Goal: Entertainment & Leisure: Consume media (video, audio)

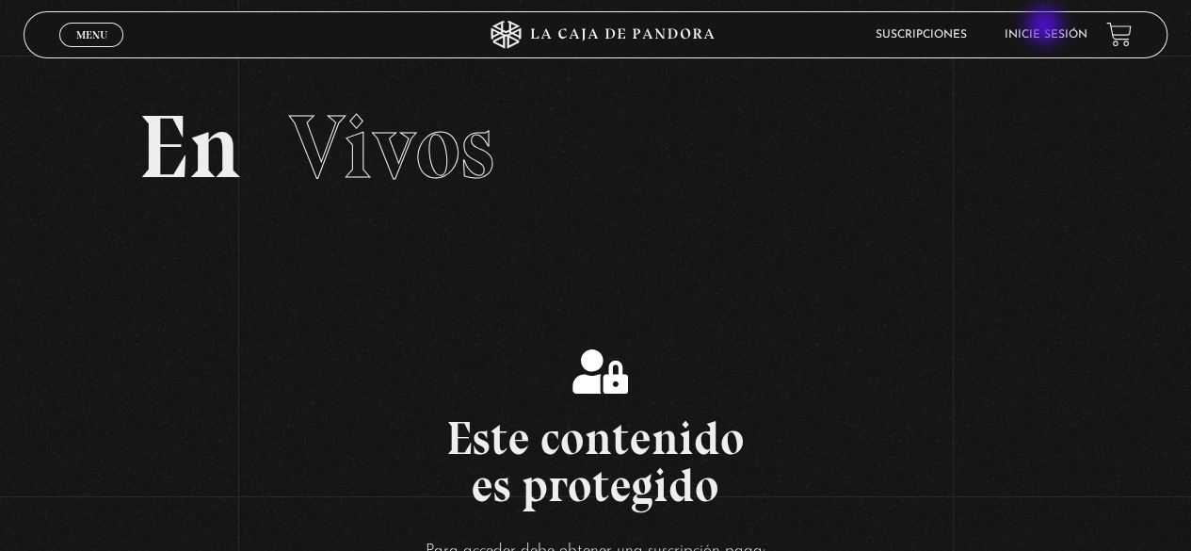
click at [1046, 27] on li "Inicie sesión" at bounding box center [1045, 34] width 83 height 29
click at [1058, 40] on link "Inicie sesión" at bounding box center [1045, 34] width 83 height 11
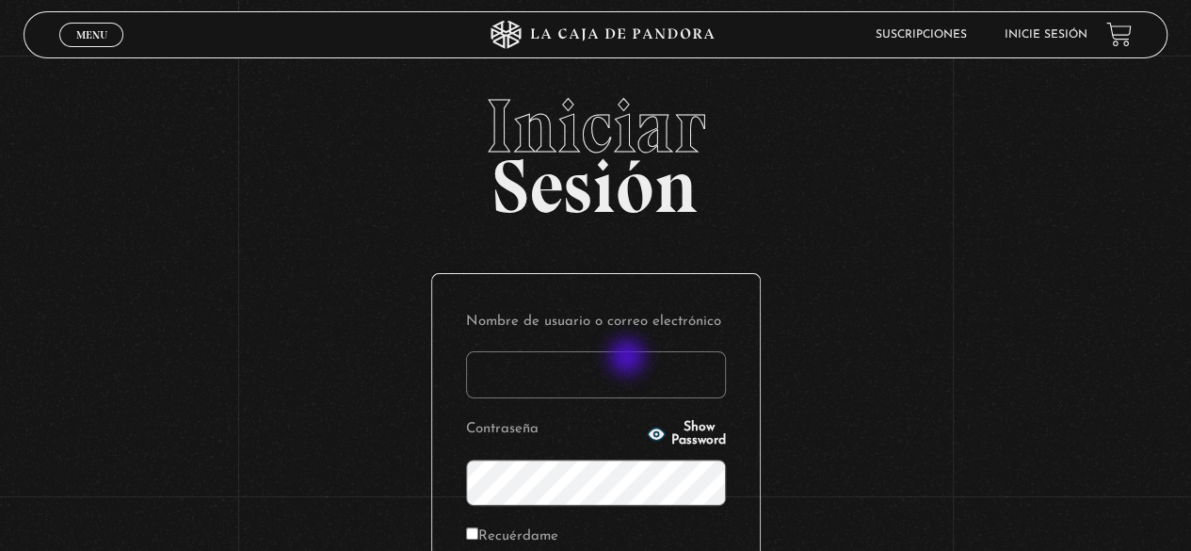
click at [629, 359] on input "Nombre de usuario o correo electrónico" at bounding box center [596, 374] width 260 height 47
type input "geysel1897@gmail.com"
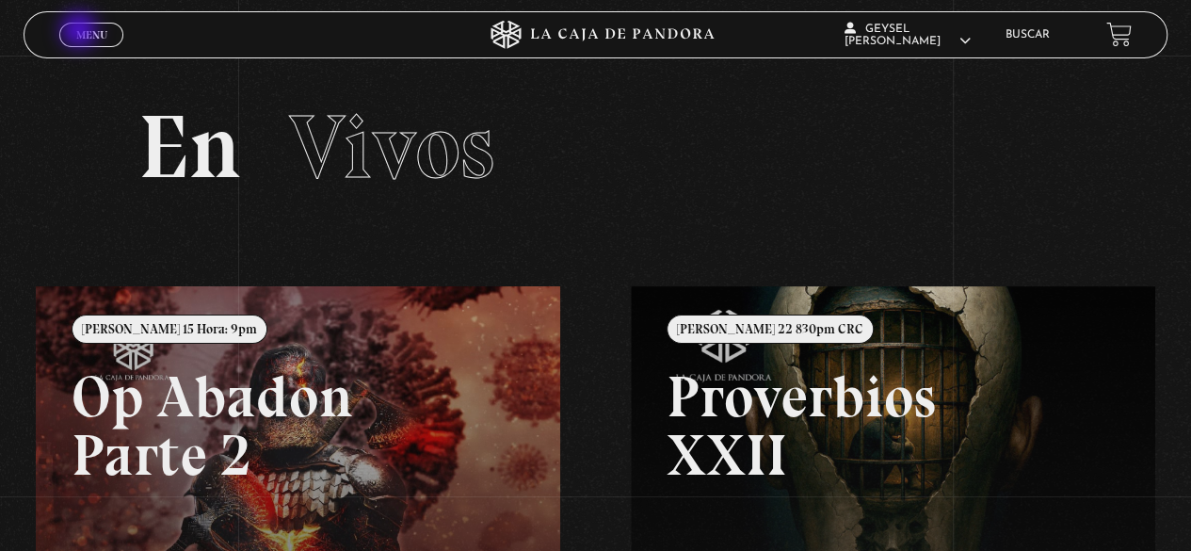
click at [81, 32] on span "Menu" at bounding box center [91, 34] width 31 height 11
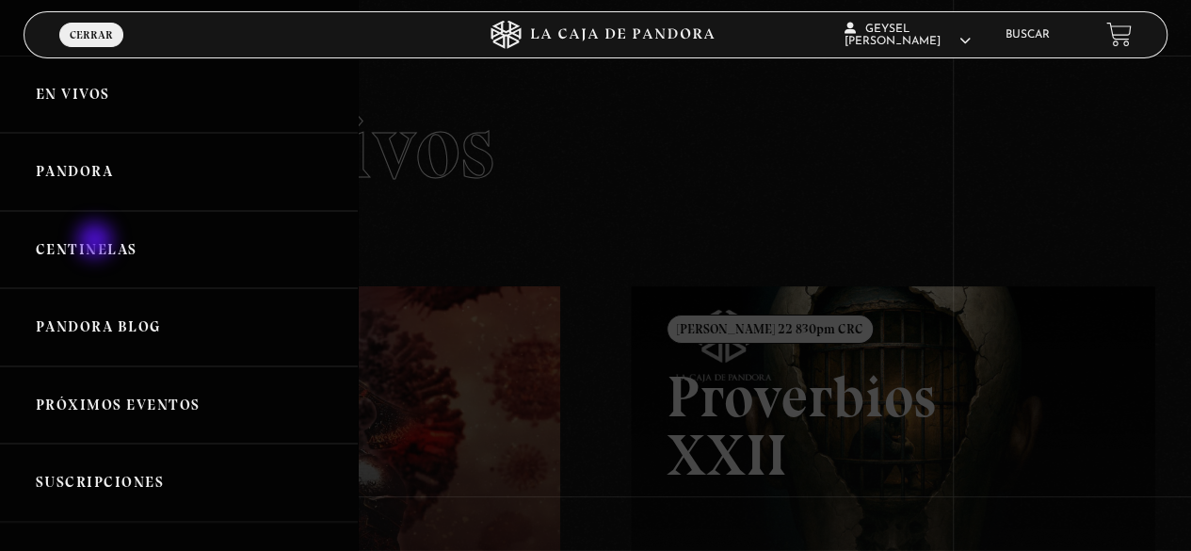
click at [97, 242] on link "Centinelas" at bounding box center [179, 250] width 358 height 78
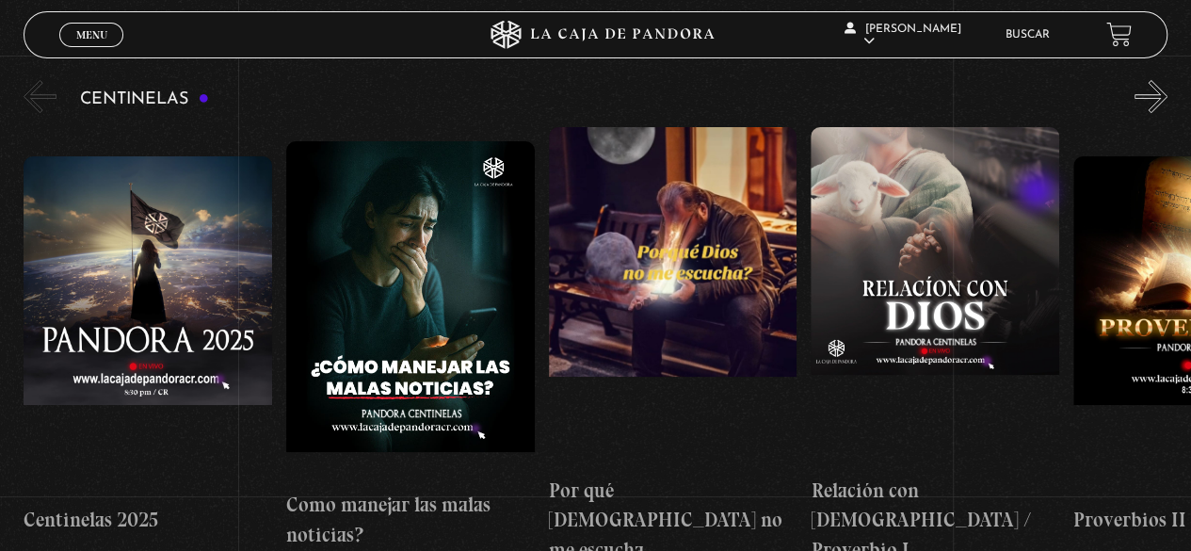
scroll to position [200, 0]
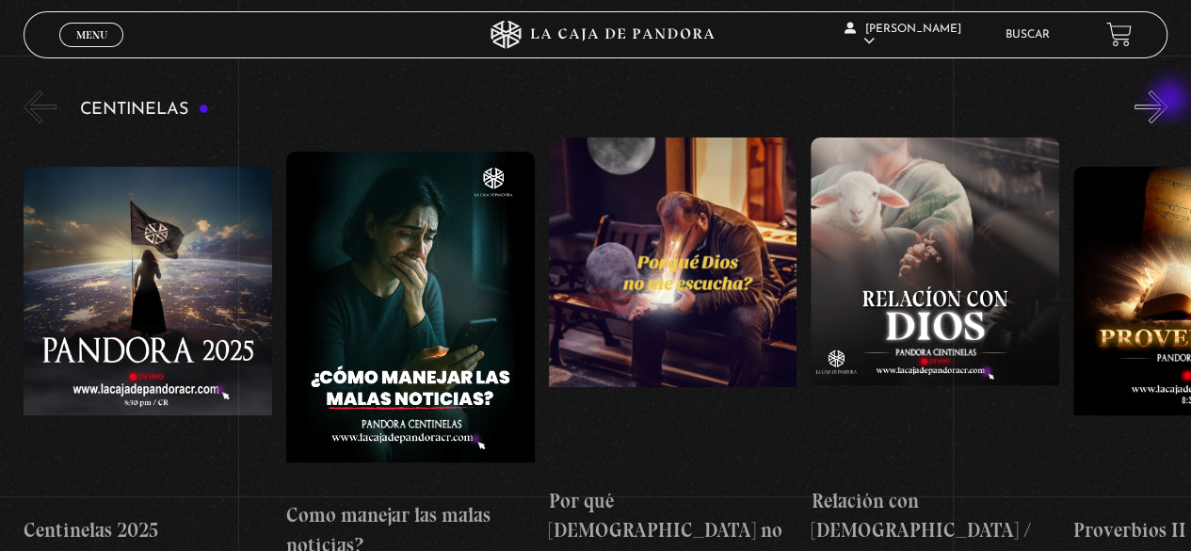
click at [1167, 101] on button "»" at bounding box center [1150, 106] width 33 height 33
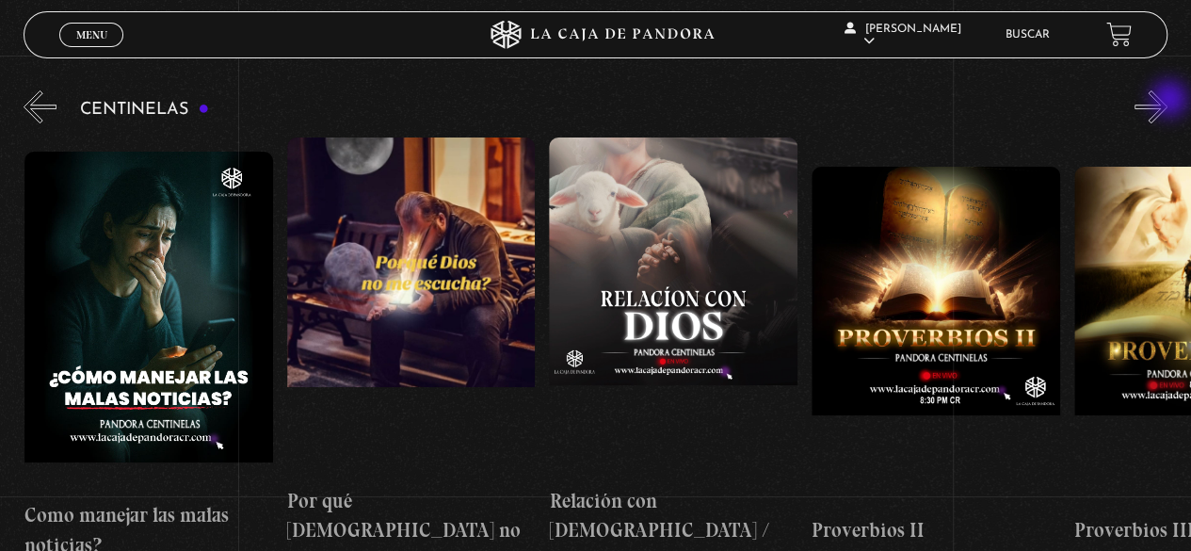
click at [1167, 101] on button "»" at bounding box center [1150, 106] width 33 height 33
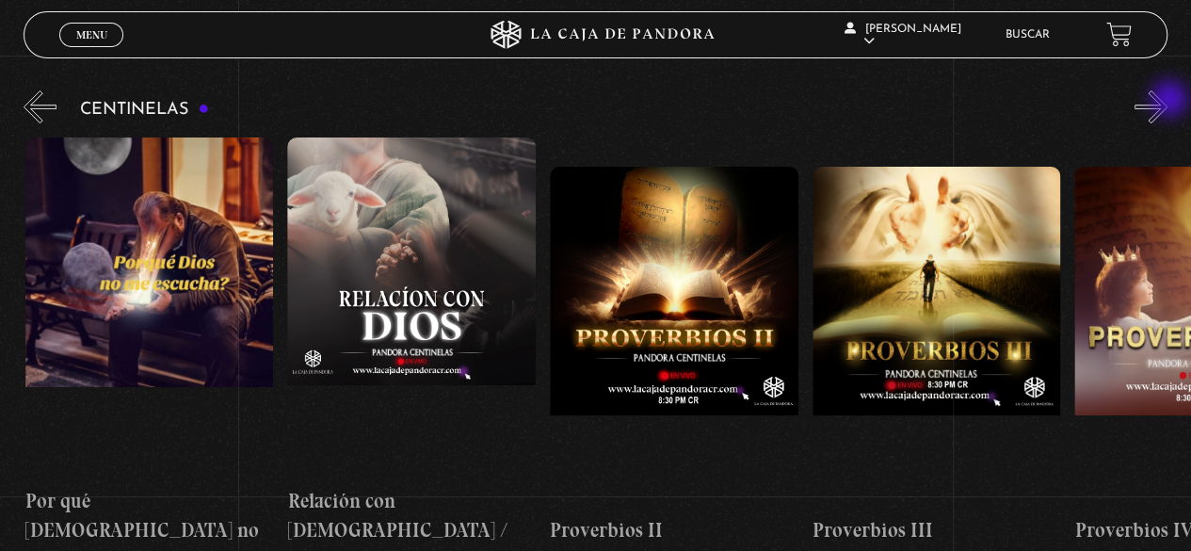
click at [1167, 101] on button "»" at bounding box center [1150, 106] width 33 height 33
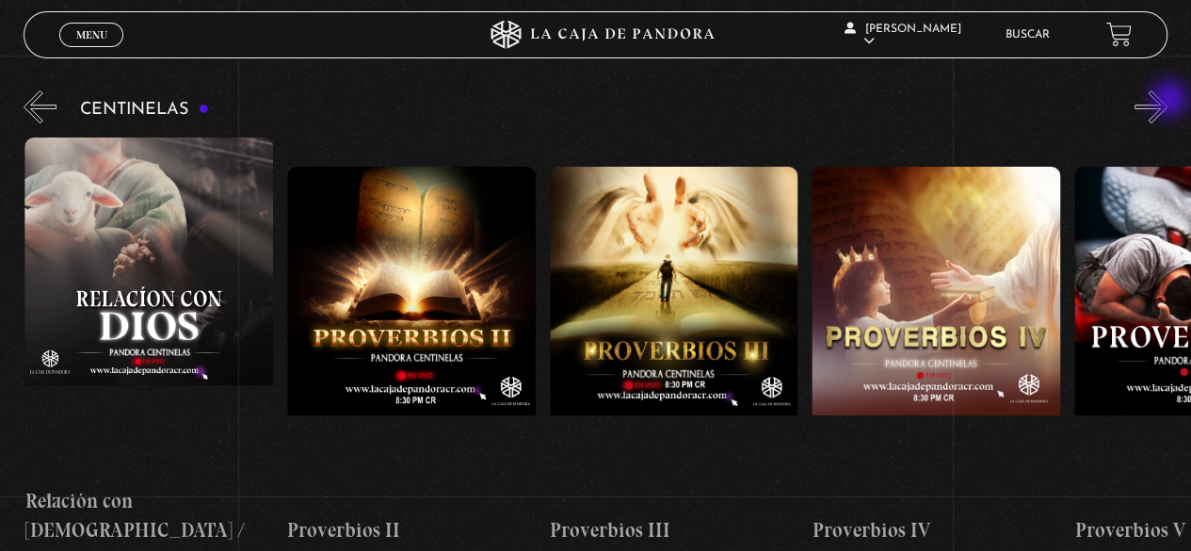
click at [1167, 101] on button "»" at bounding box center [1150, 106] width 33 height 33
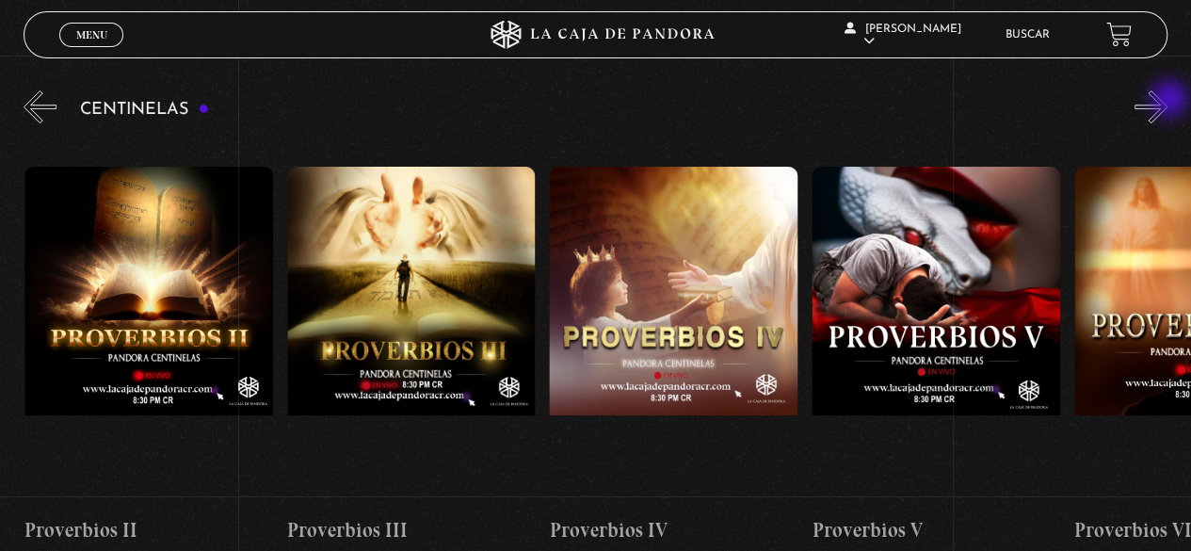
click at [1167, 101] on button "»" at bounding box center [1150, 106] width 33 height 33
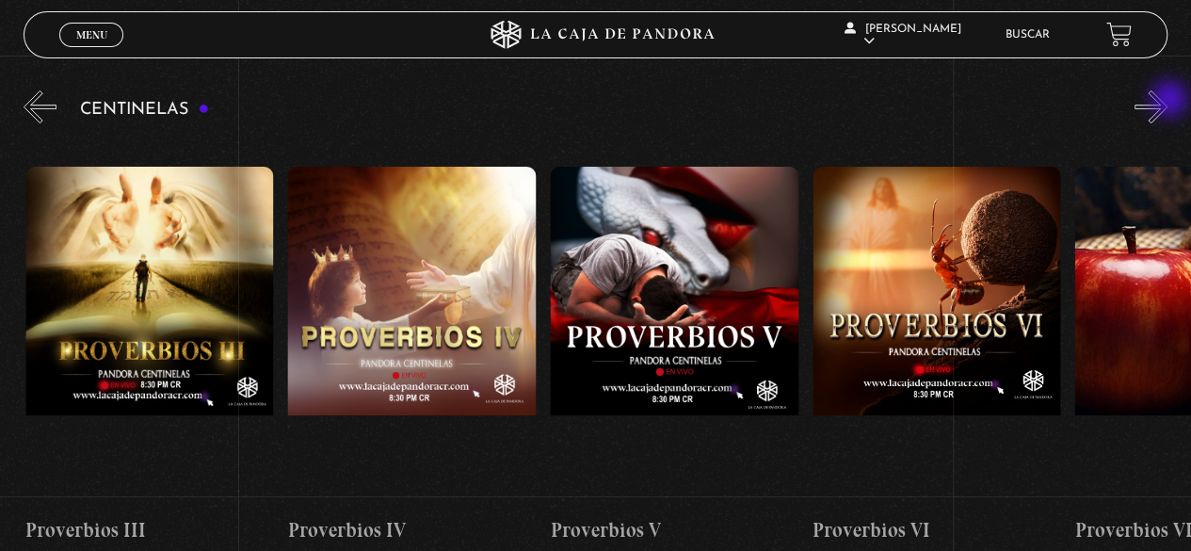
click at [1167, 101] on button "»" at bounding box center [1150, 106] width 33 height 33
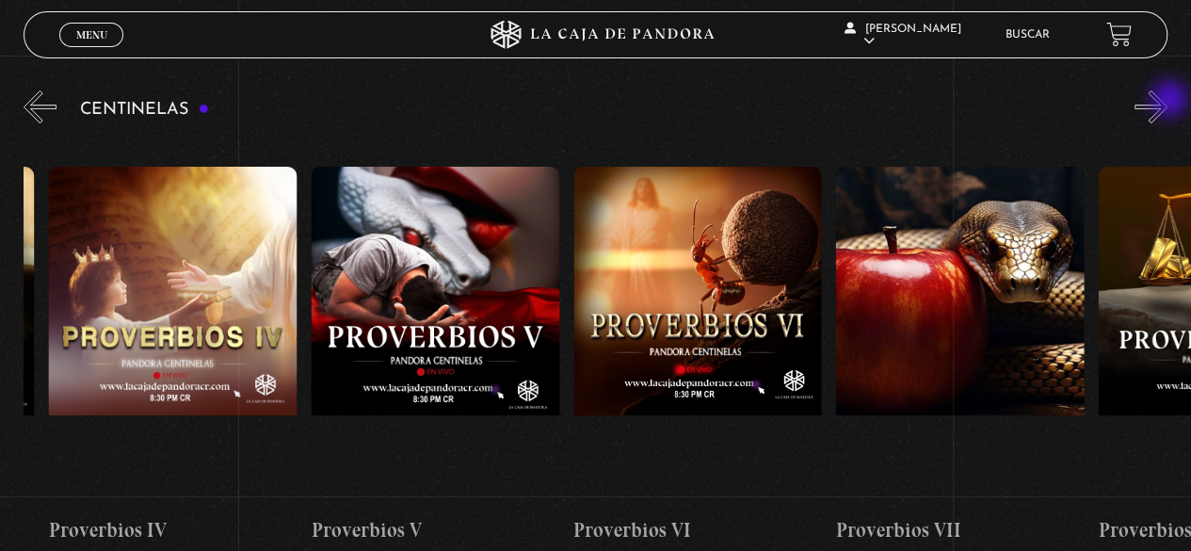
click at [1167, 101] on button "»" at bounding box center [1150, 106] width 33 height 33
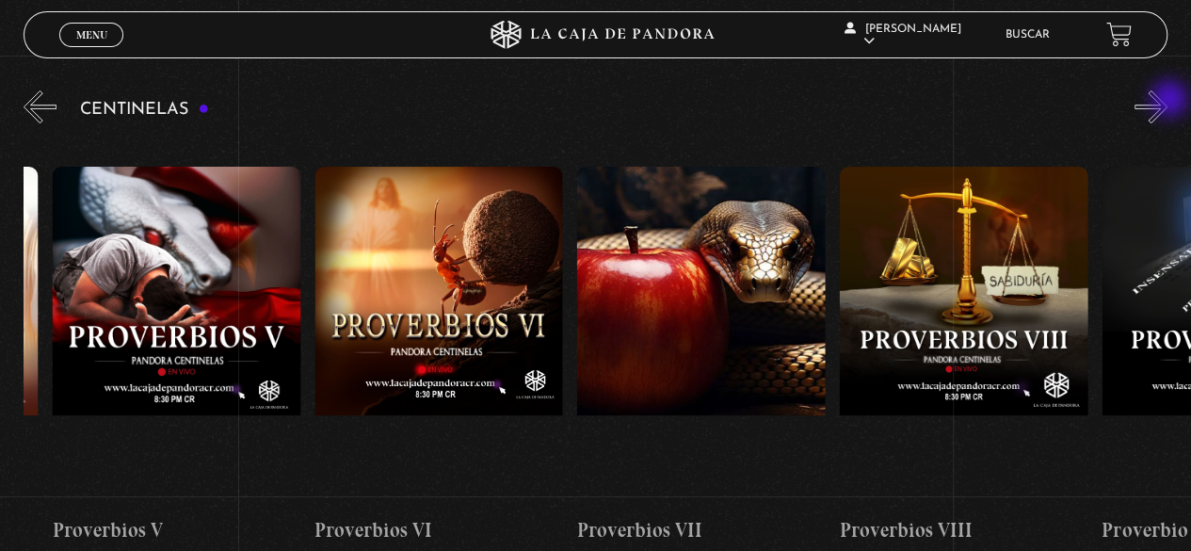
click at [1167, 101] on button "»" at bounding box center [1150, 106] width 33 height 33
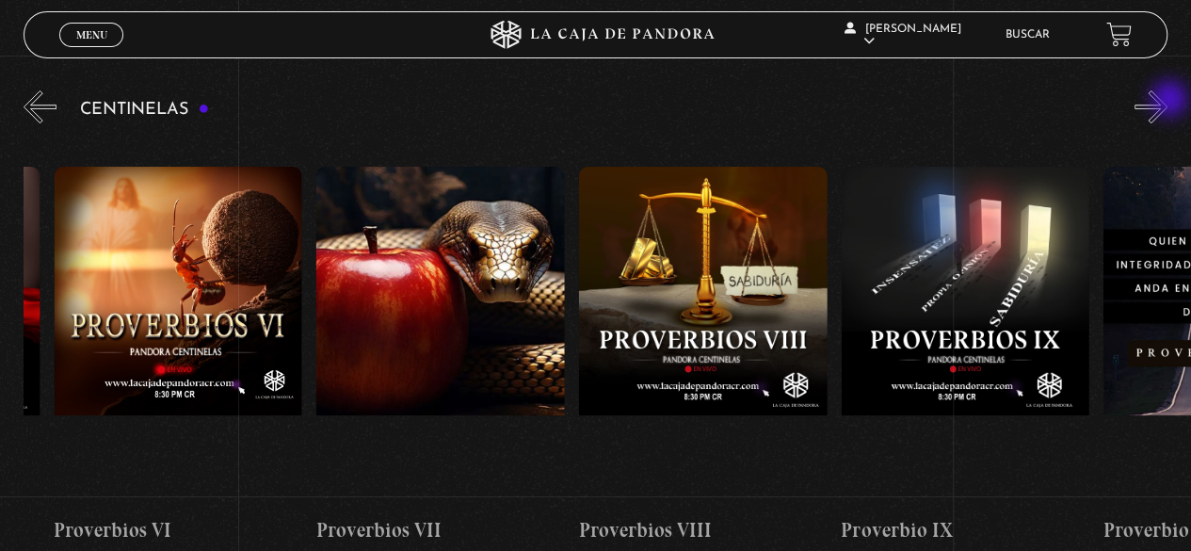
click at [1167, 101] on button "»" at bounding box center [1150, 106] width 33 height 33
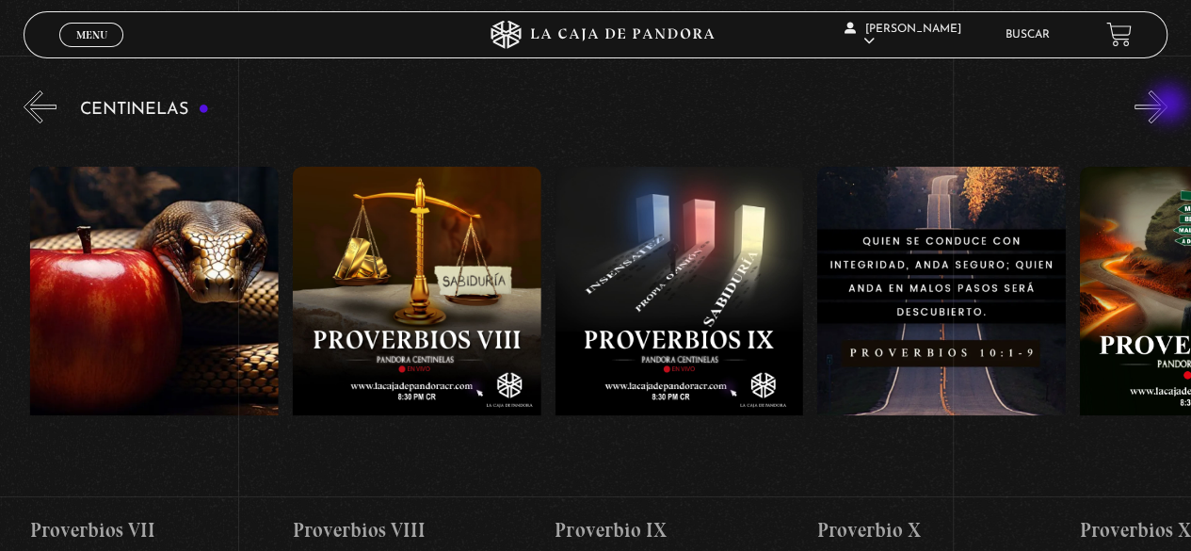
click at [1167, 105] on button "»" at bounding box center [1150, 106] width 33 height 33
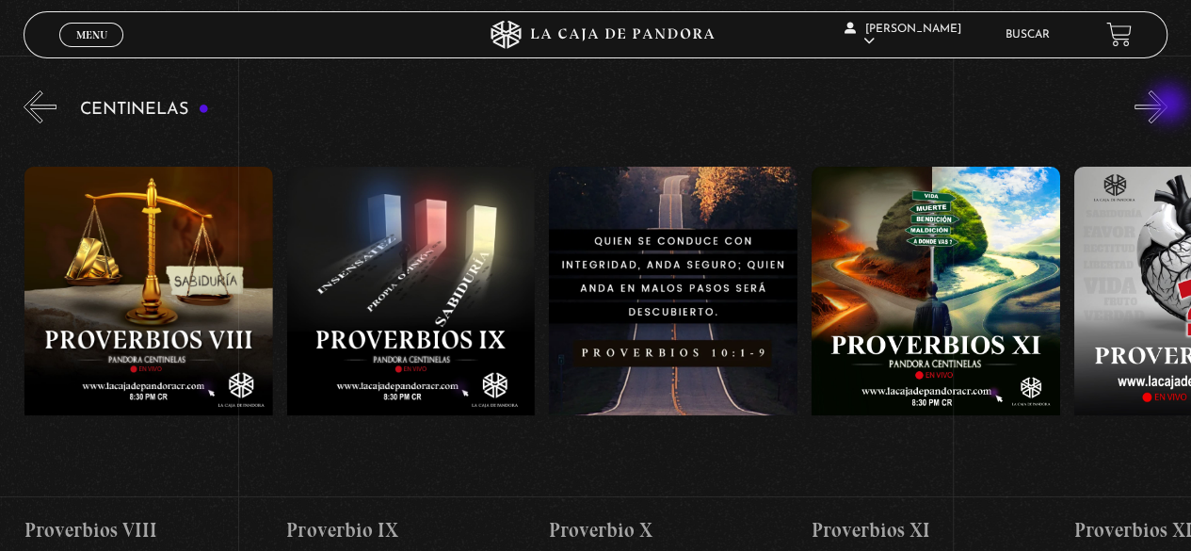
click at [1167, 105] on button "»" at bounding box center [1150, 106] width 33 height 33
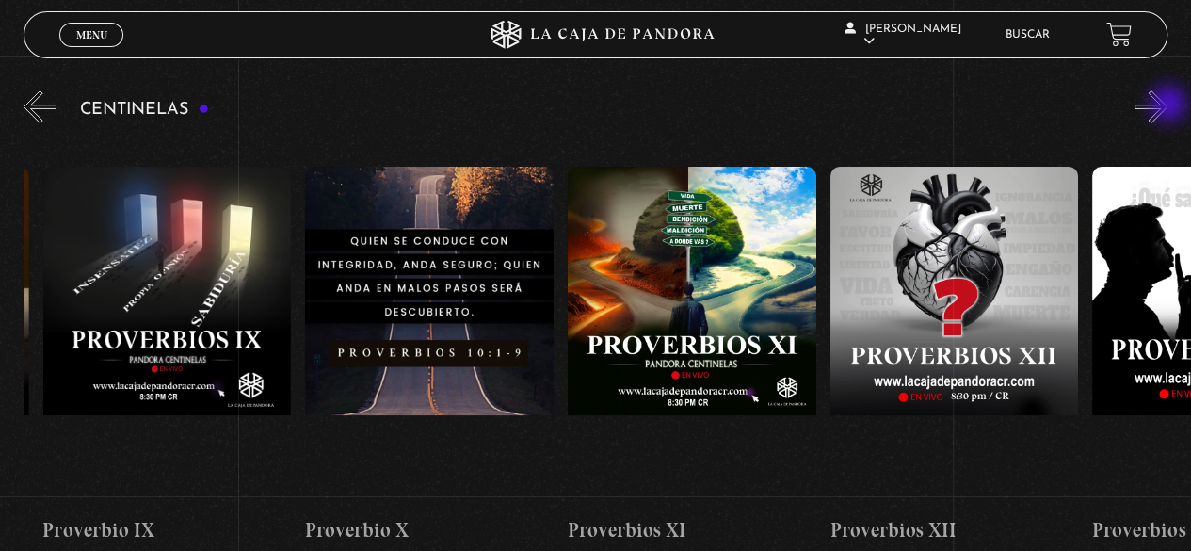
click at [1167, 105] on button "»" at bounding box center [1150, 106] width 33 height 33
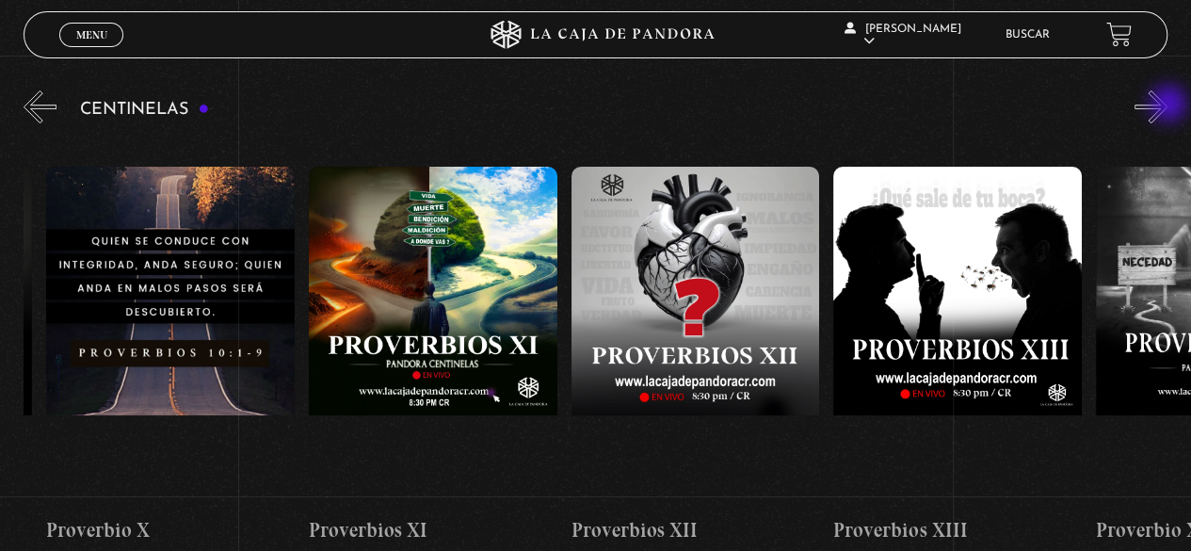
click at [1167, 105] on button "»" at bounding box center [1150, 106] width 33 height 33
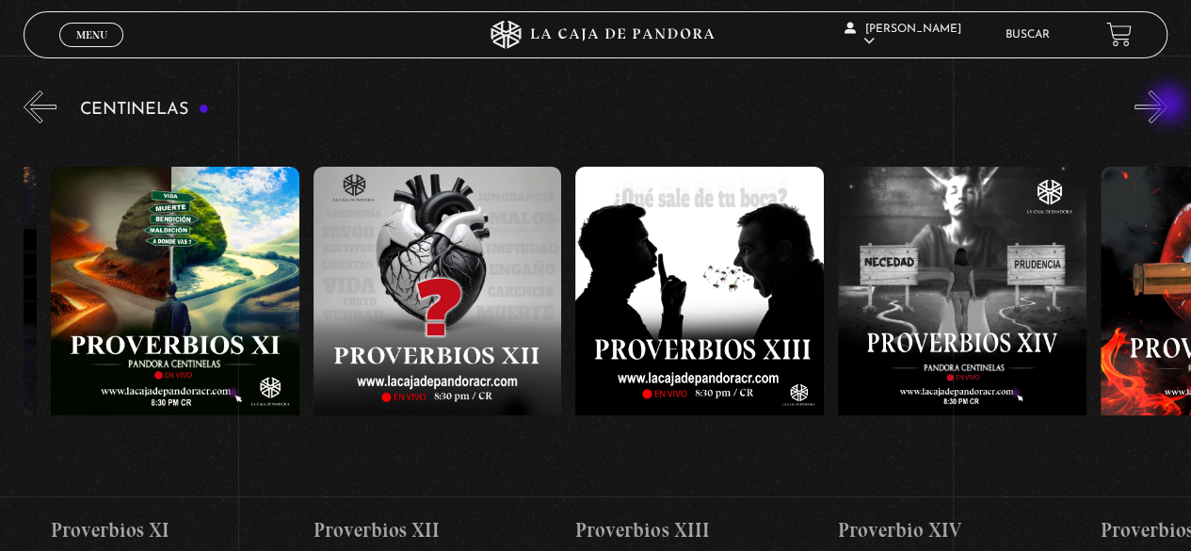
click at [1167, 105] on button "»" at bounding box center [1150, 106] width 33 height 33
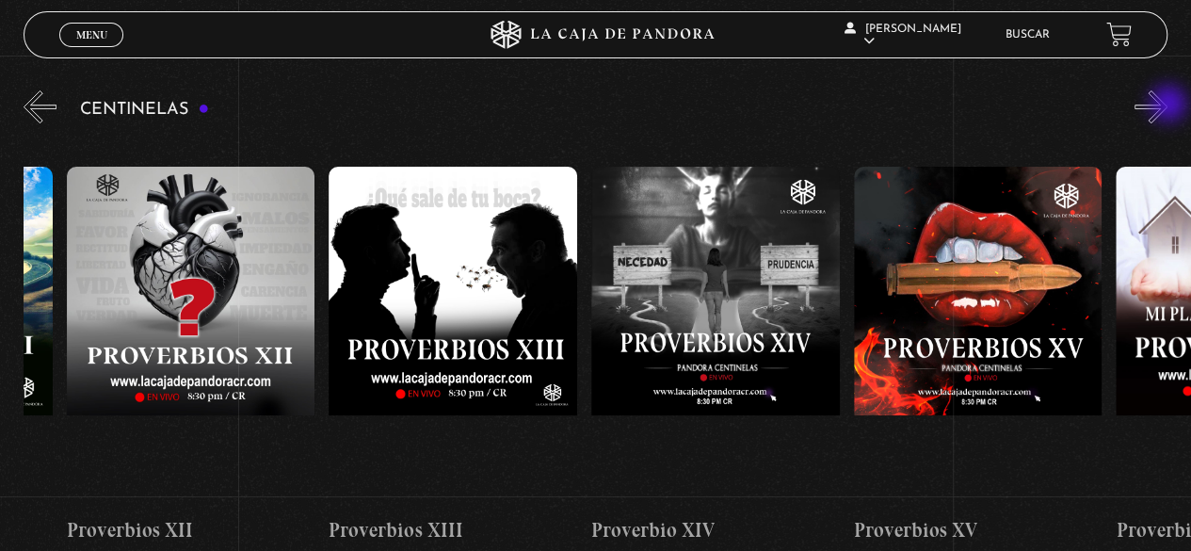
click at [1167, 105] on button "»" at bounding box center [1150, 106] width 33 height 33
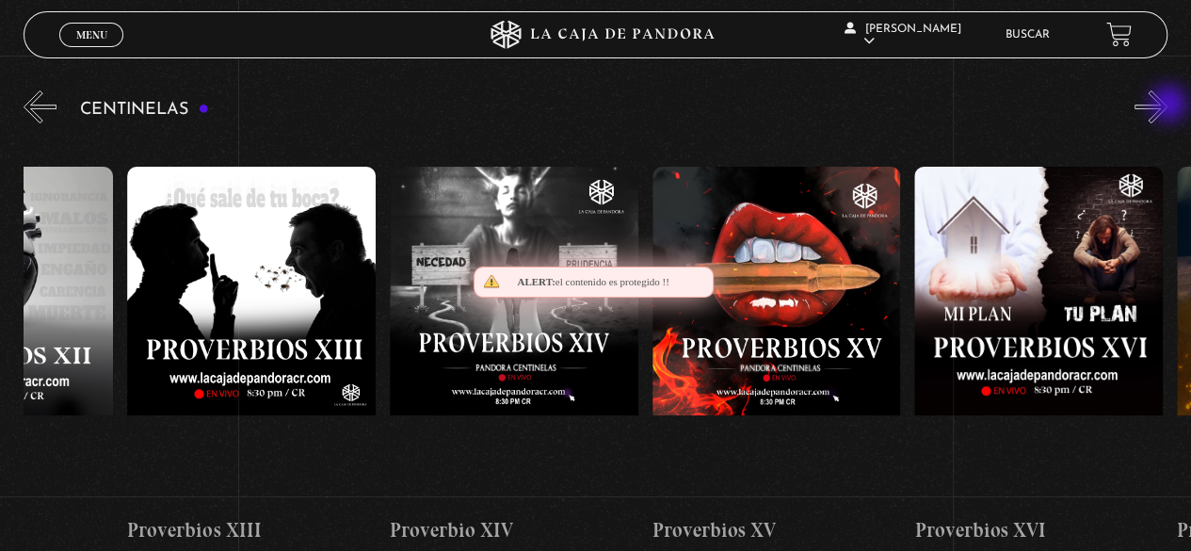
click at [1167, 105] on button "»" at bounding box center [1150, 106] width 33 height 33
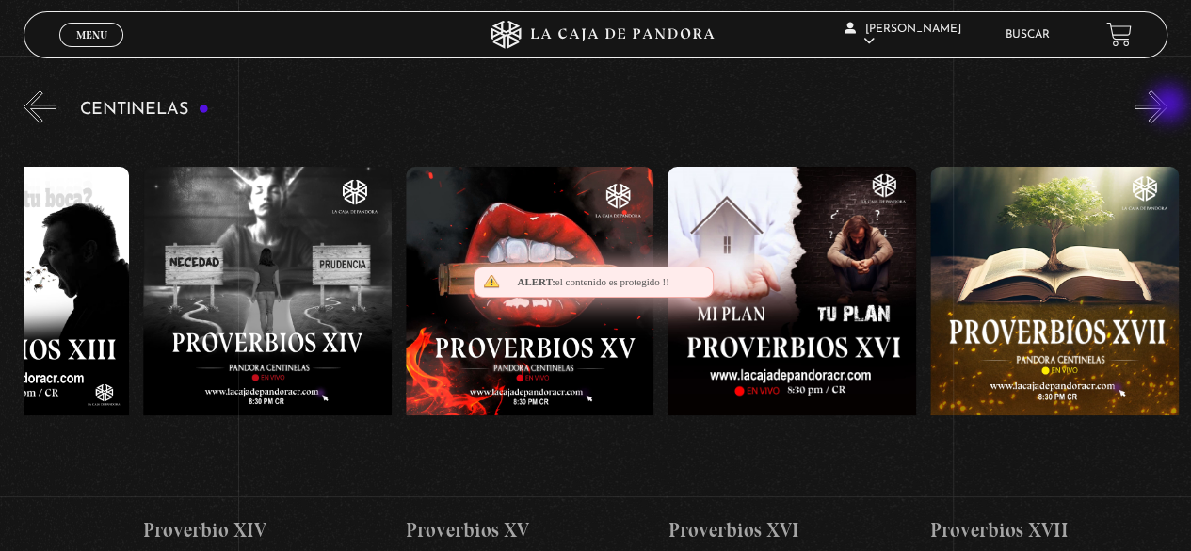
click at [1167, 105] on button "»" at bounding box center [1150, 106] width 33 height 33
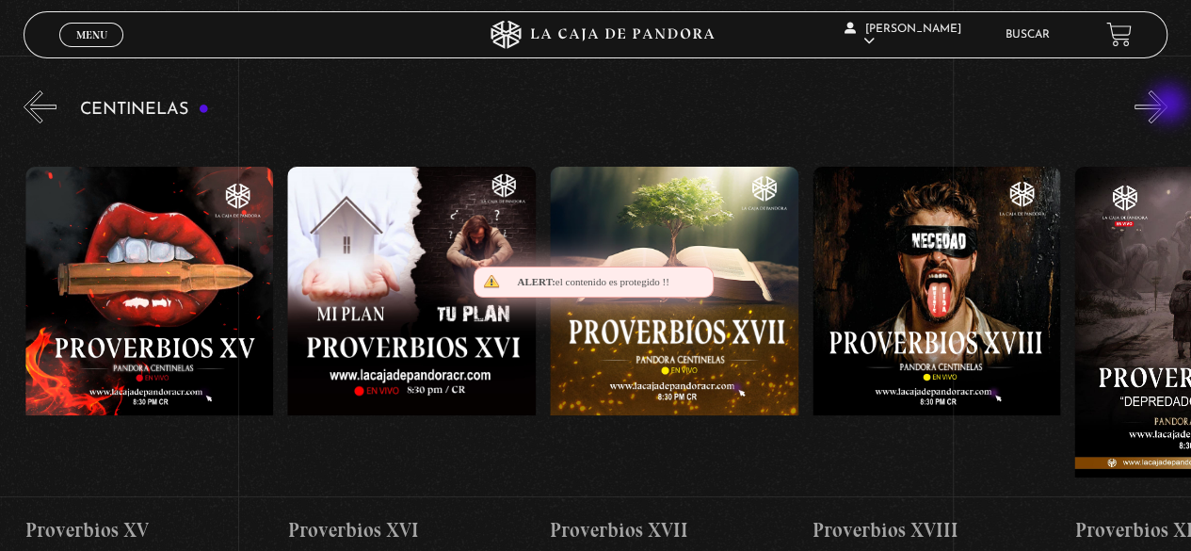
scroll to position [0, 4459]
click at [1167, 105] on button "»" at bounding box center [1150, 106] width 33 height 33
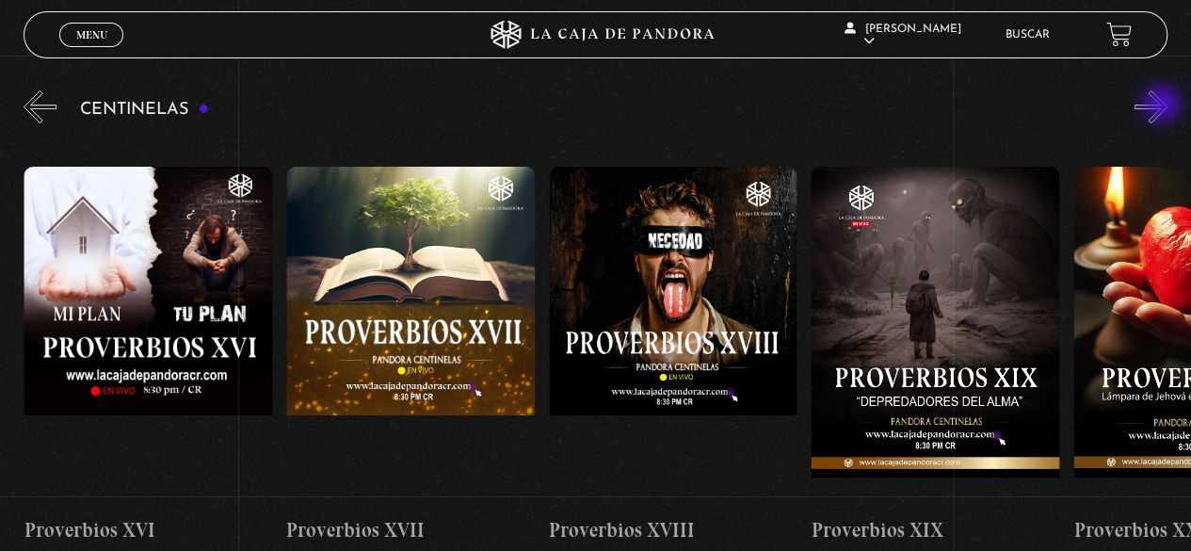
click at [1163, 105] on button "»" at bounding box center [1150, 106] width 33 height 33
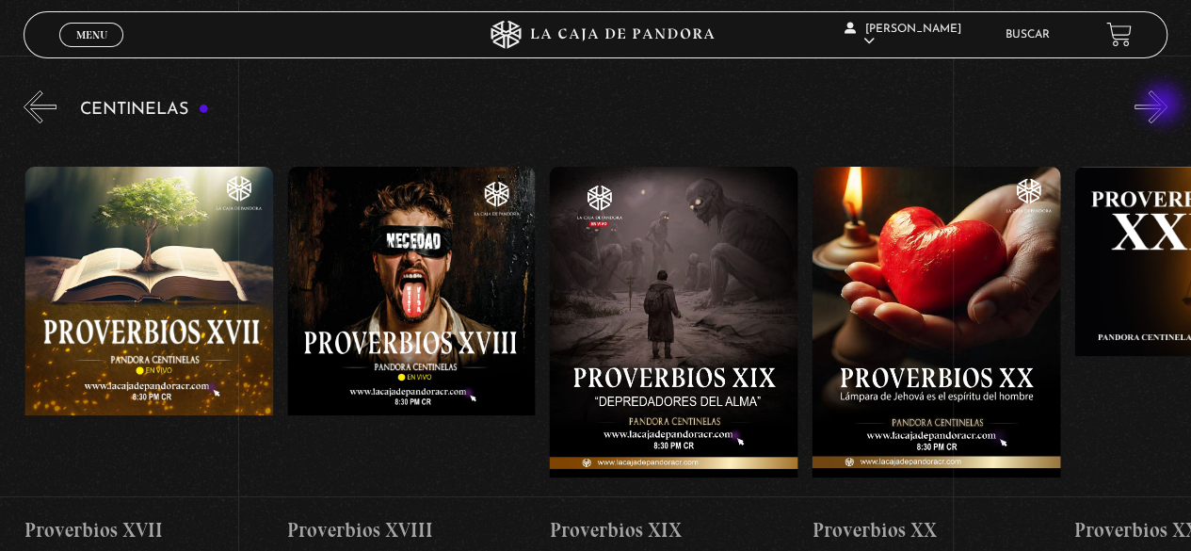
click at [1163, 105] on button "»" at bounding box center [1150, 106] width 33 height 33
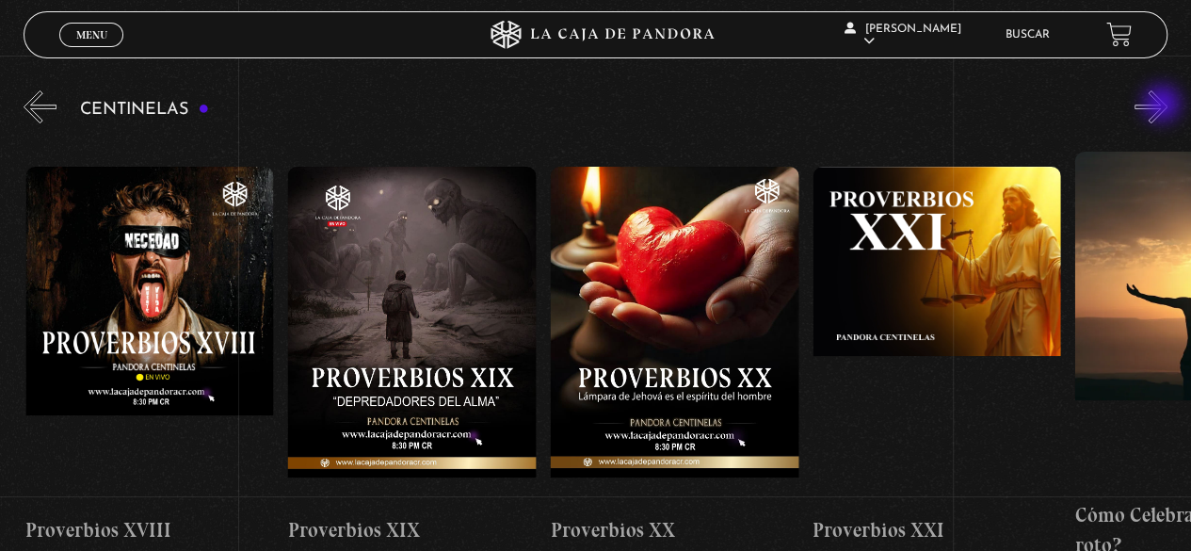
scroll to position [0, 5246]
click at [1163, 105] on button "»" at bounding box center [1150, 106] width 33 height 33
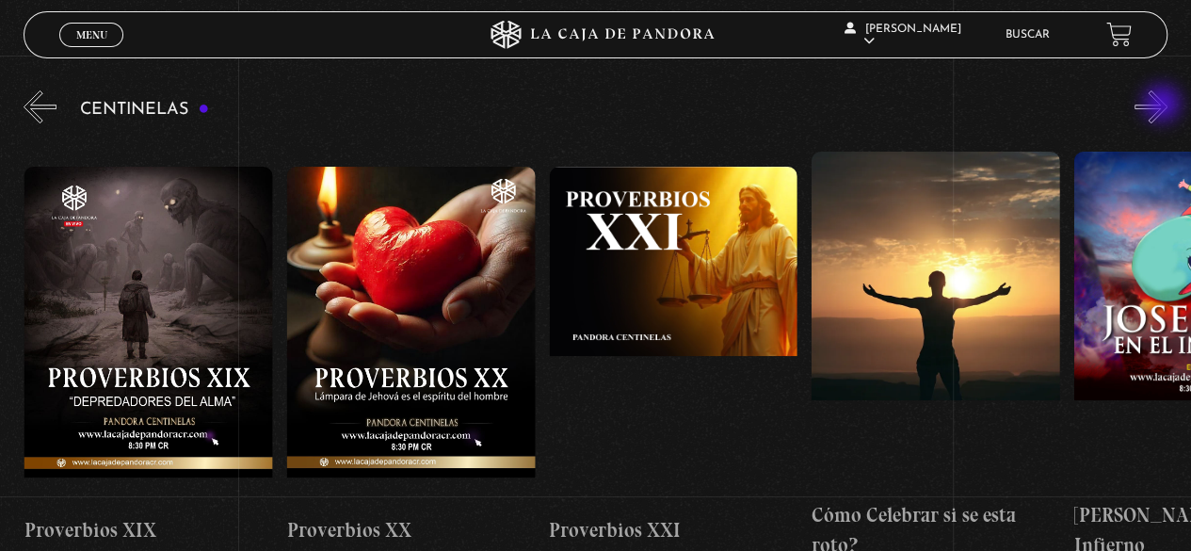
click at [1163, 105] on button "»" at bounding box center [1150, 106] width 33 height 33
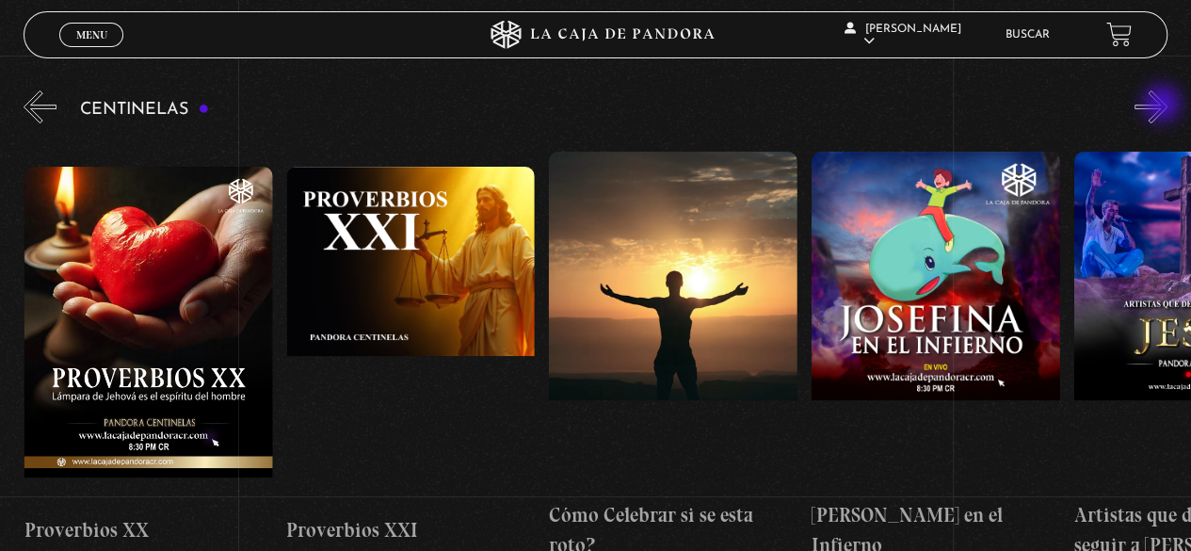
click at [1163, 105] on button "»" at bounding box center [1150, 106] width 33 height 33
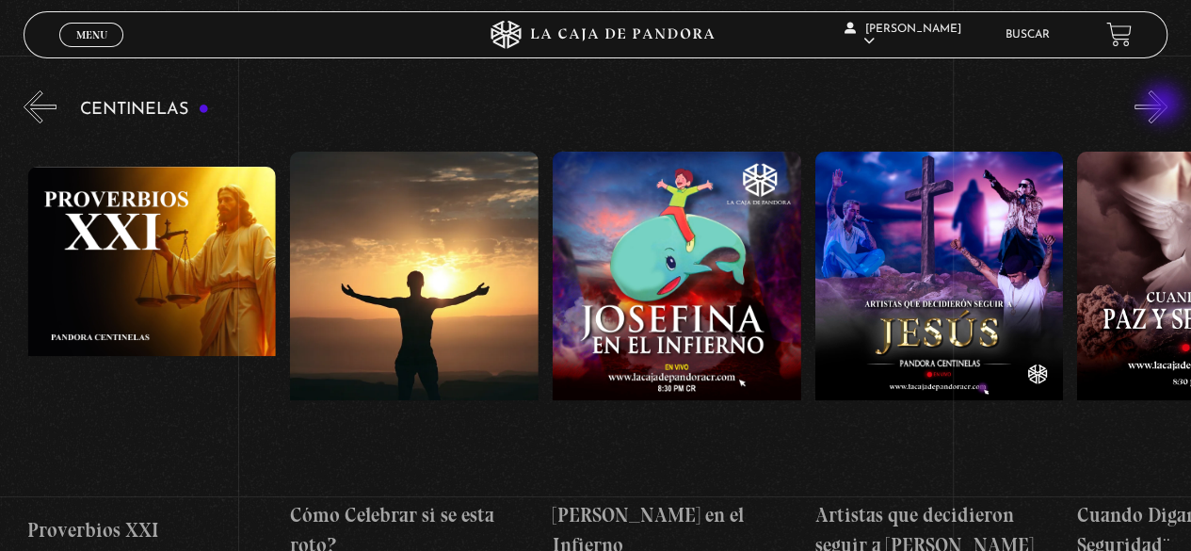
click at [1163, 105] on button "»" at bounding box center [1150, 106] width 33 height 33
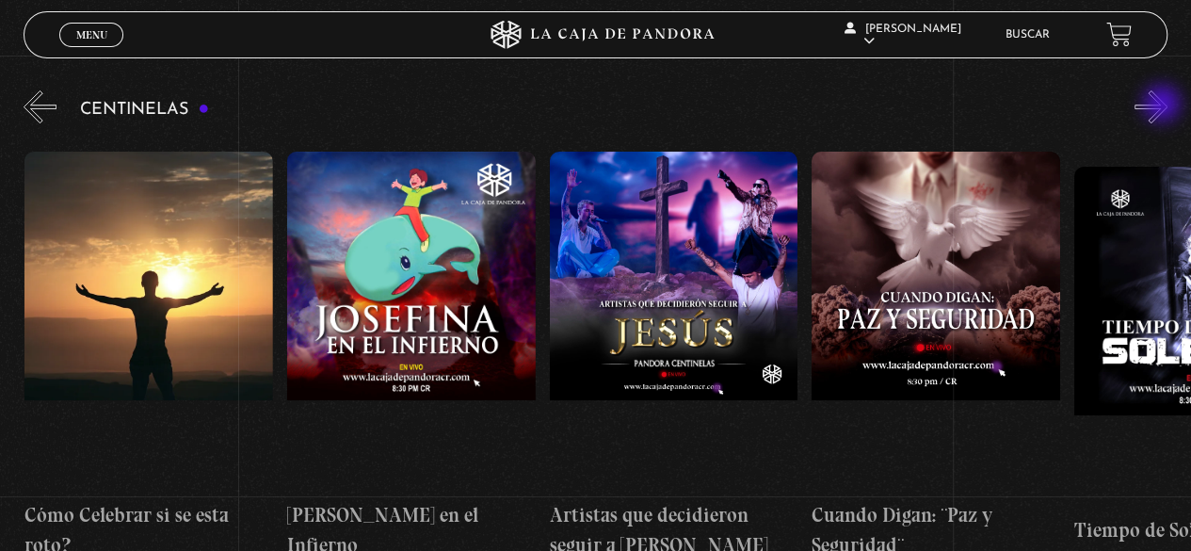
click at [1163, 105] on button "»" at bounding box center [1150, 106] width 33 height 33
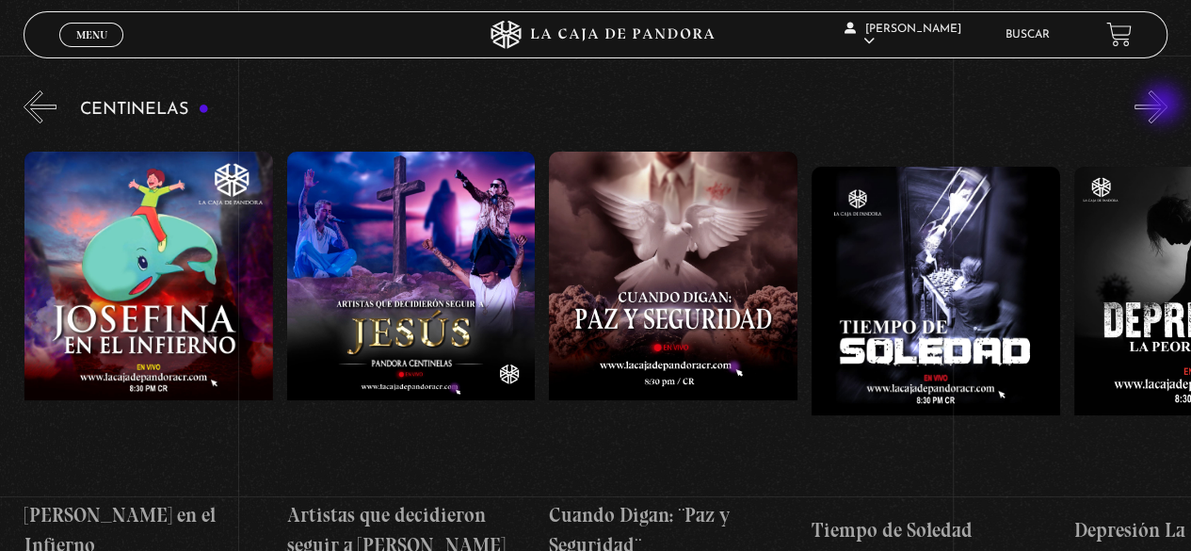
click at [1163, 105] on button "»" at bounding box center [1150, 106] width 33 height 33
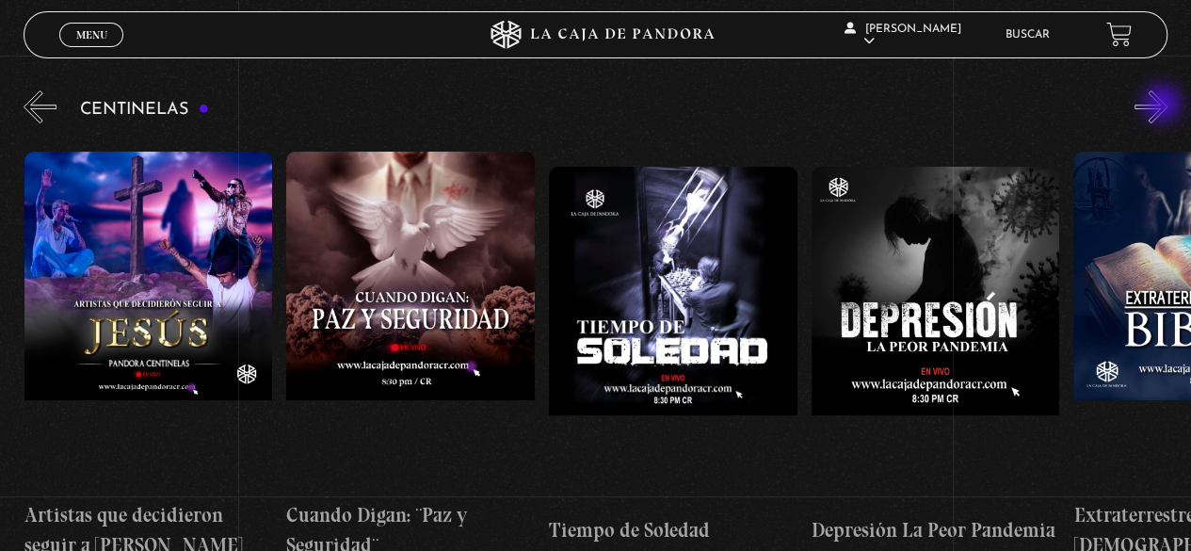
click at [1163, 105] on button "»" at bounding box center [1150, 106] width 33 height 33
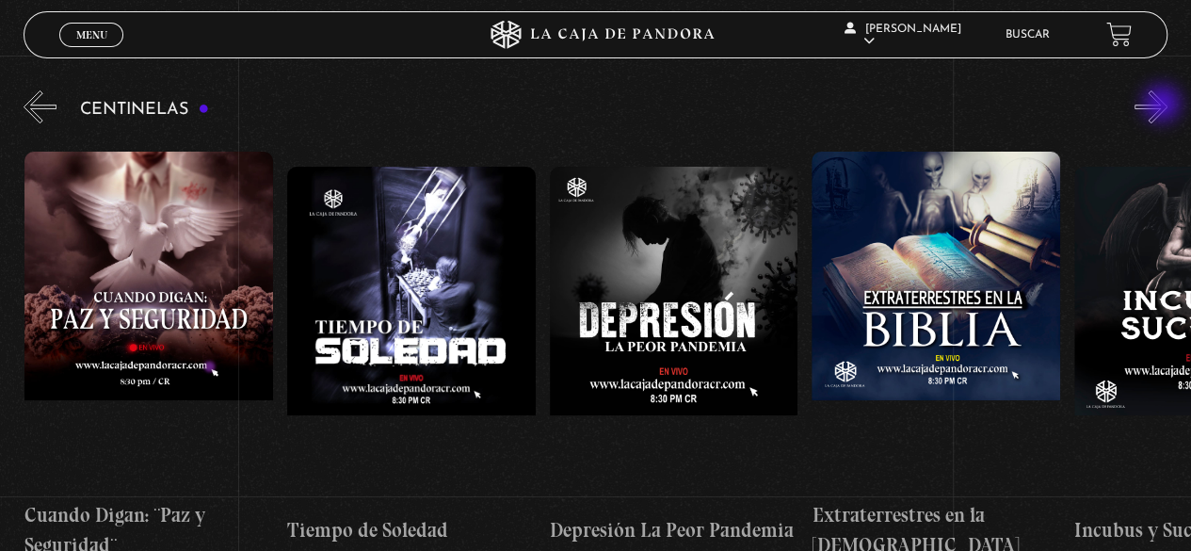
click at [1163, 105] on button "»" at bounding box center [1150, 106] width 33 height 33
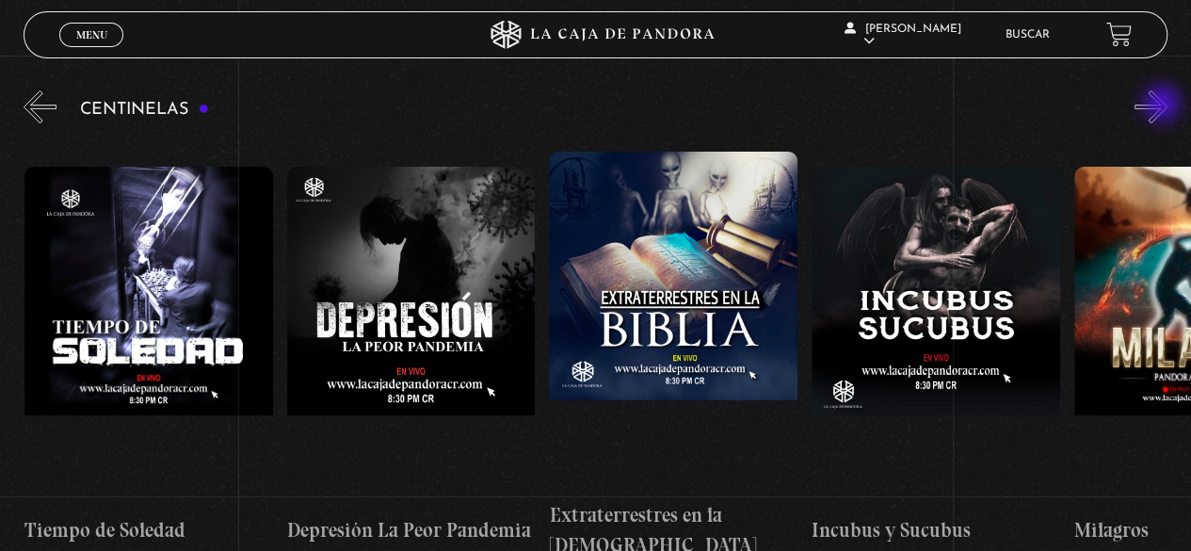
click at [1163, 105] on button "»" at bounding box center [1150, 106] width 33 height 33
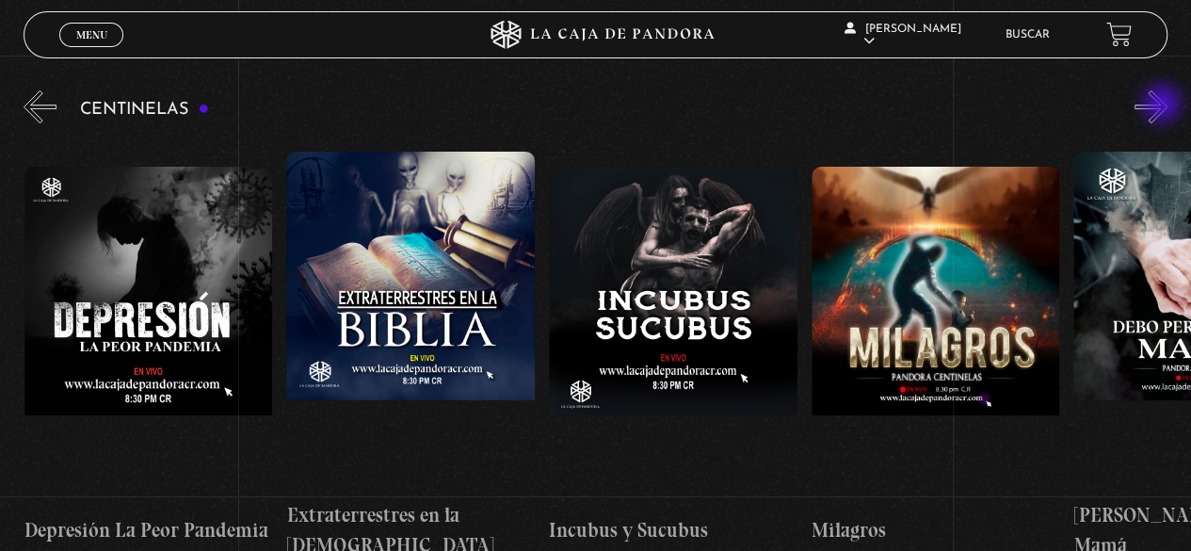
click at [1163, 105] on button "»" at bounding box center [1150, 106] width 33 height 33
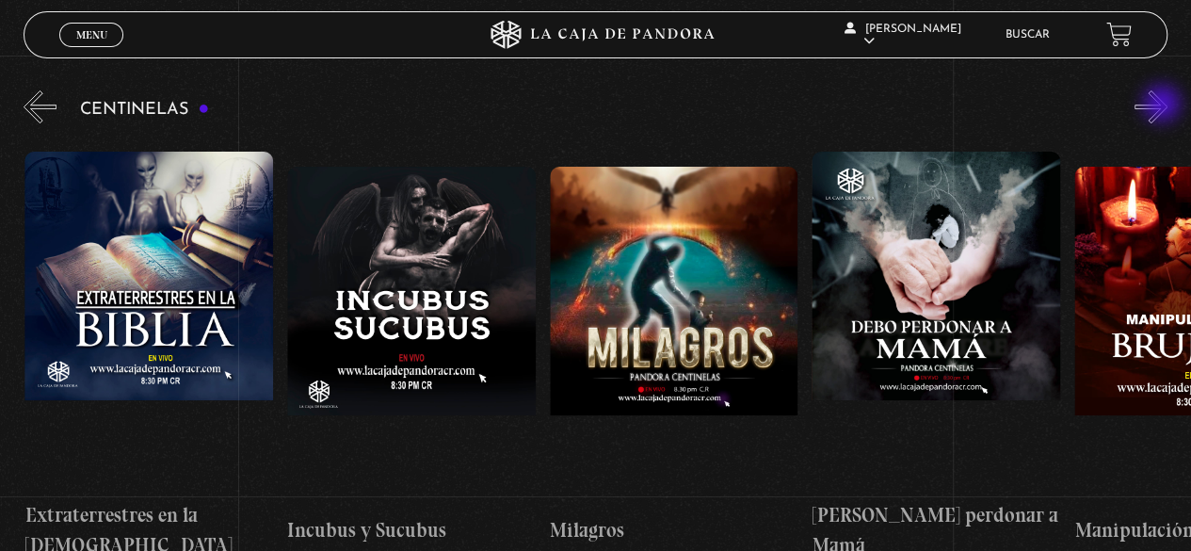
scroll to position [0, 7869]
click at [1163, 105] on button "»" at bounding box center [1150, 106] width 33 height 33
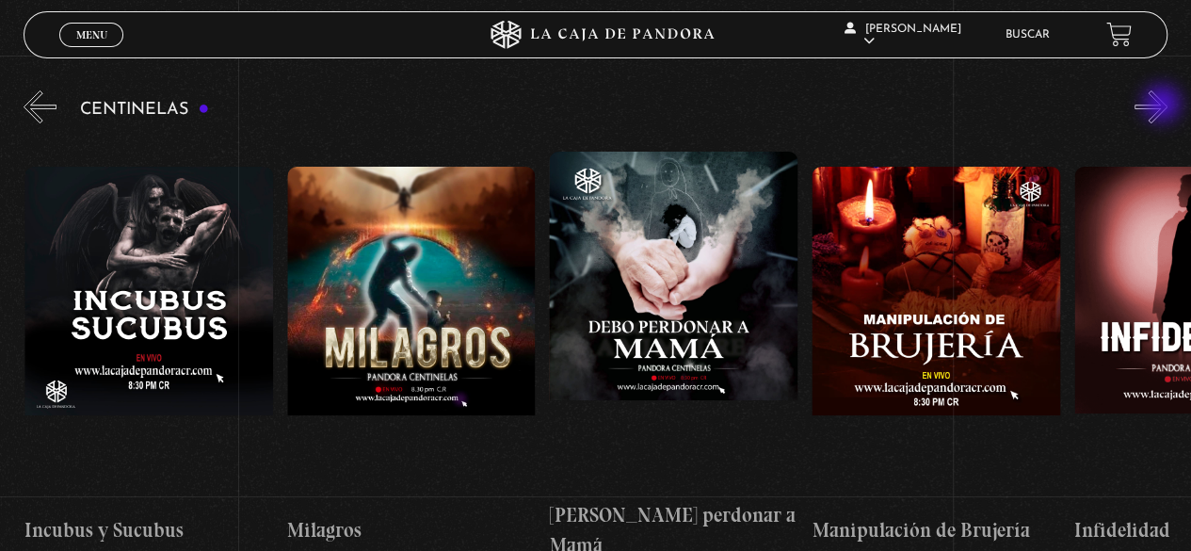
click at [1163, 105] on button "»" at bounding box center [1150, 106] width 33 height 33
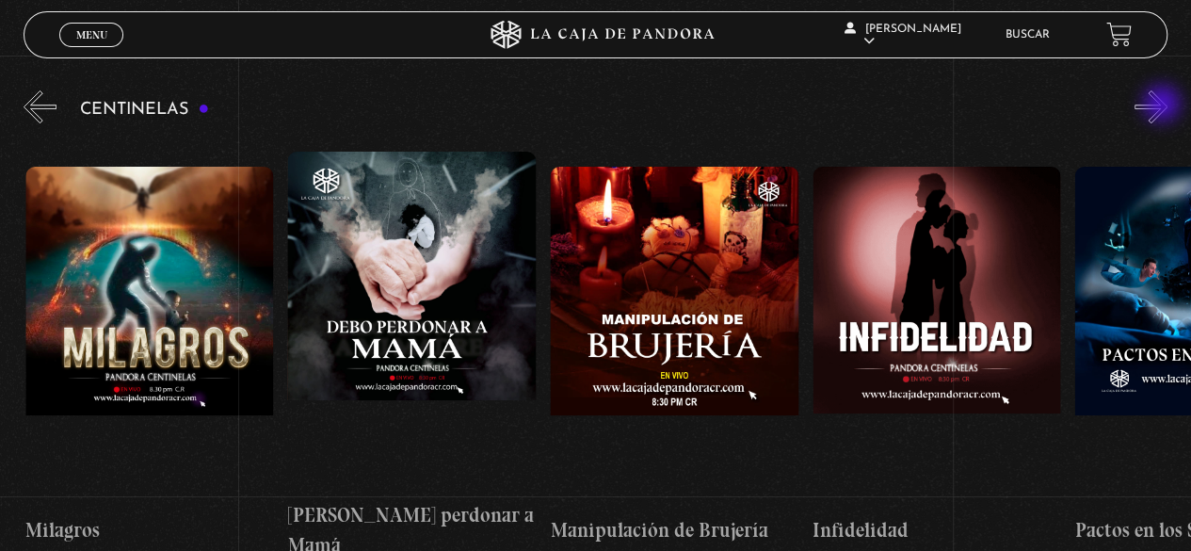
click at [1163, 105] on button "»" at bounding box center [1150, 106] width 33 height 33
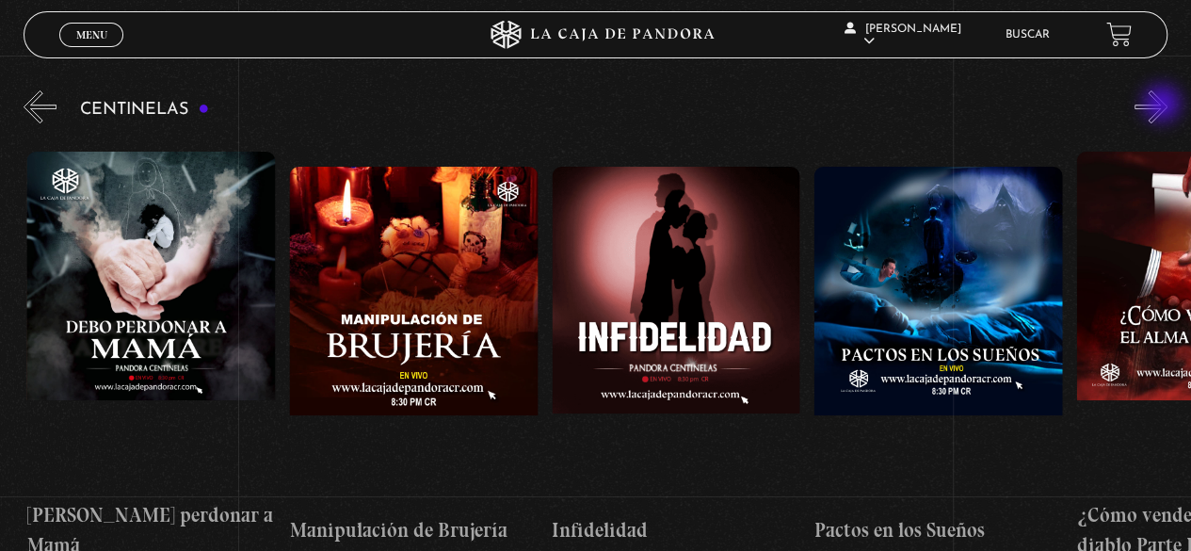
click at [1163, 105] on button "»" at bounding box center [1150, 106] width 33 height 33
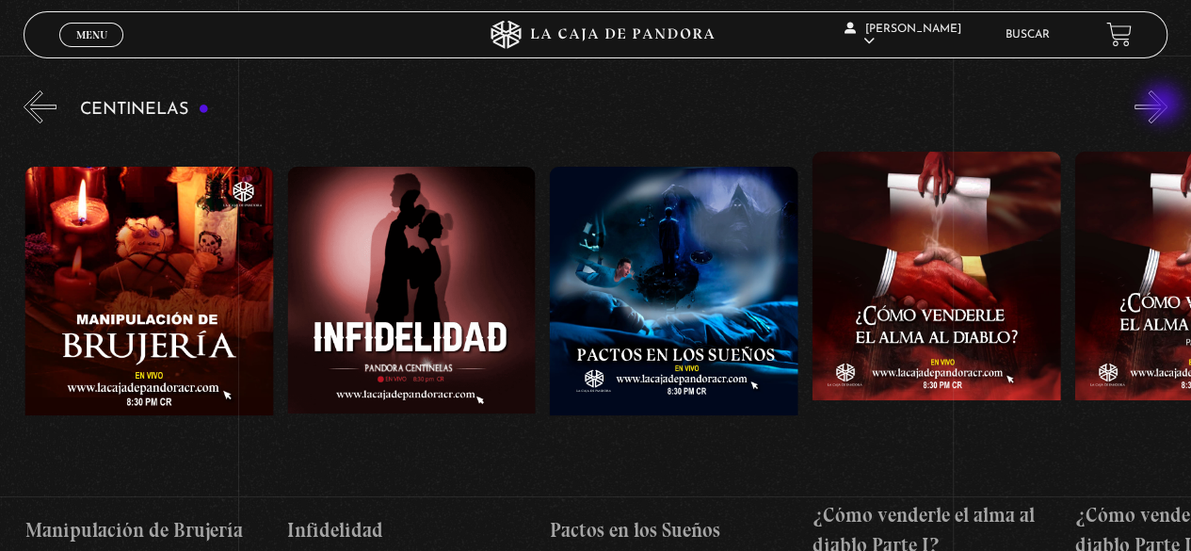
click at [1163, 105] on button "»" at bounding box center [1150, 106] width 33 height 33
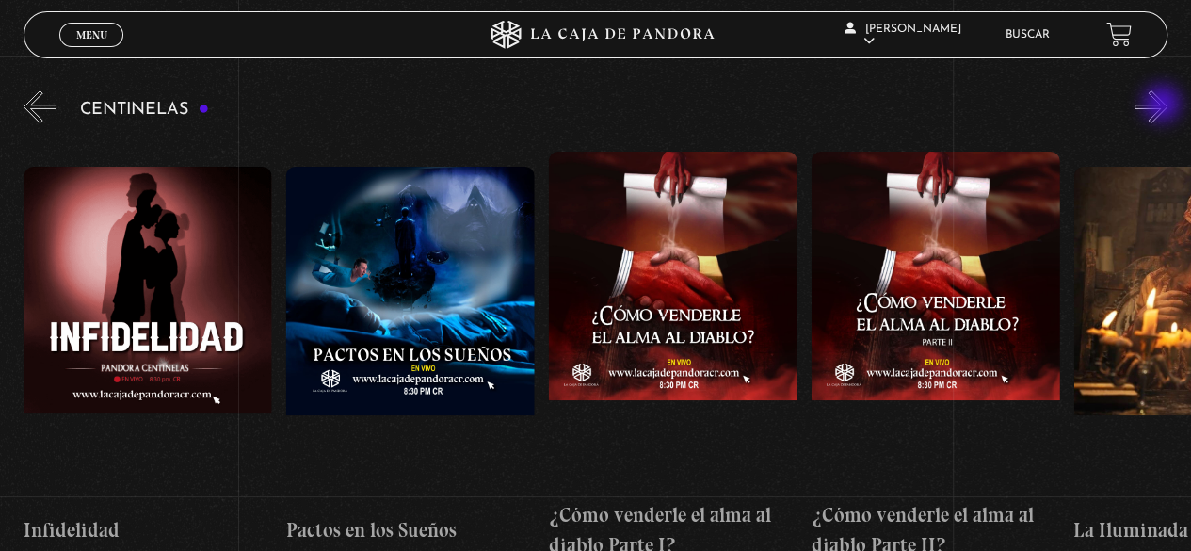
click at [1163, 105] on button "»" at bounding box center [1150, 106] width 33 height 33
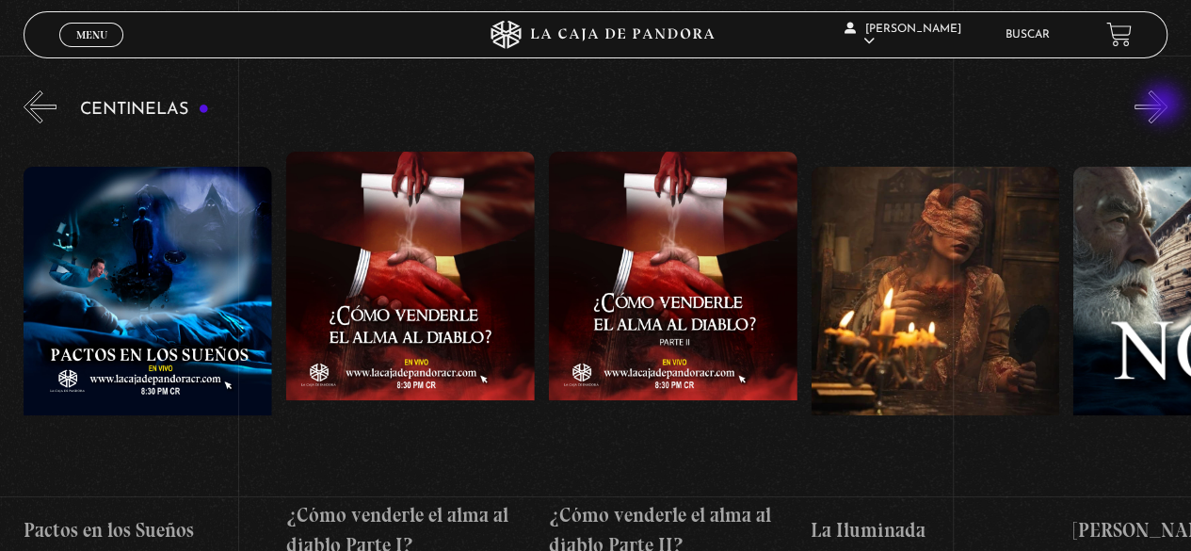
click at [1163, 105] on button "»" at bounding box center [1150, 106] width 33 height 33
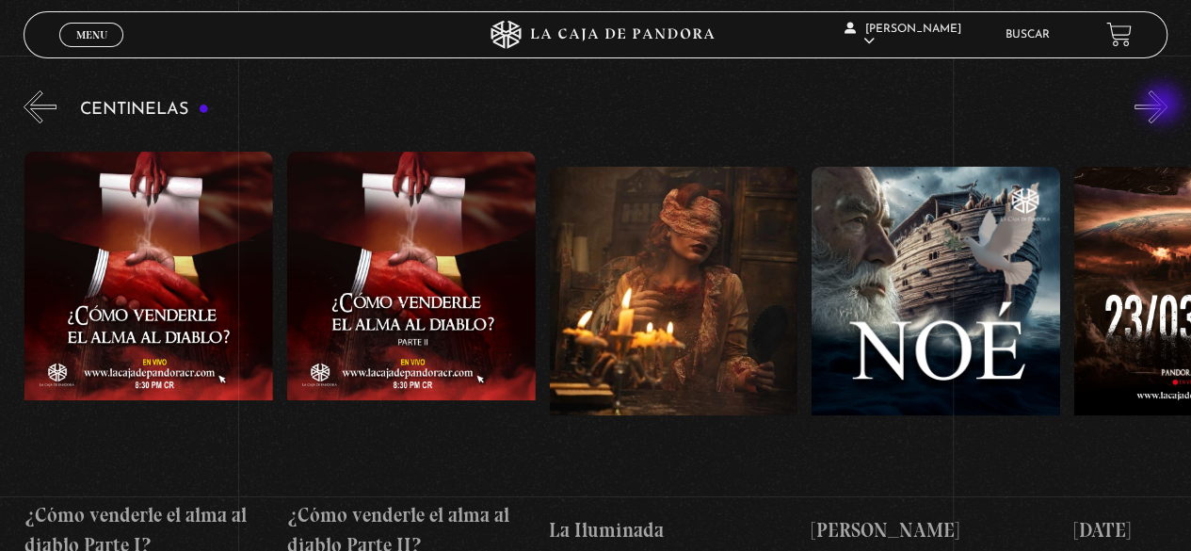
click at [1163, 105] on button "»" at bounding box center [1150, 106] width 33 height 33
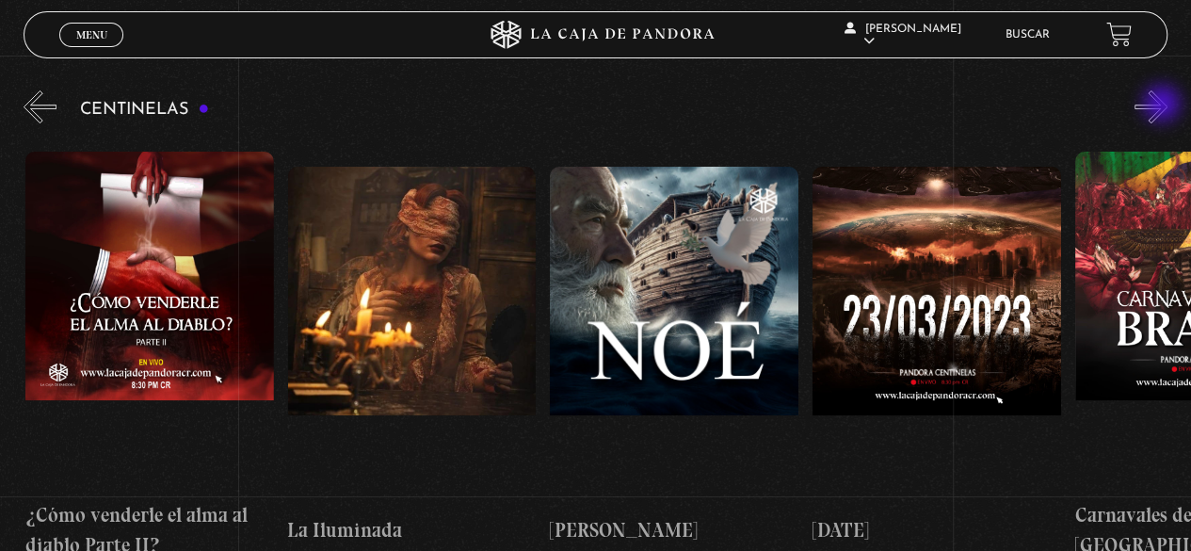
click at [1163, 105] on button "»" at bounding box center [1150, 106] width 33 height 33
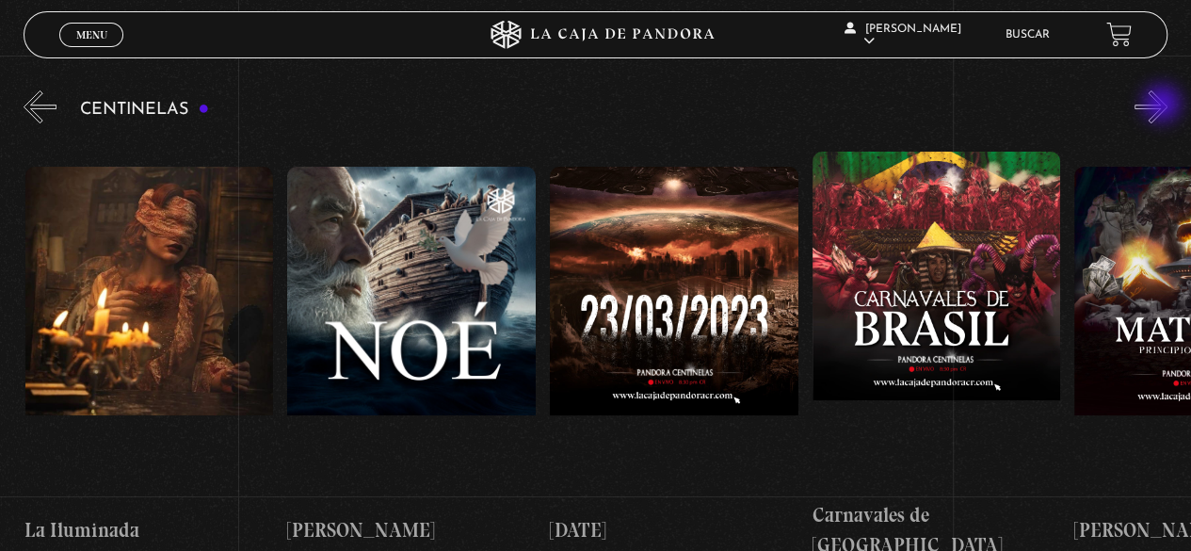
click at [1163, 105] on button "»" at bounding box center [1150, 106] width 33 height 33
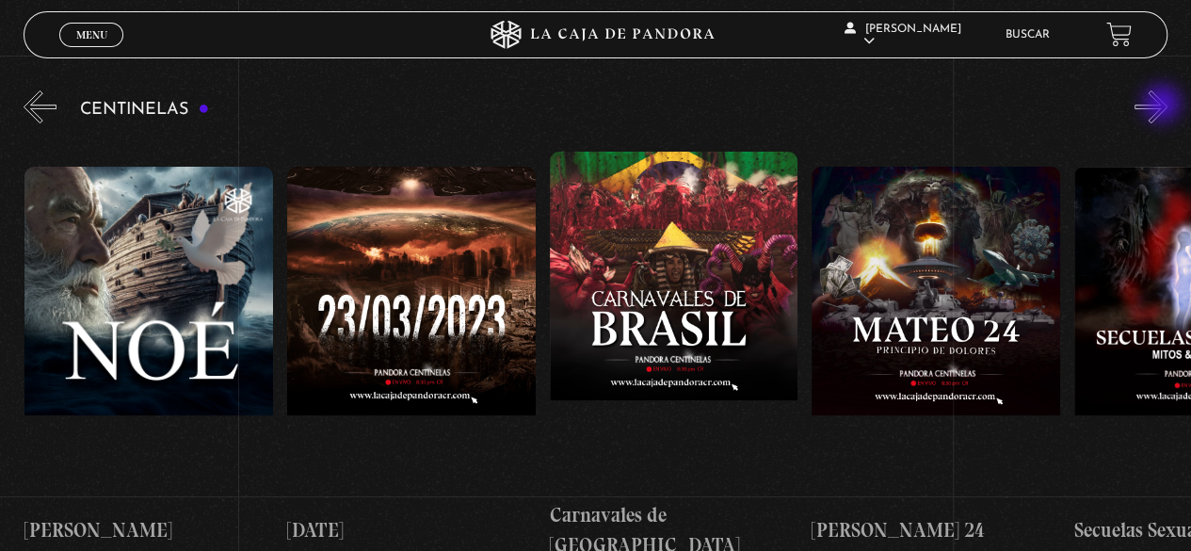
click at [1163, 105] on button "»" at bounding box center [1150, 106] width 33 height 33
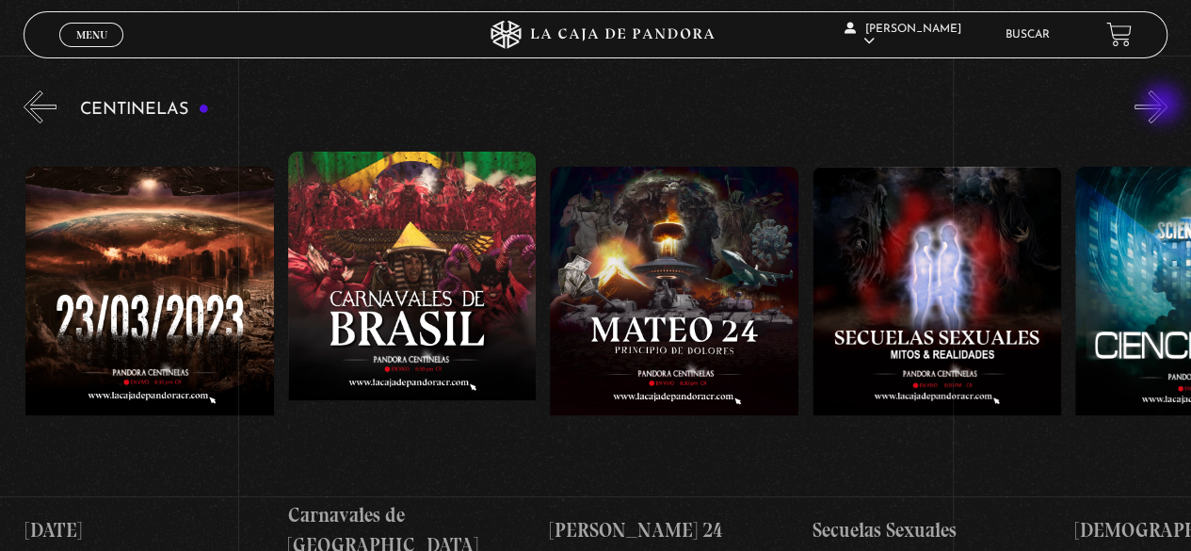
click at [1163, 105] on button "»" at bounding box center [1150, 106] width 33 height 33
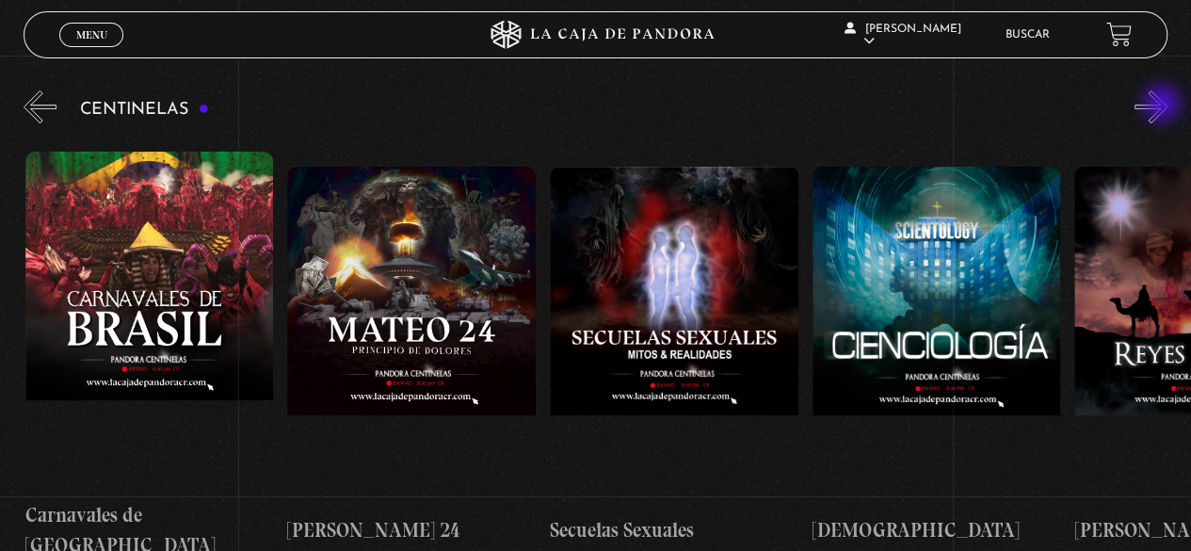
click at [1163, 105] on button "»" at bounding box center [1150, 106] width 33 height 33
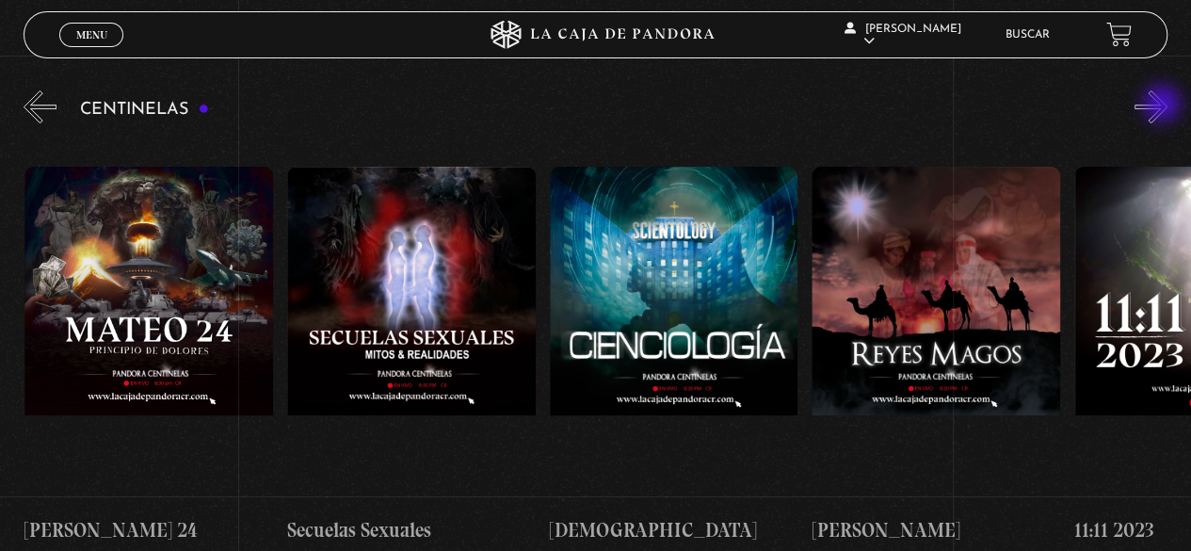
click at [1163, 105] on button "»" at bounding box center [1150, 106] width 33 height 33
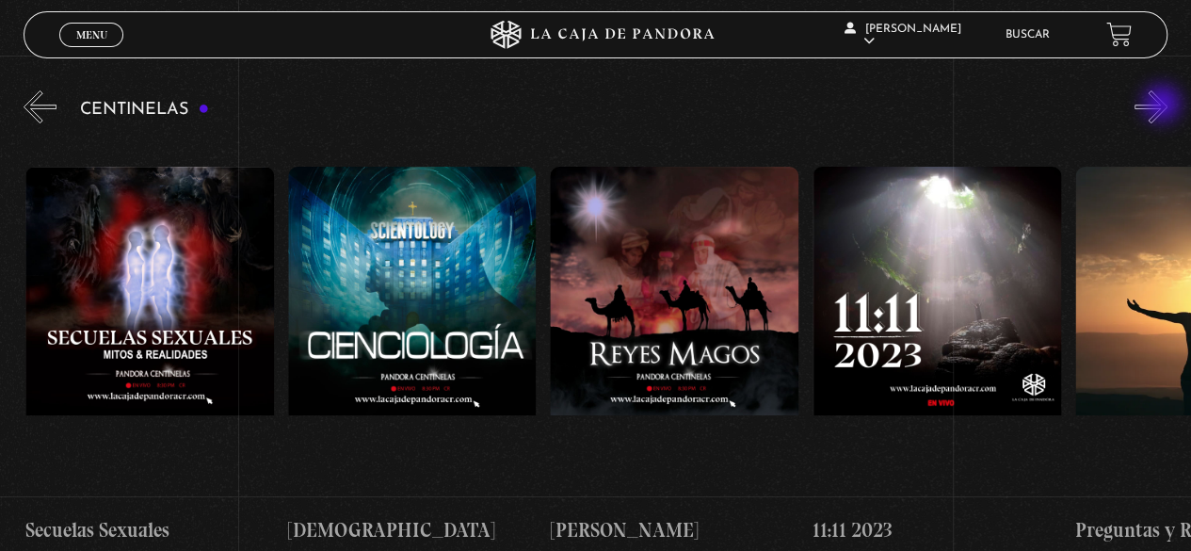
click at [1163, 105] on button "»" at bounding box center [1150, 106] width 33 height 33
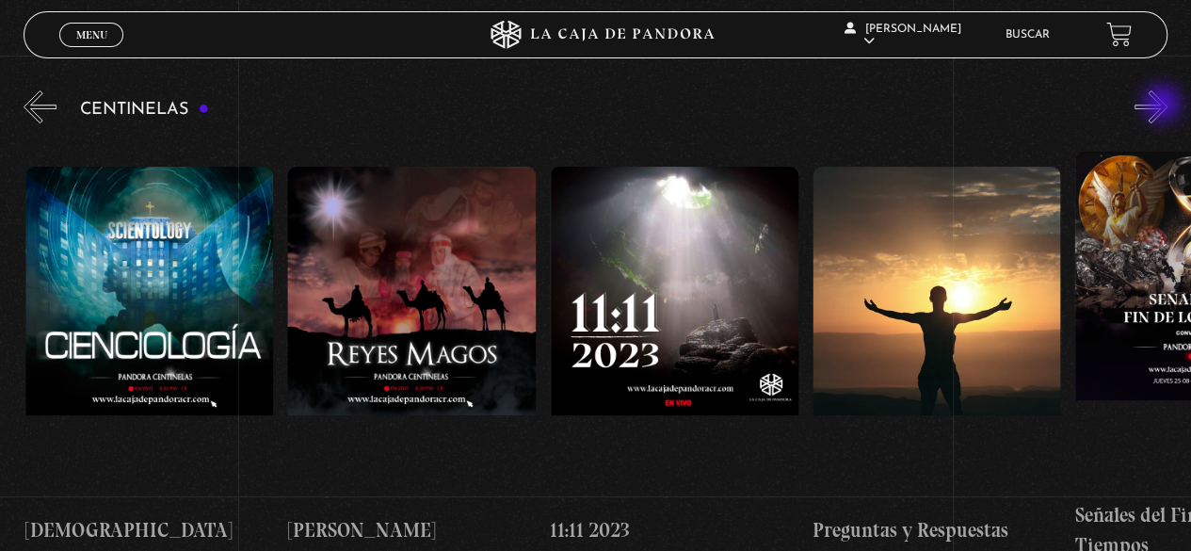
click at [1163, 105] on button "»" at bounding box center [1150, 106] width 33 height 33
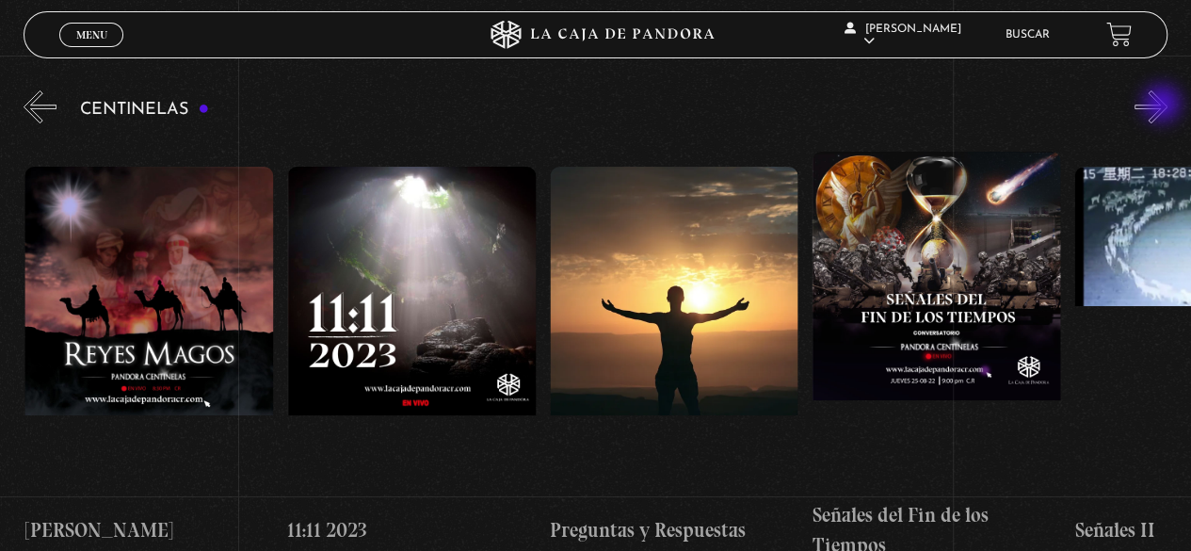
click at [1163, 105] on button "»" at bounding box center [1150, 106] width 33 height 33
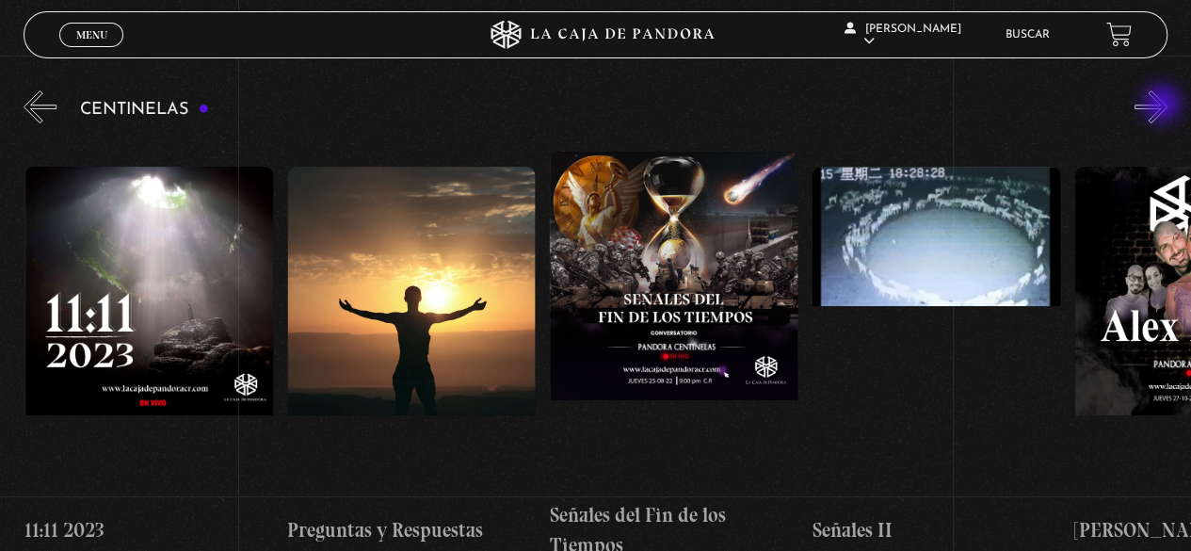
click at [1163, 105] on button "»" at bounding box center [1150, 106] width 33 height 33
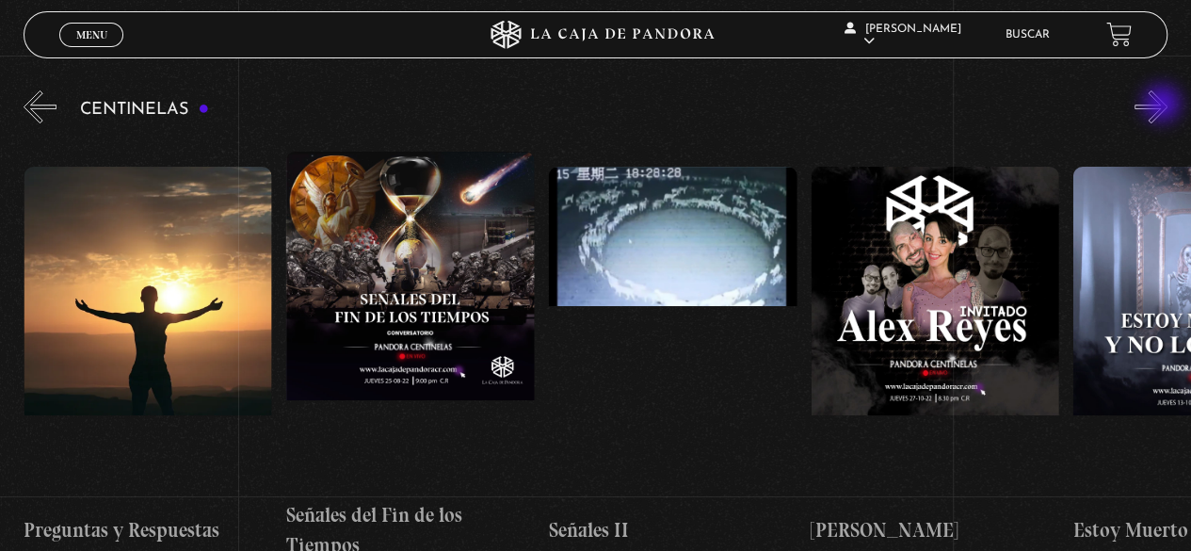
click at [1163, 105] on button "»" at bounding box center [1150, 106] width 33 height 33
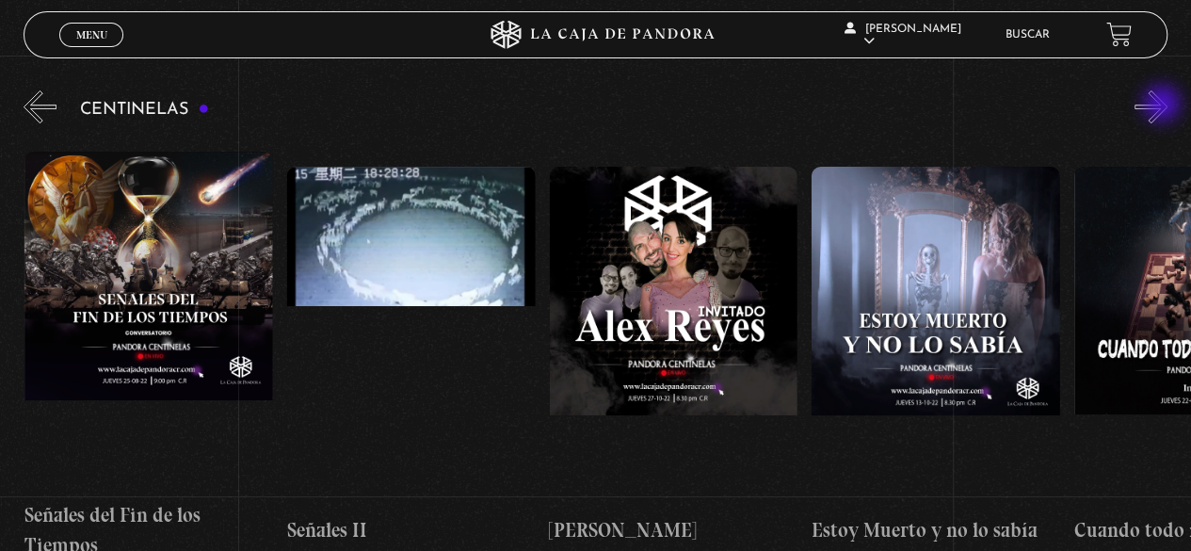
click at [1163, 105] on button "»" at bounding box center [1150, 106] width 33 height 33
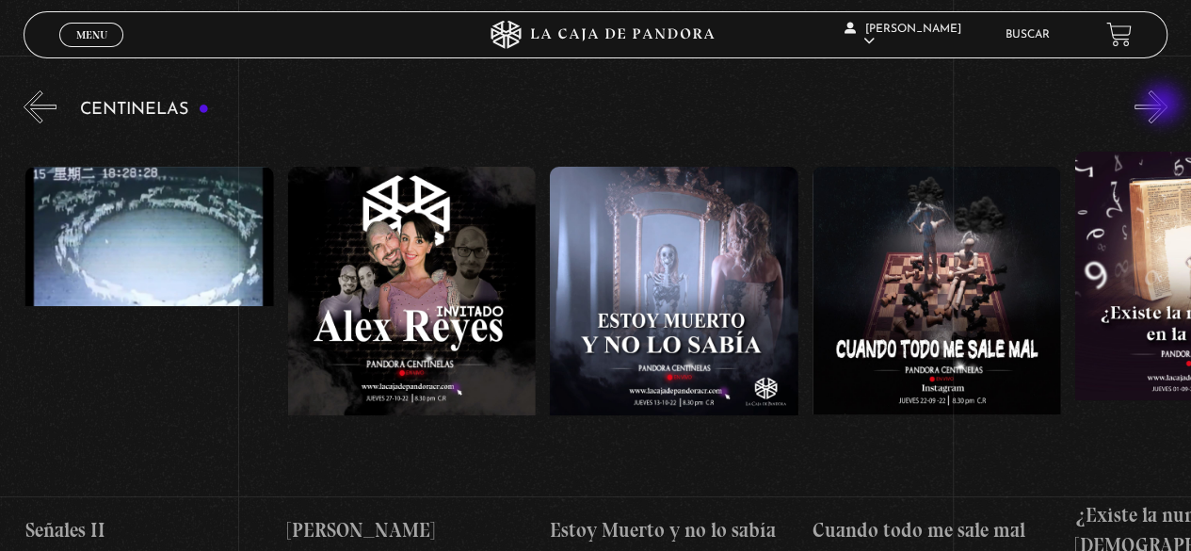
click at [1163, 105] on button "»" at bounding box center [1150, 106] width 33 height 33
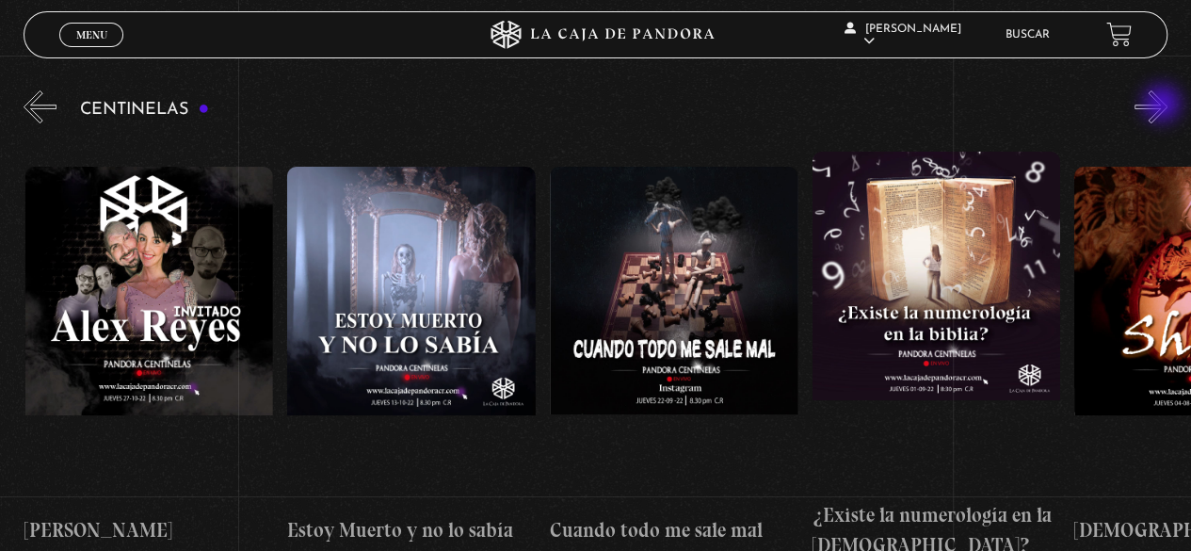
click at [1163, 105] on button "»" at bounding box center [1150, 106] width 33 height 33
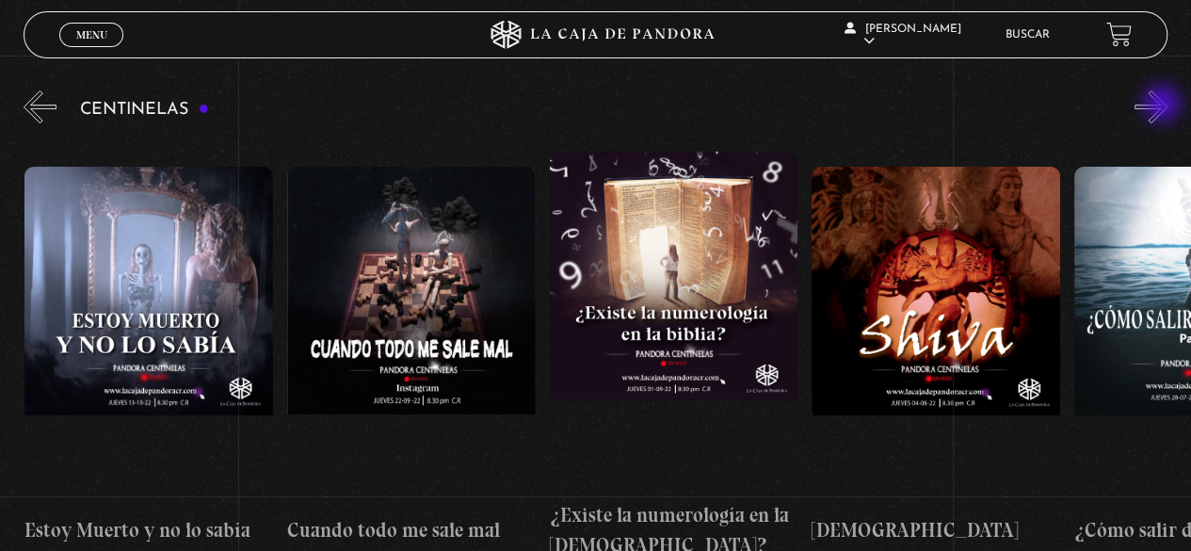
click at [1163, 105] on button "»" at bounding box center [1150, 106] width 33 height 33
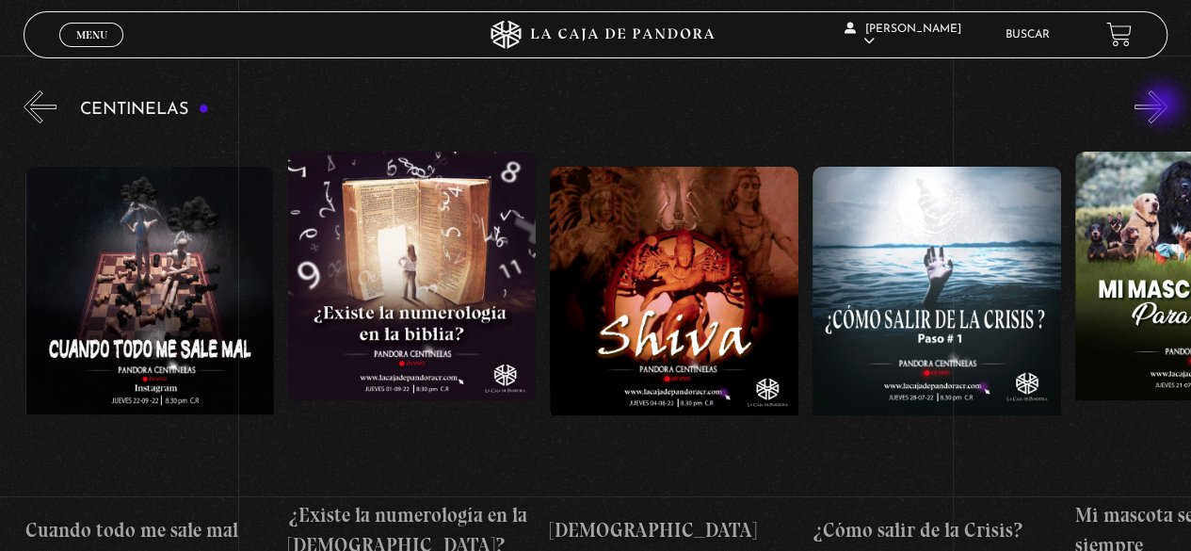
click at [1163, 105] on button "»" at bounding box center [1150, 106] width 33 height 33
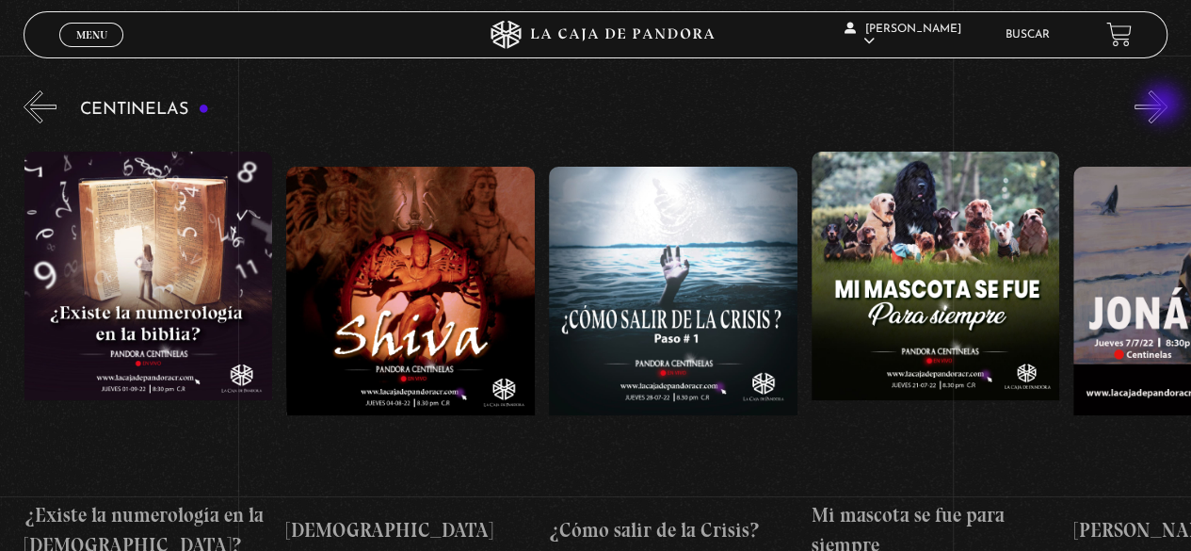
click at [1163, 105] on button "»" at bounding box center [1150, 106] width 33 height 33
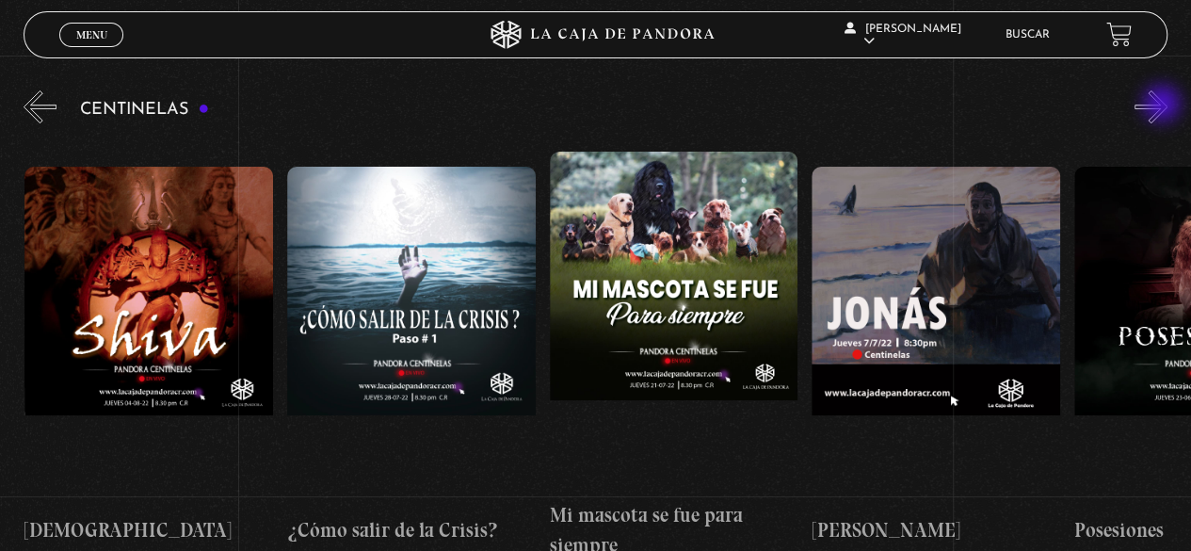
click at [1163, 105] on button "»" at bounding box center [1150, 106] width 33 height 33
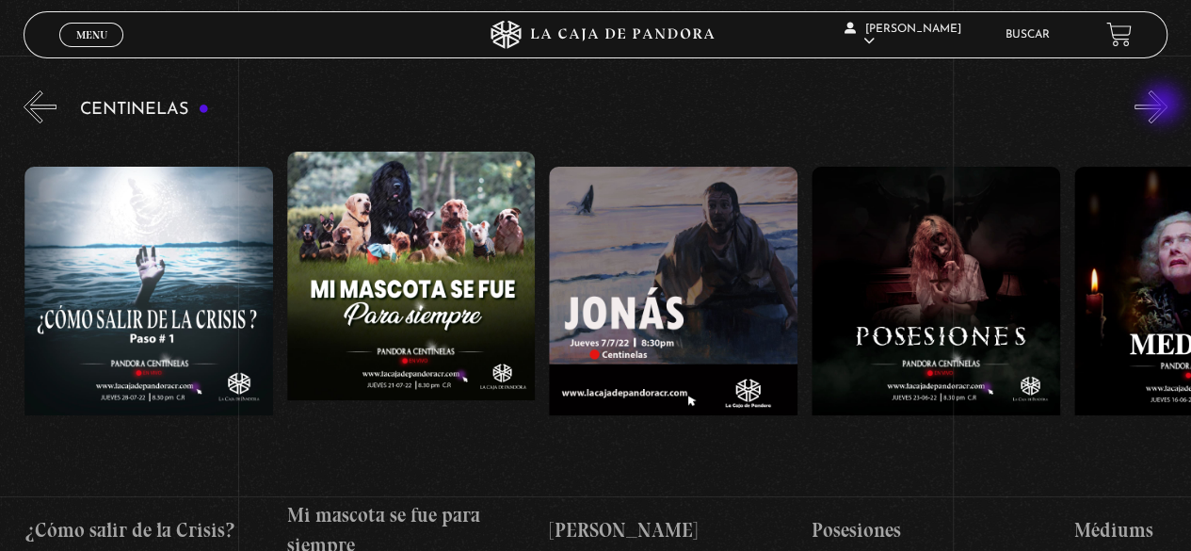
click at [1163, 105] on button "»" at bounding box center [1150, 106] width 33 height 33
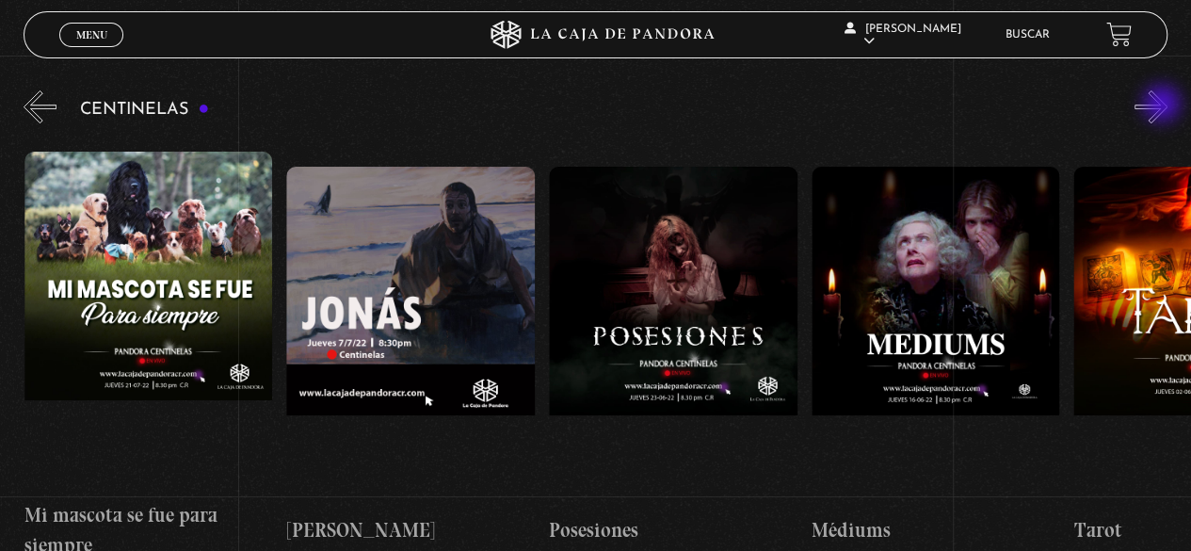
click at [1163, 105] on button "»" at bounding box center [1150, 106] width 33 height 33
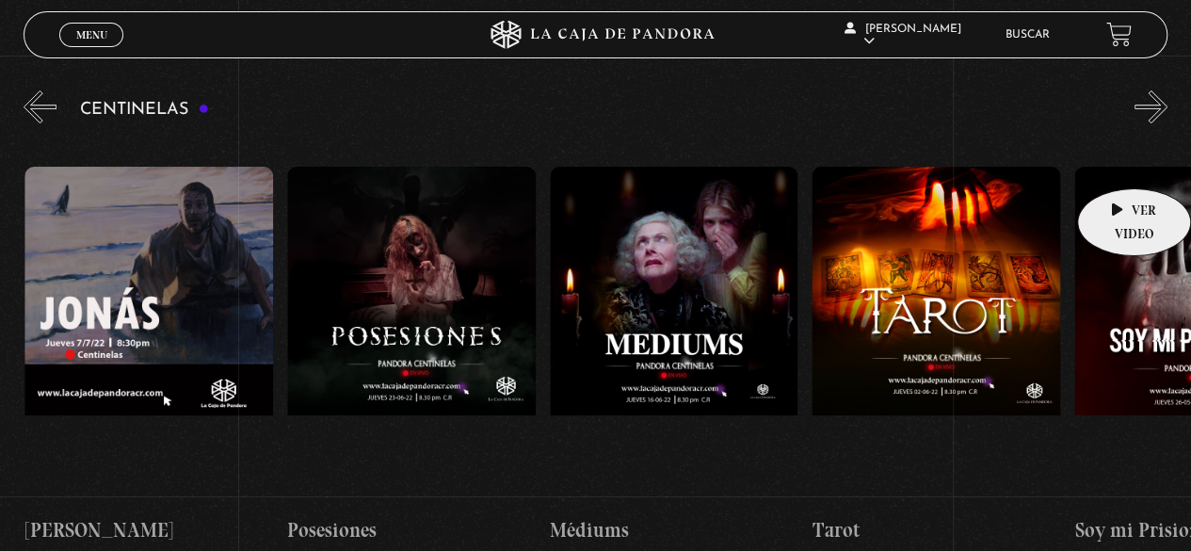
scroll to position [0, 15213]
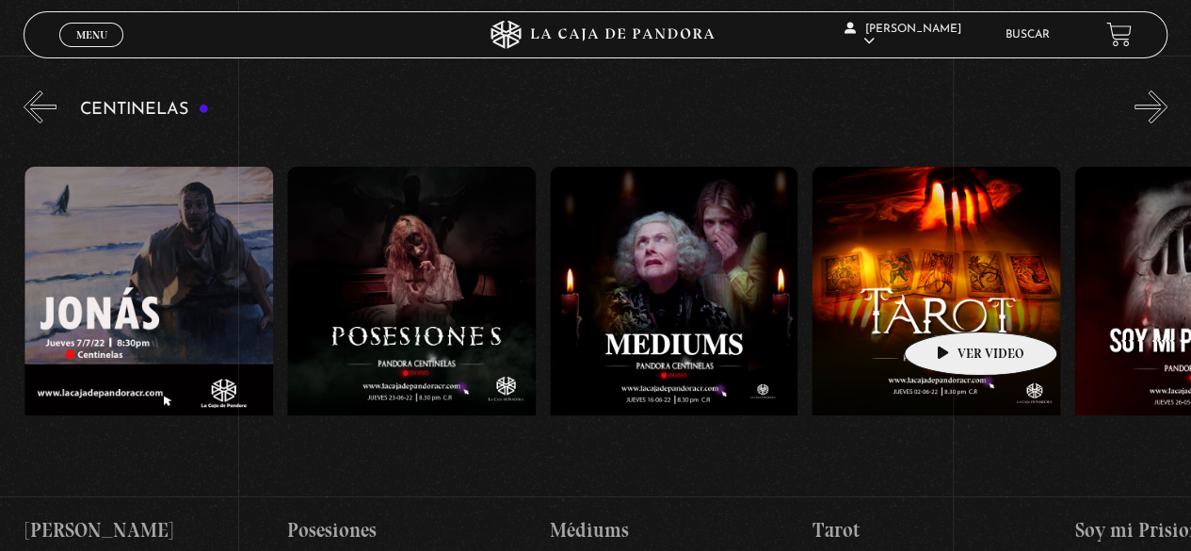
click at [947, 287] on figure at bounding box center [935, 336] width 249 height 339
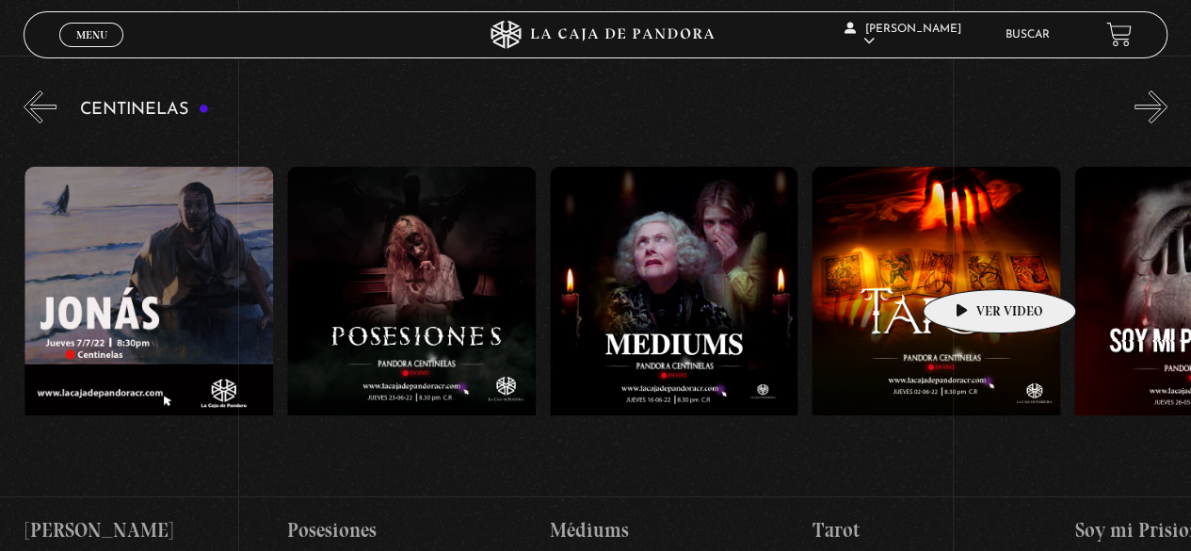
click at [970, 261] on figure at bounding box center [935, 336] width 249 height 339
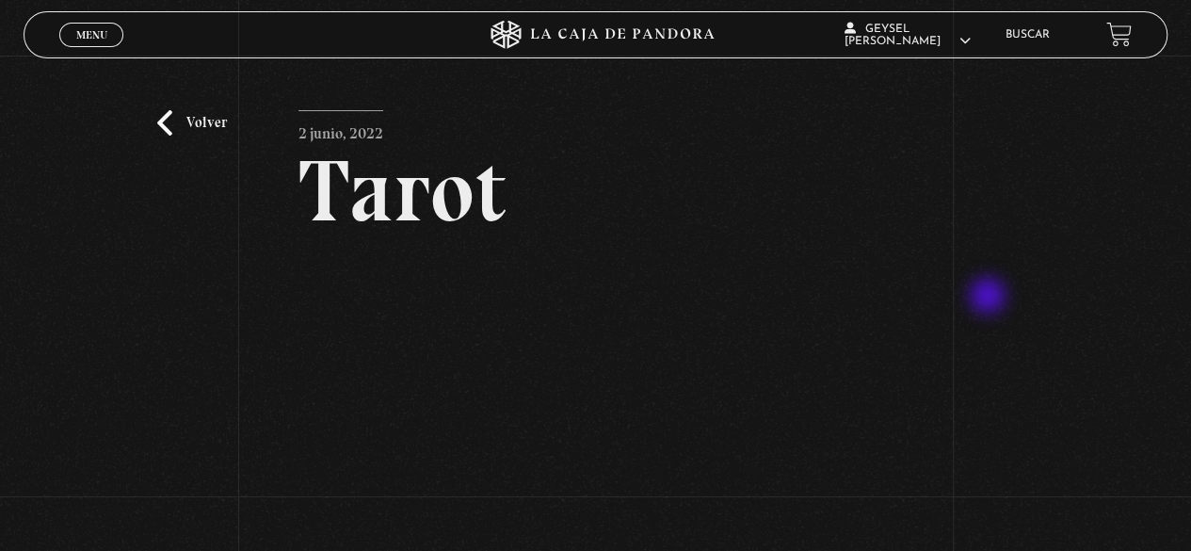
scroll to position [94, 0]
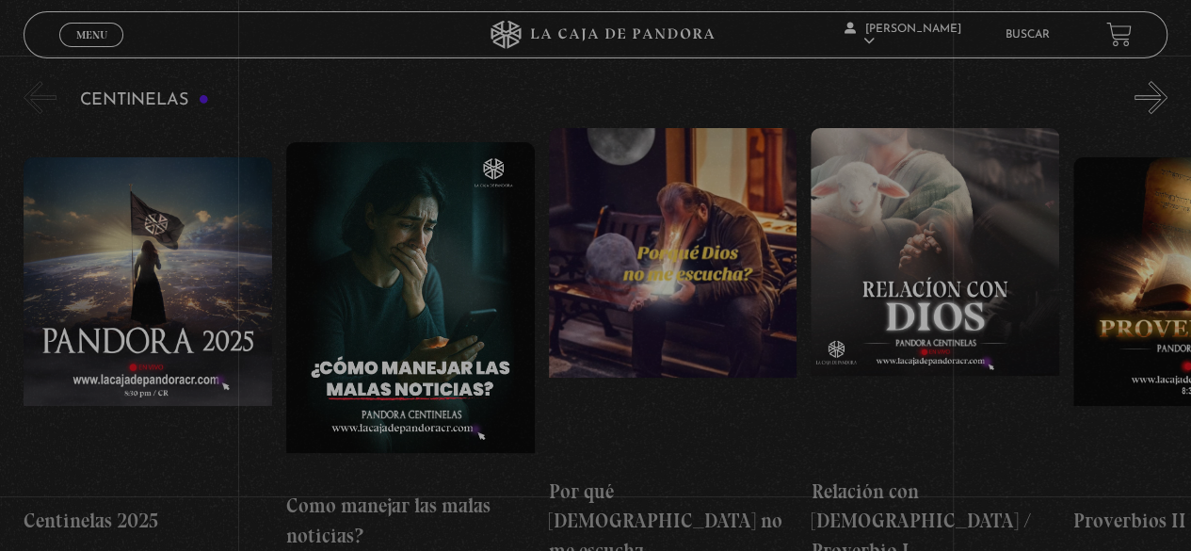
scroll to position [209, 0]
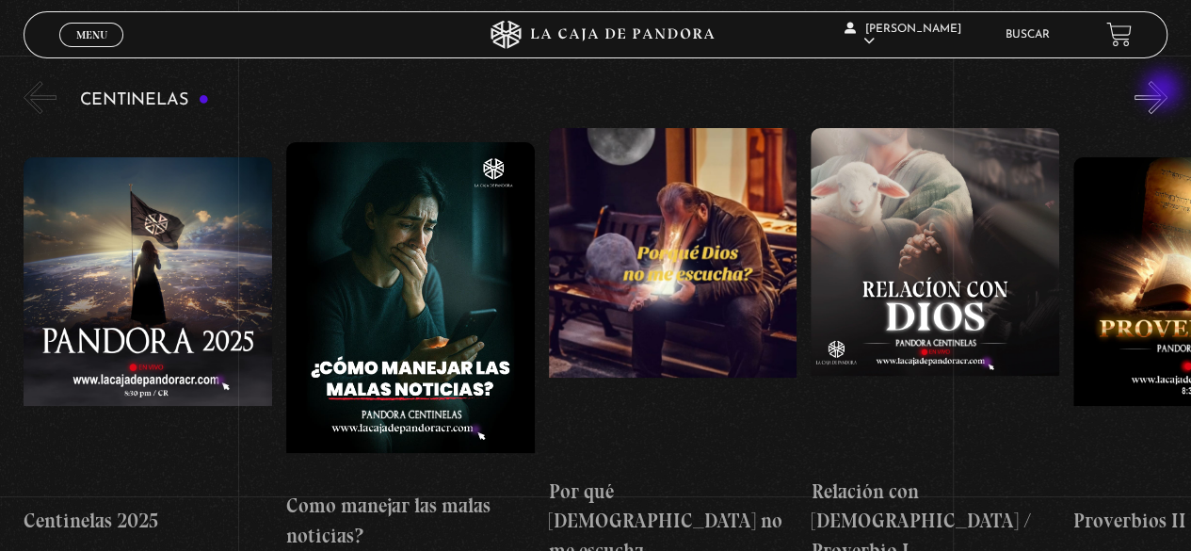
click at [1163, 91] on button "»" at bounding box center [1150, 97] width 33 height 33
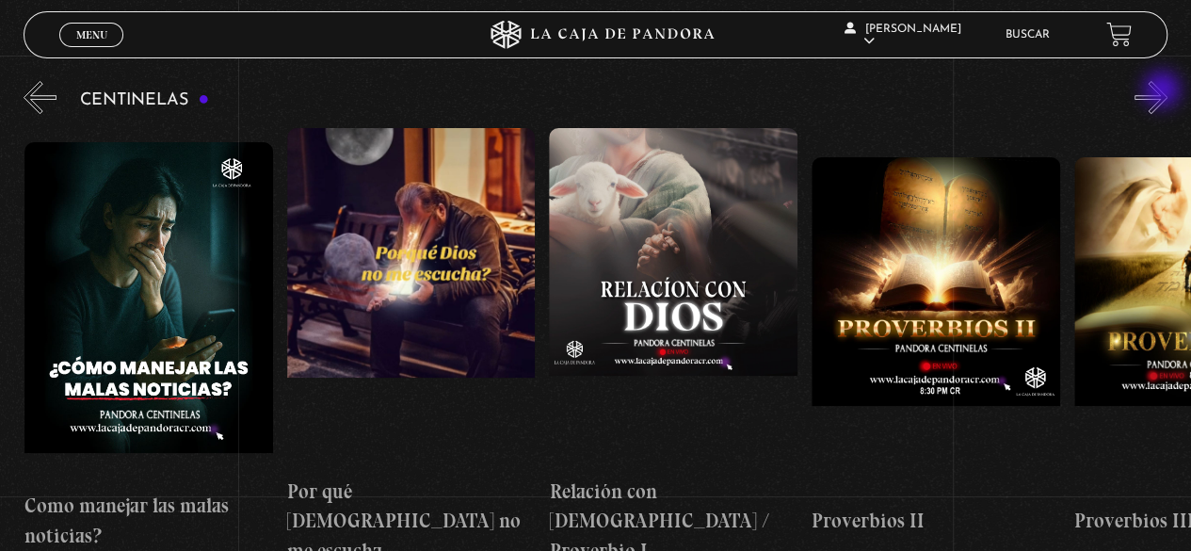
click at [1163, 91] on button "»" at bounding box center [1150, 97] width 33 height 33
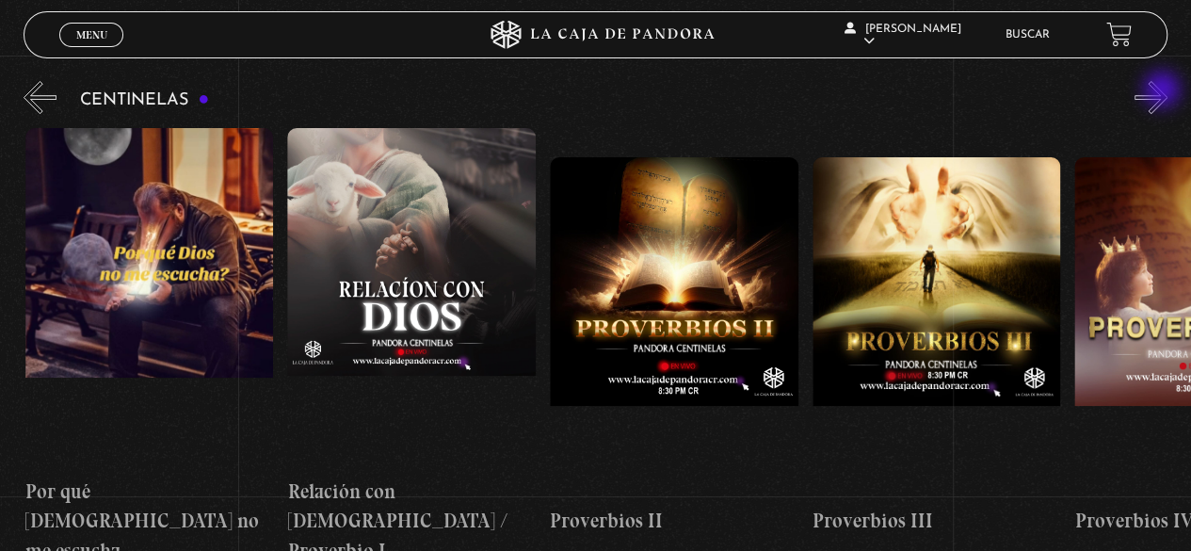
click at [1163, 91] on button "»" at bounding box center [1150, 97] width 33 height 33
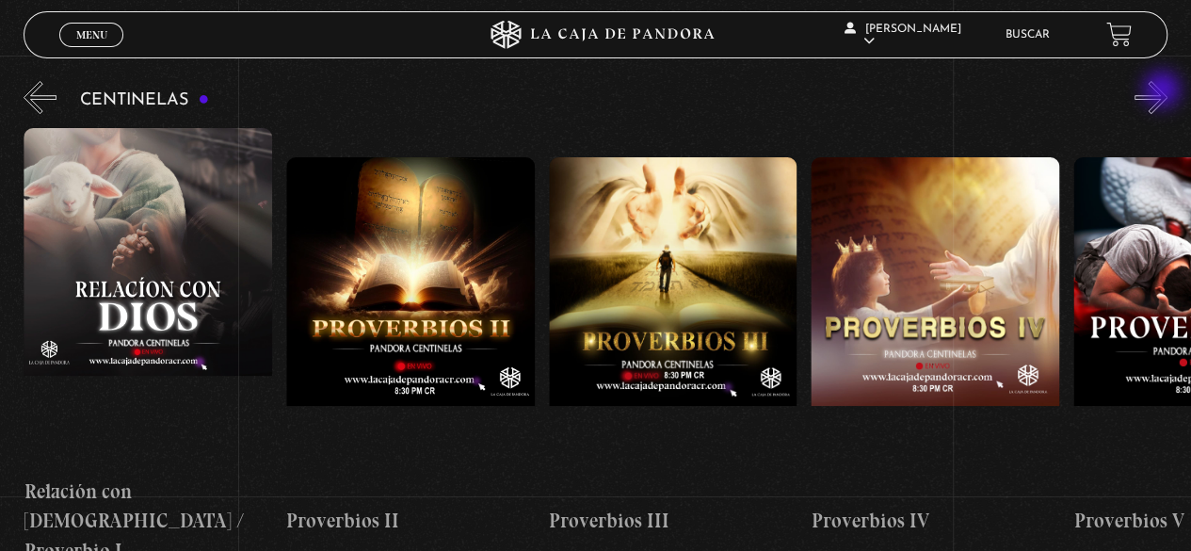
click at [1163, 91] on button "»" at bounding box center [1150, 97] width 33 height 33
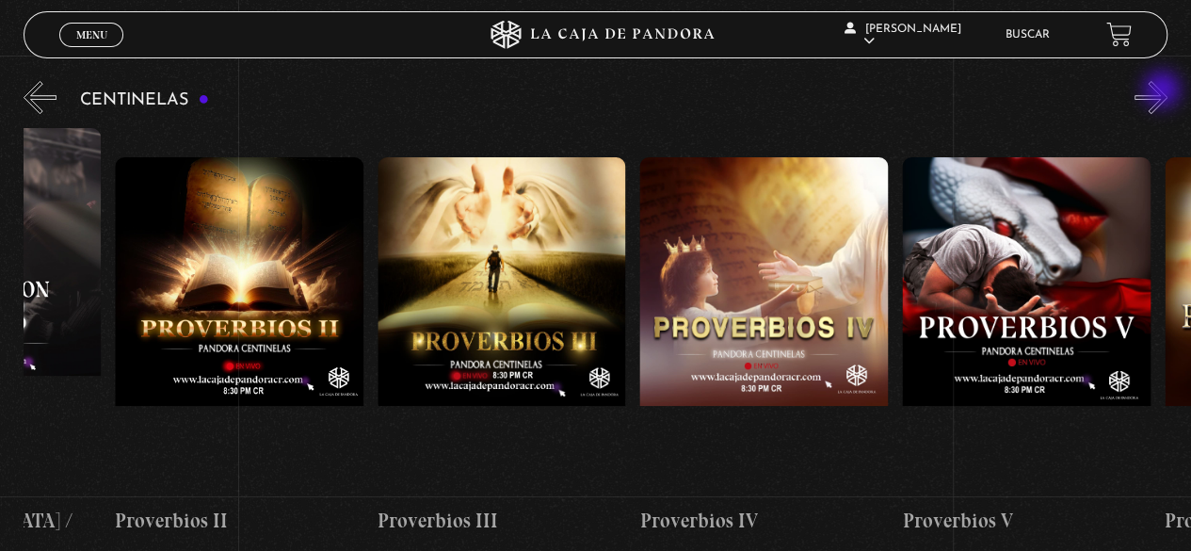
click at [1163, 91] on button "»" at bounding box center [1150, 97] width 33 height 33
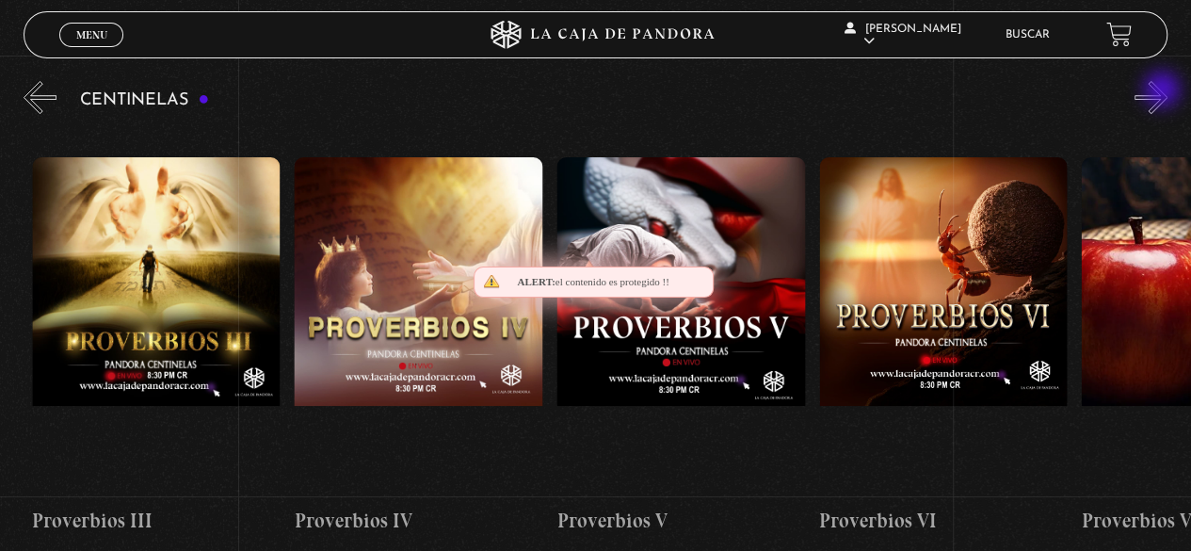
click at [1163, 91] on button "»" at bounding box center [1150, 97] width 33 height 33
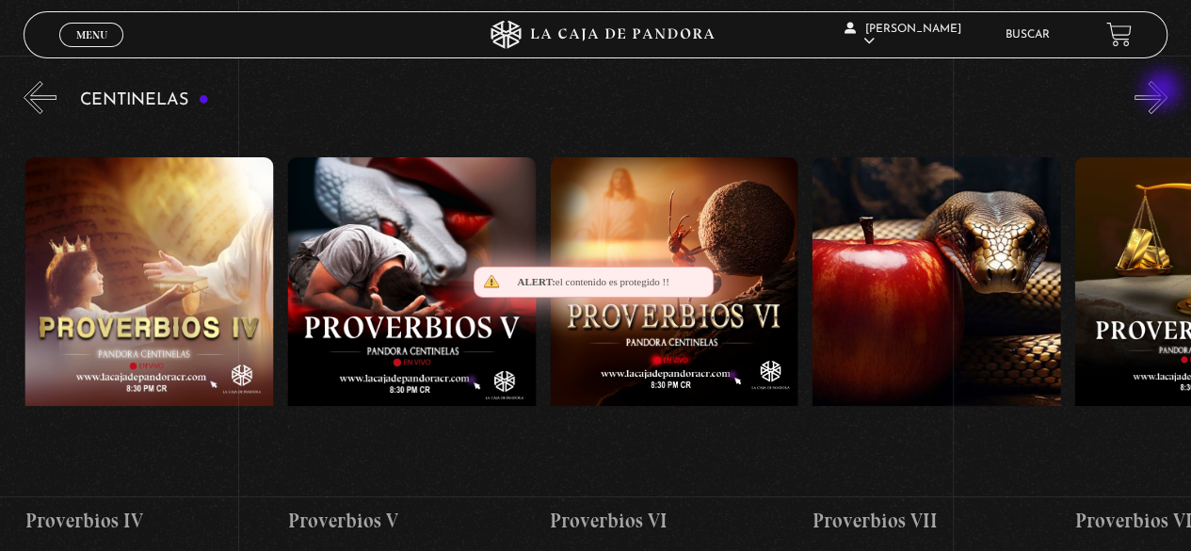
click at [1163, 91] on button "»" at bounding box center [1150, 97] width 33 height 33
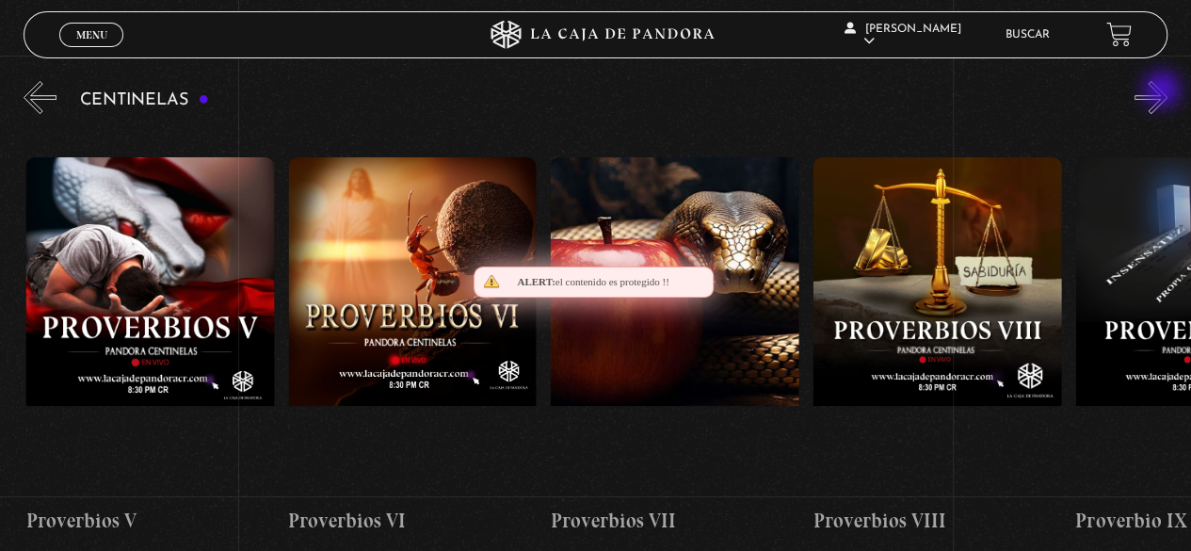
click at [1163, 91] on button "»" at bounding box center [1150, 97] width 33 height 33
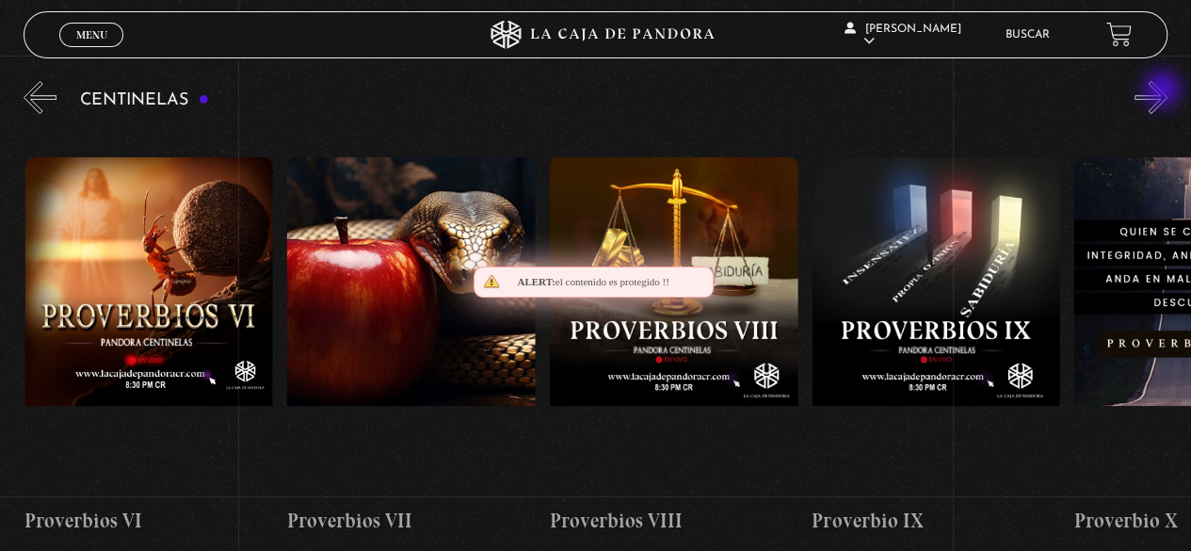
click at [1163, 91] on button "»" at bounding box center [1150, 97] width 33 height 33
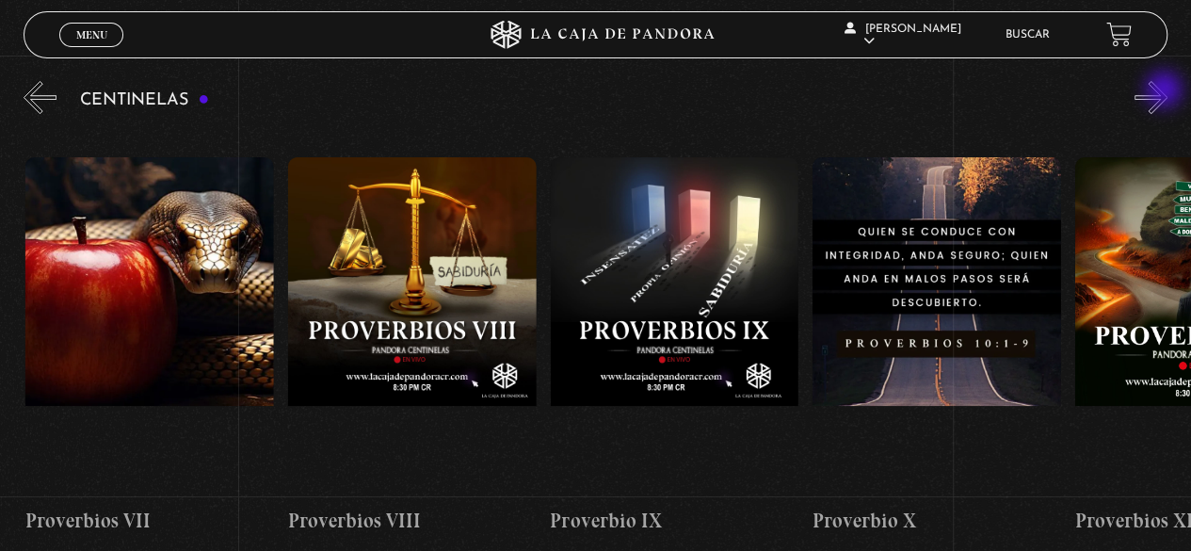
click at [1165, 91] on button "»" at bounding box center [1150, 97] width 33 height 33
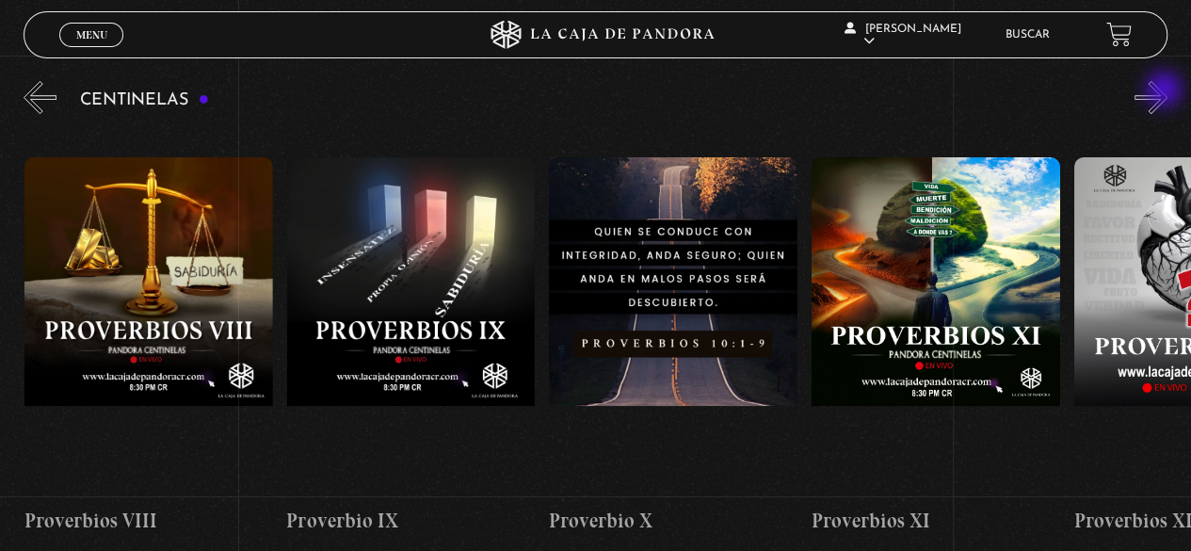
click at [1165, 91] on button "»" at bounding box center [1150, 97] width 33 height 33
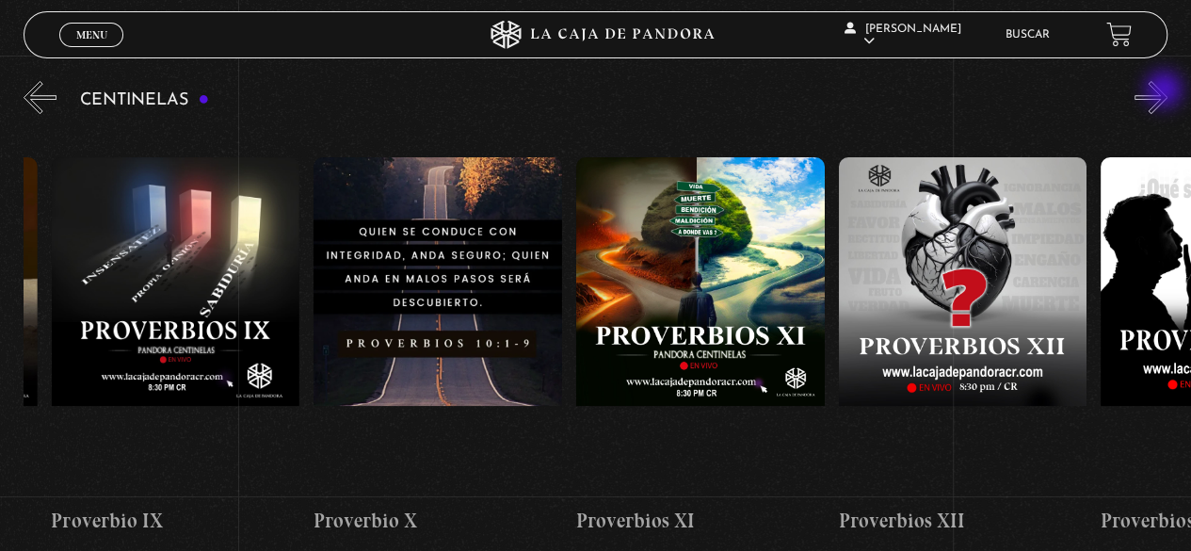
click at [1165, 91] on button "»" at bounding box center [1150, 97] width 33 height 33
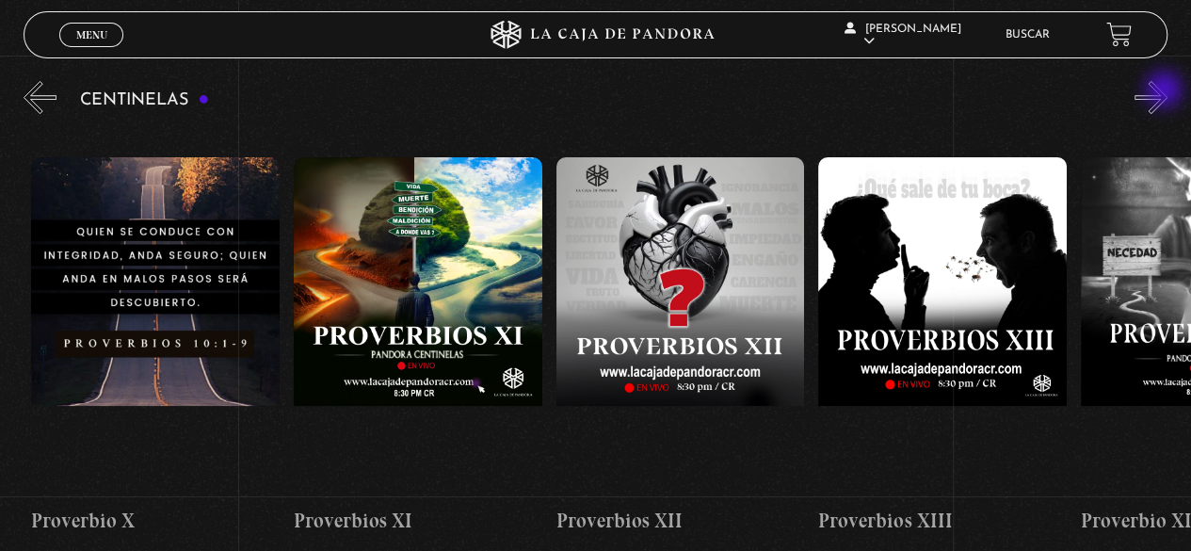
click at [1165, 91] on button "»" at bounding box center [1150, 97] width 33 height 33
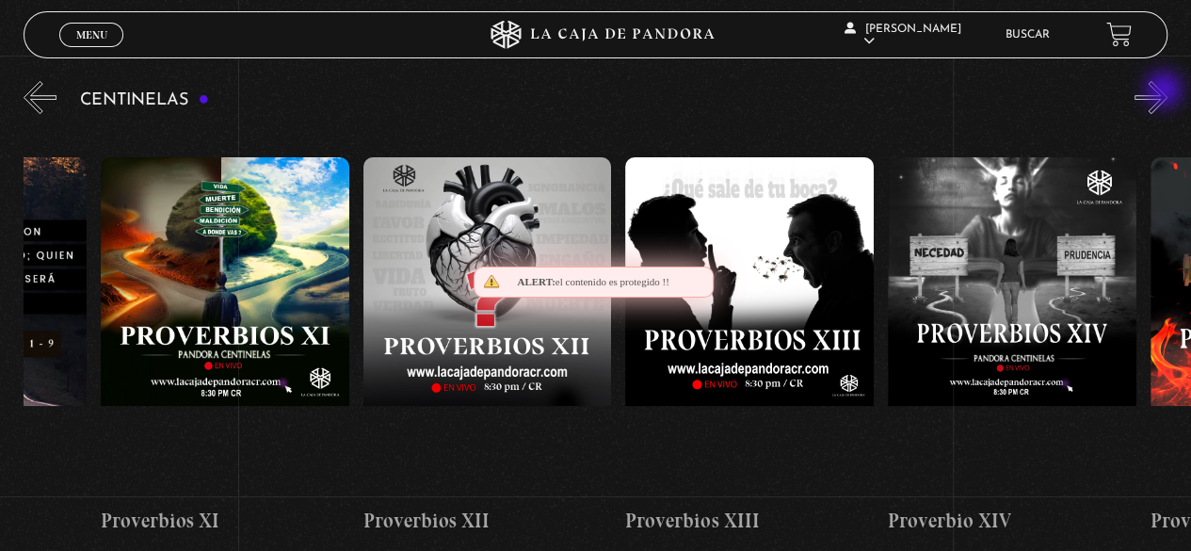
click at [1165, 91] on button "»" at bounding box center [1150, 97] width 33 height 33
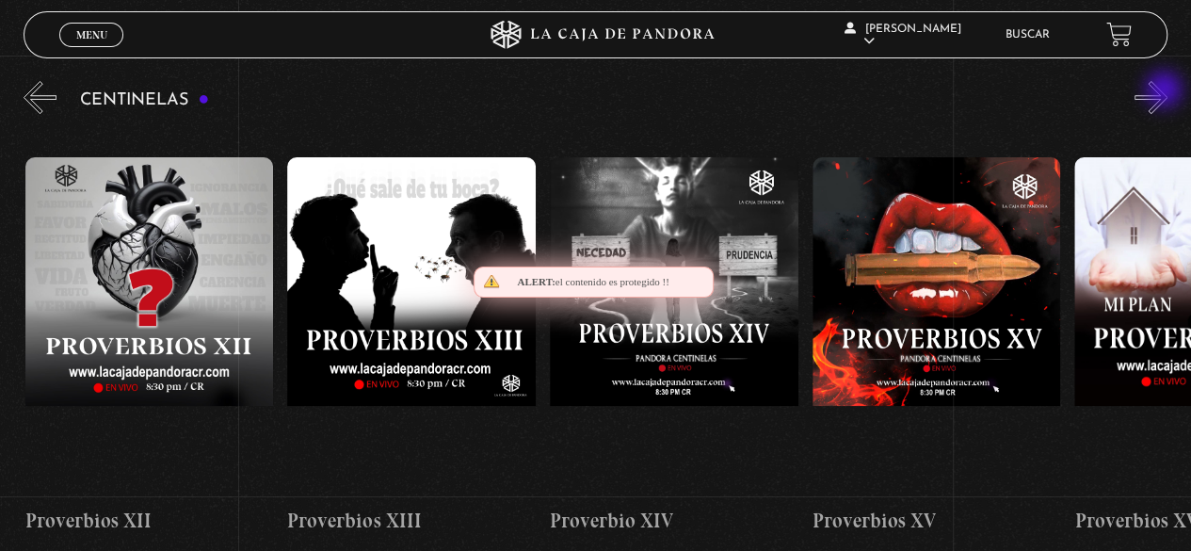
click at [1165, 91] on button "»" at bounding box center [1150, 97] width 33 height 33
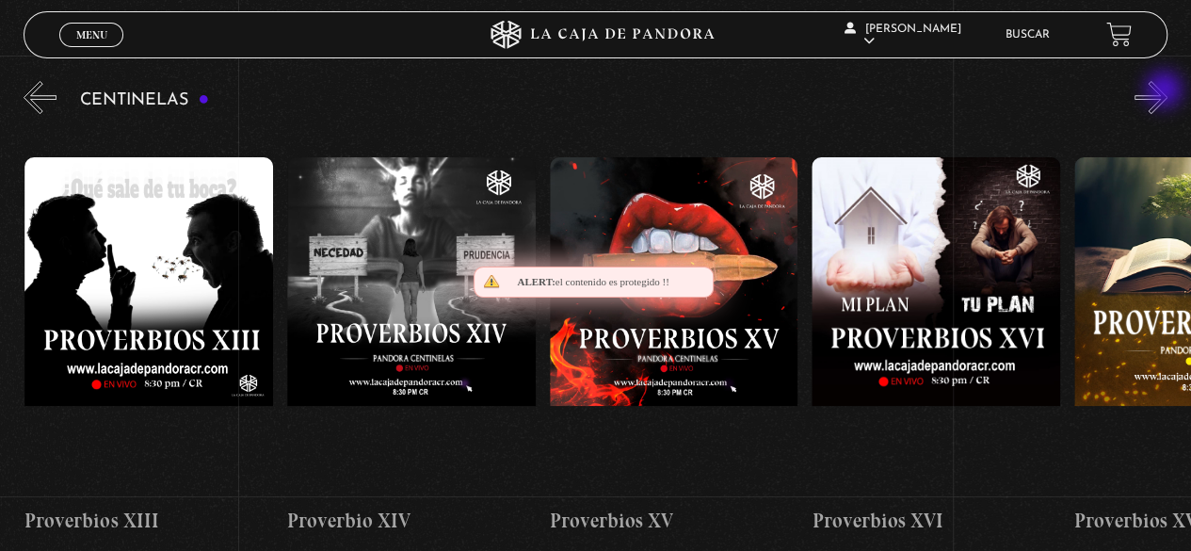
click at [1165, 91] on button "»" at bounding box center [1150, 97] width 33 height 33
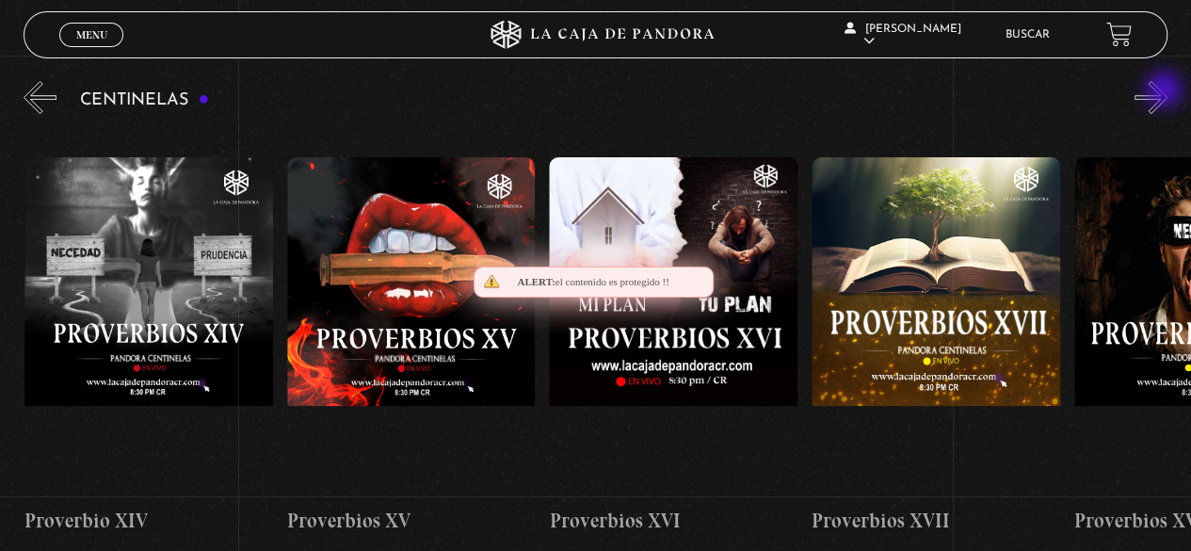
click at [1165, 91] on button "»" at bounding box center [1150, 97] width 33 height 33
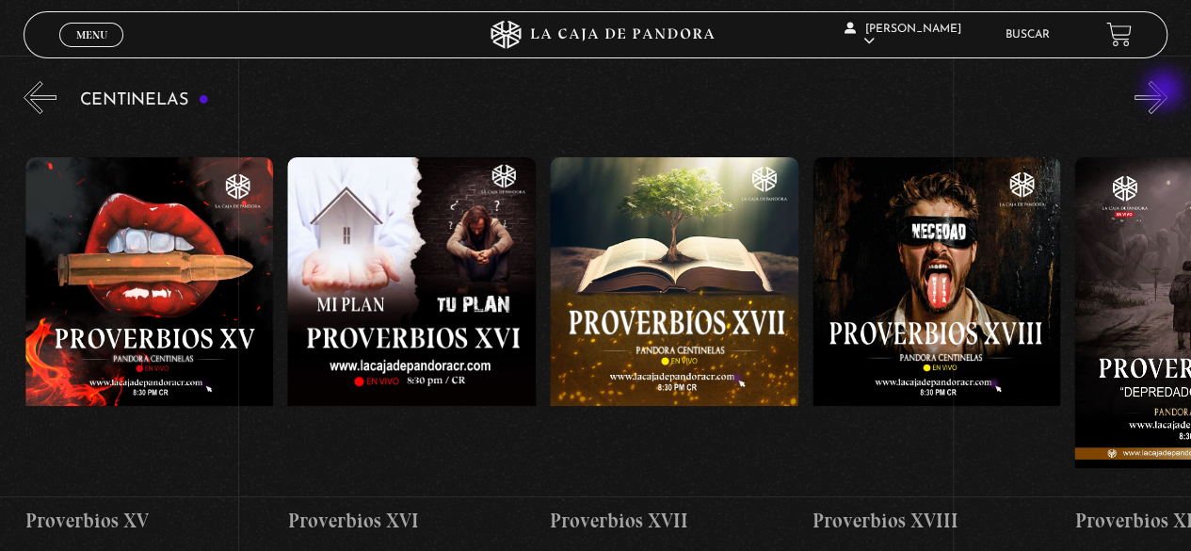
scroll to position [0, 4459]
click at [1165, 91] on button "»" at bounding box center [1150, 97] width 33 height 33
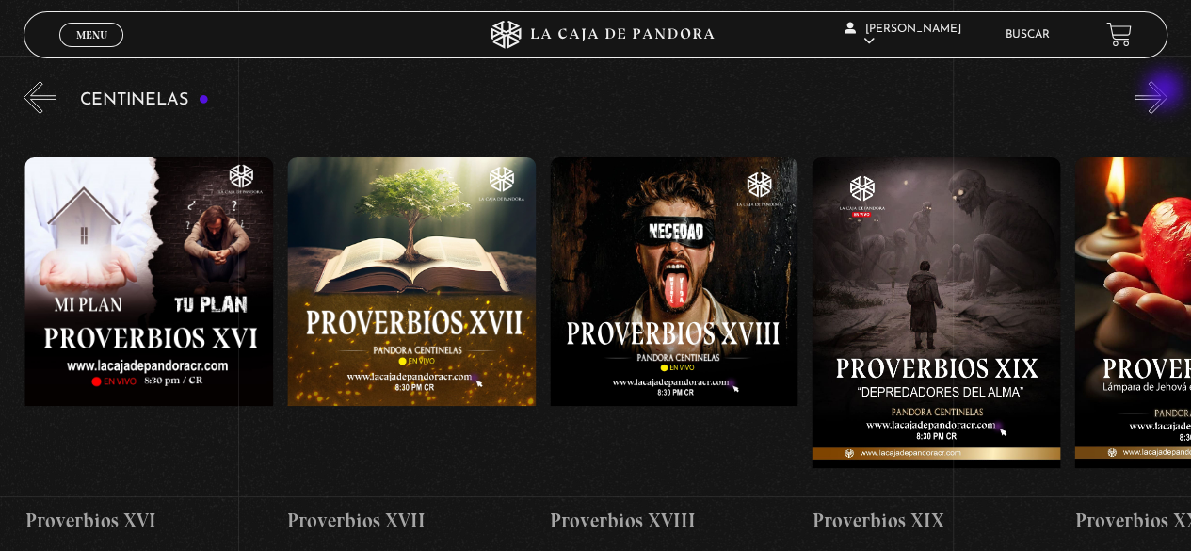
click at [1165, 91] on button "»" at bounding box center [1150, 97] width 33 height 33
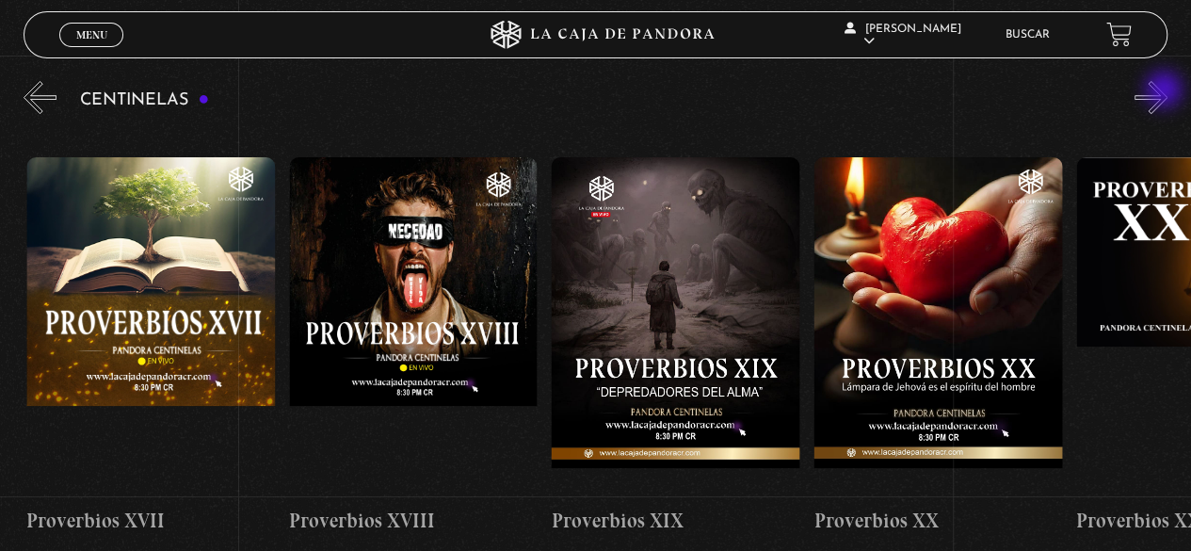
click at [1165, 91] on button "»" at bounding box center [1150, 97] width 33 height 33
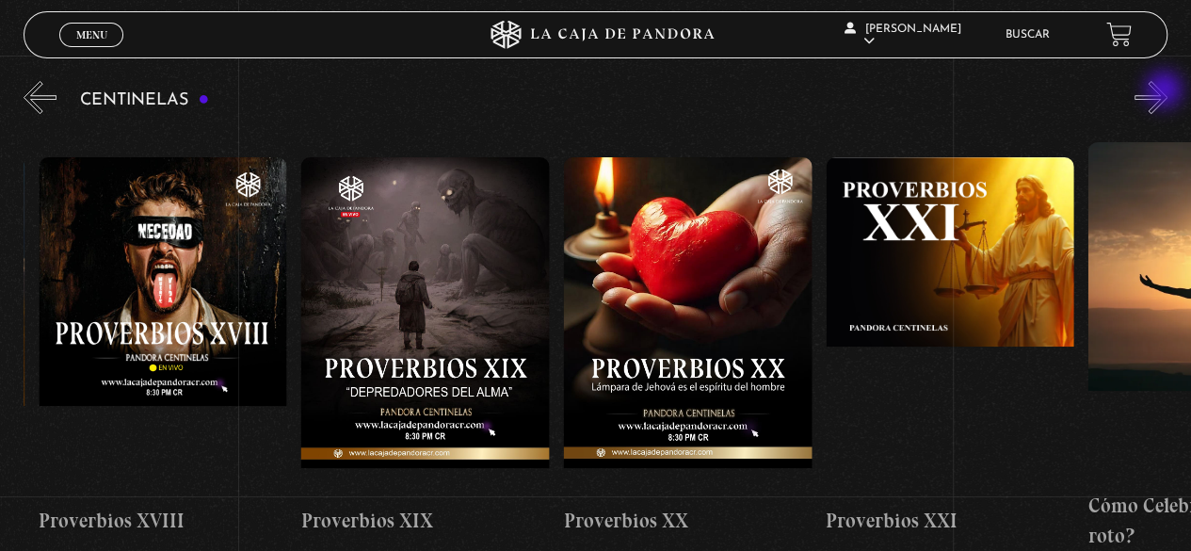
click at [1165, 91] on button "»" at bounding box center [1150, 97] width 33 height 33
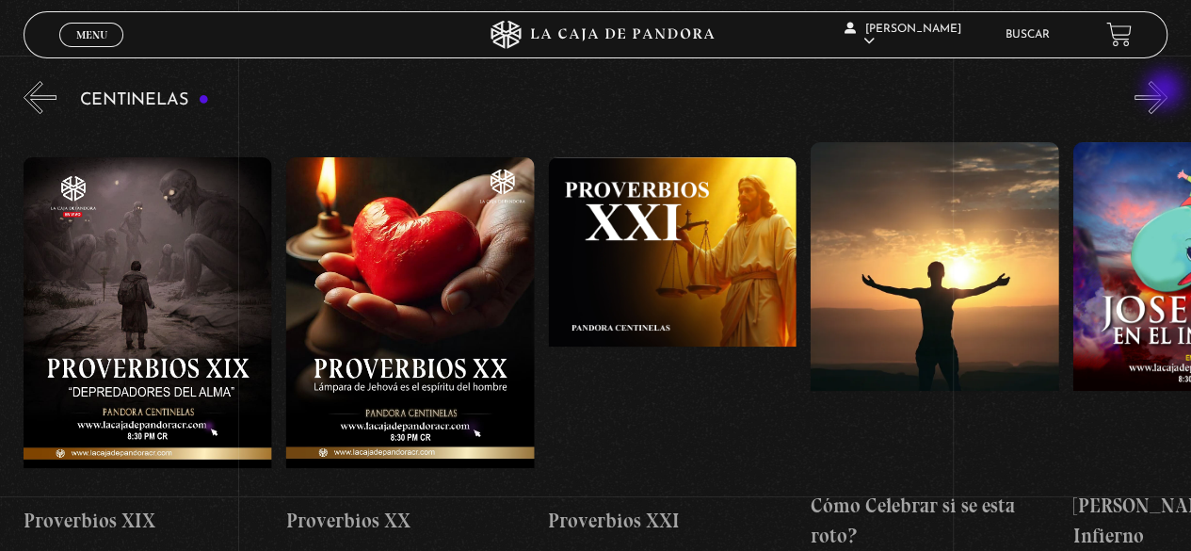
click at [1165, 91] on button "»" at bounding box center [1150, 97] width 33 height 33
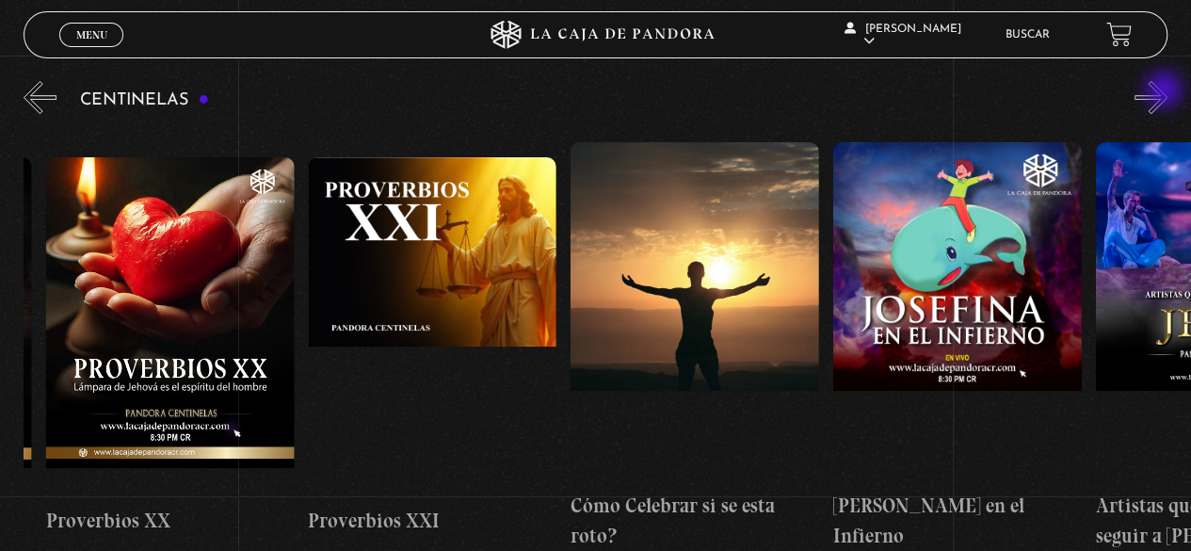
click at [1165, 91] on button "»" at bounding box center [1150, 97] width 33 height 33
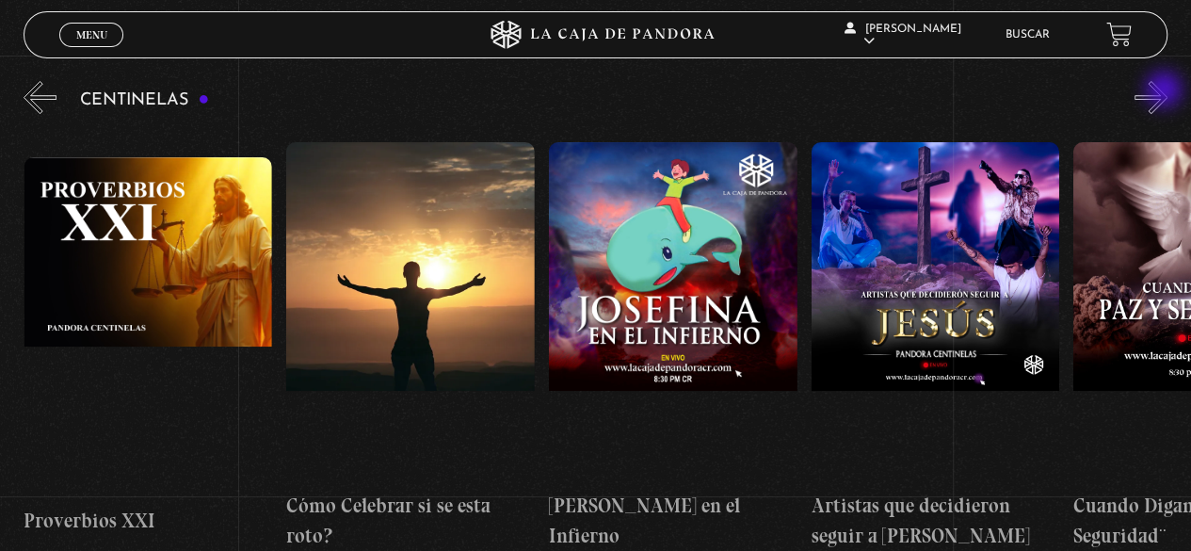
click at [1165, 91] on button "»" at bounding box center [1150, 97] width 33 height 33
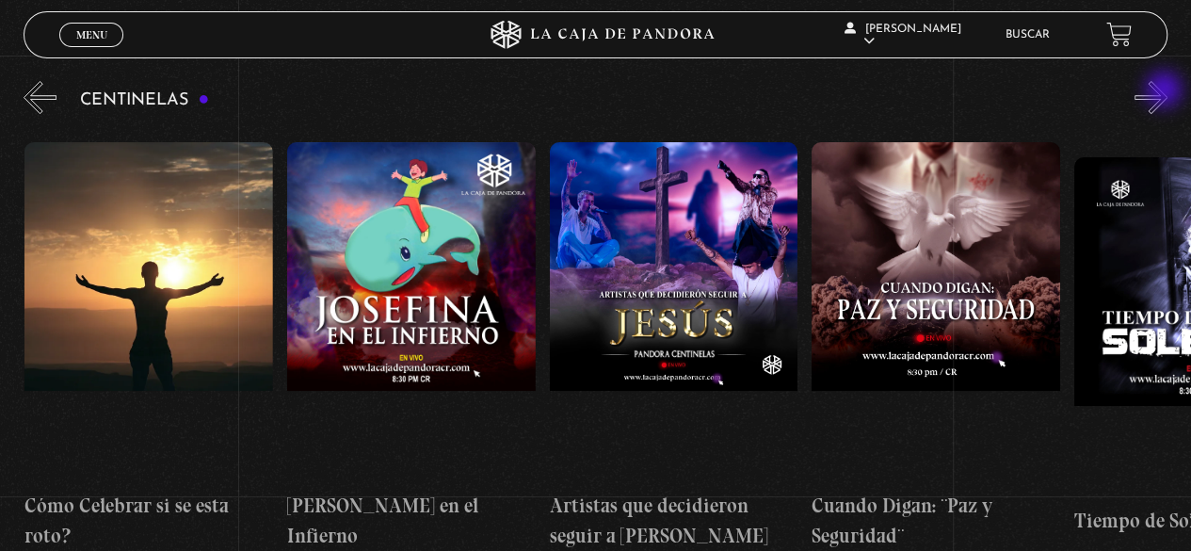
scroll to position [0, 6295]
click at [1165, 91] on button "»" at bounding box center [1150, 97] width 33 height 33
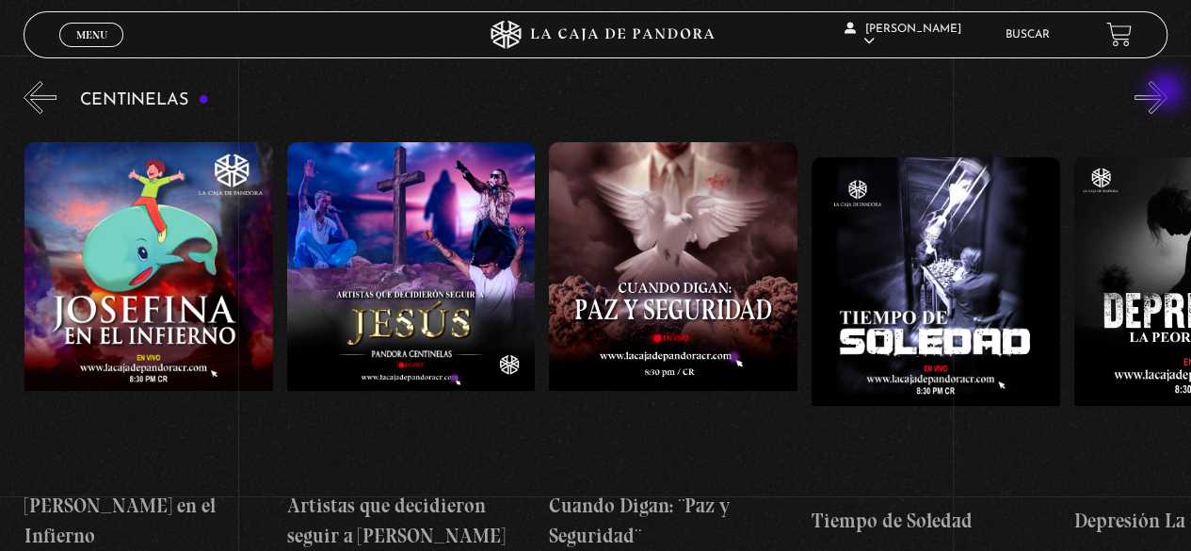
click at [1167, 92] on button "»" at bounding box center [1150, 97] width 33 height 33
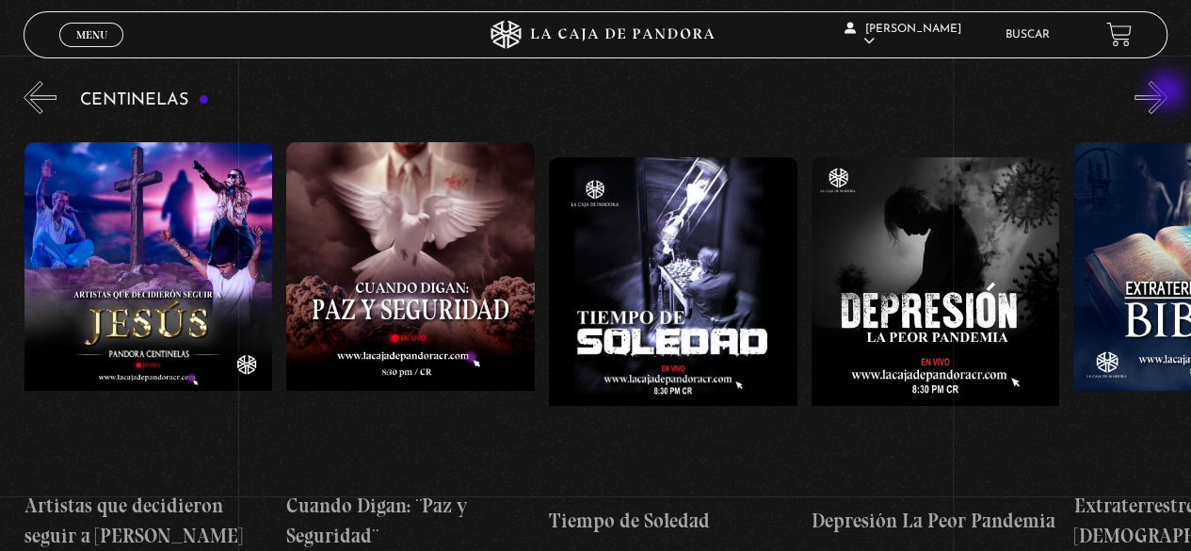
click at [1167, 92] on button "»" at bounding box center [1150, 97] width 33 height 33
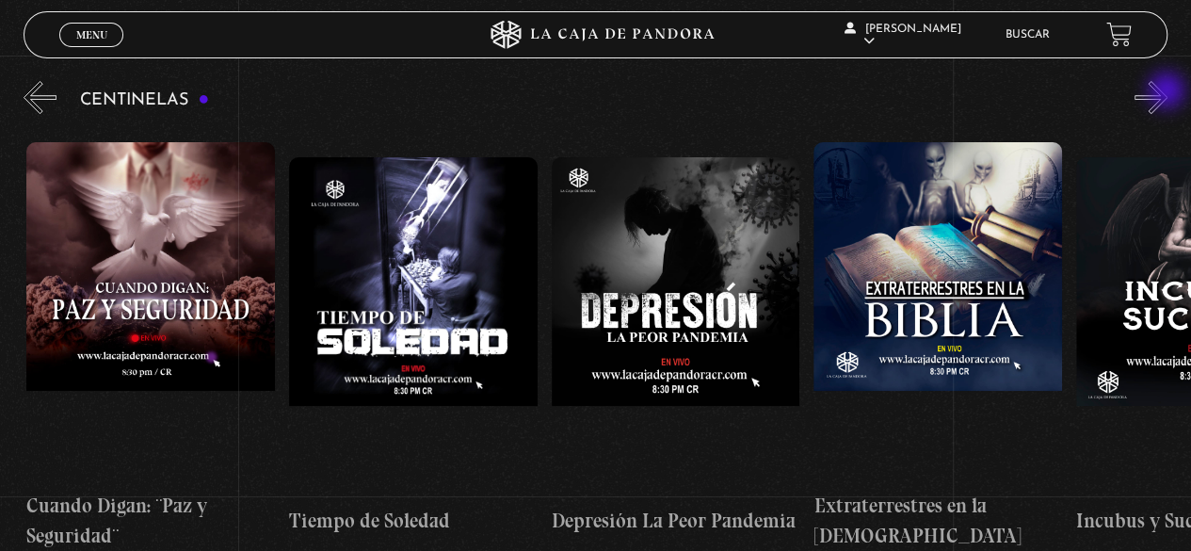
click at [1167, 92] on button "»" at bounding box center [1150, 97] width 33 height 33
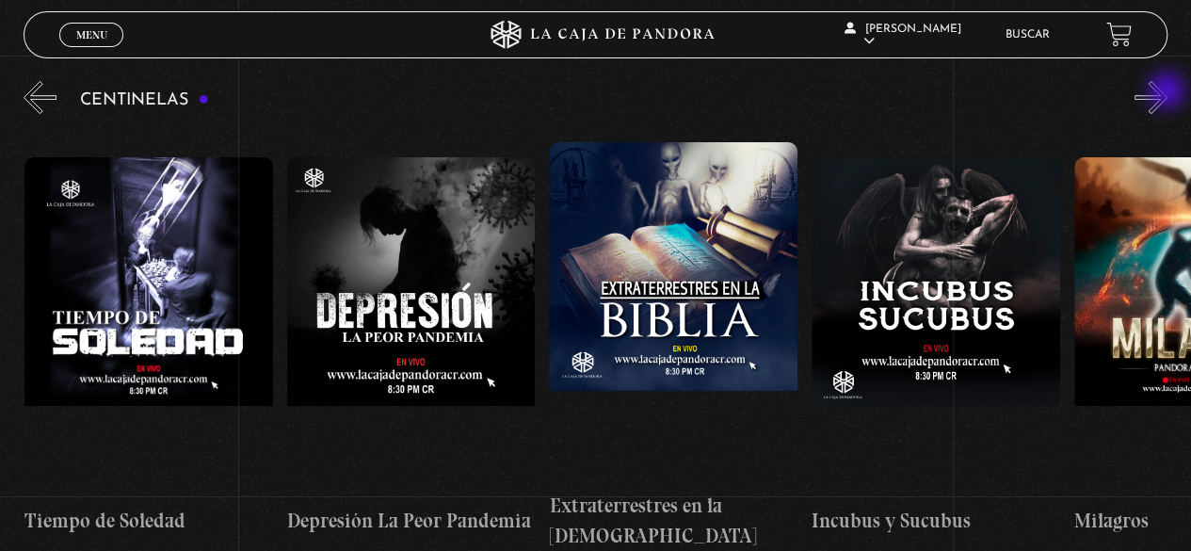
click at [1167, 92] on button "»" at bounding box center [1150, 97] width 33 height 33
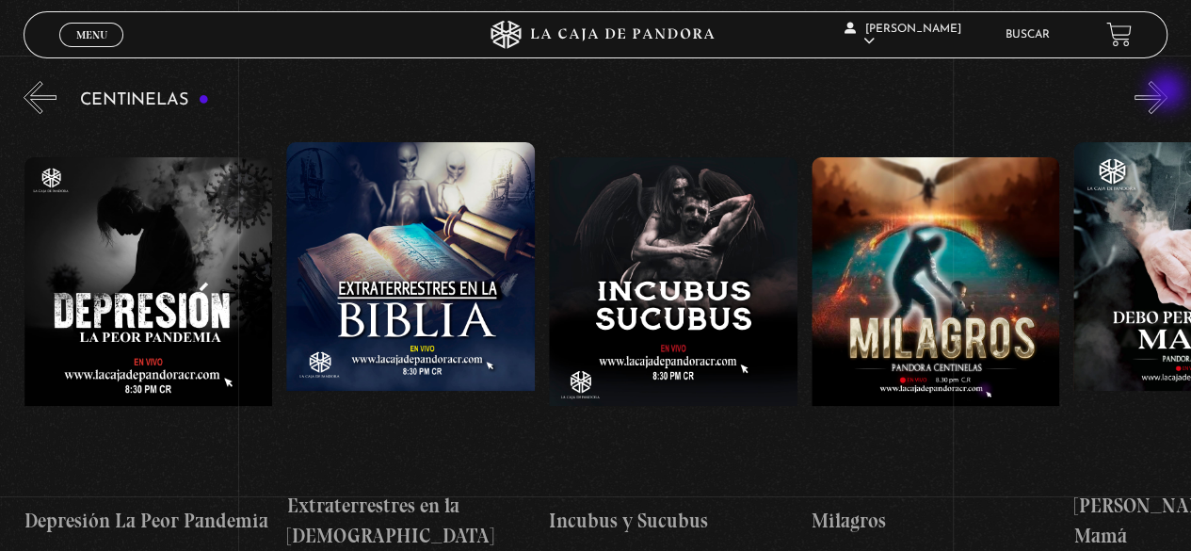
click at [1167, 92] on button "»" at bounding box center [1150, 97] width 33 height 33
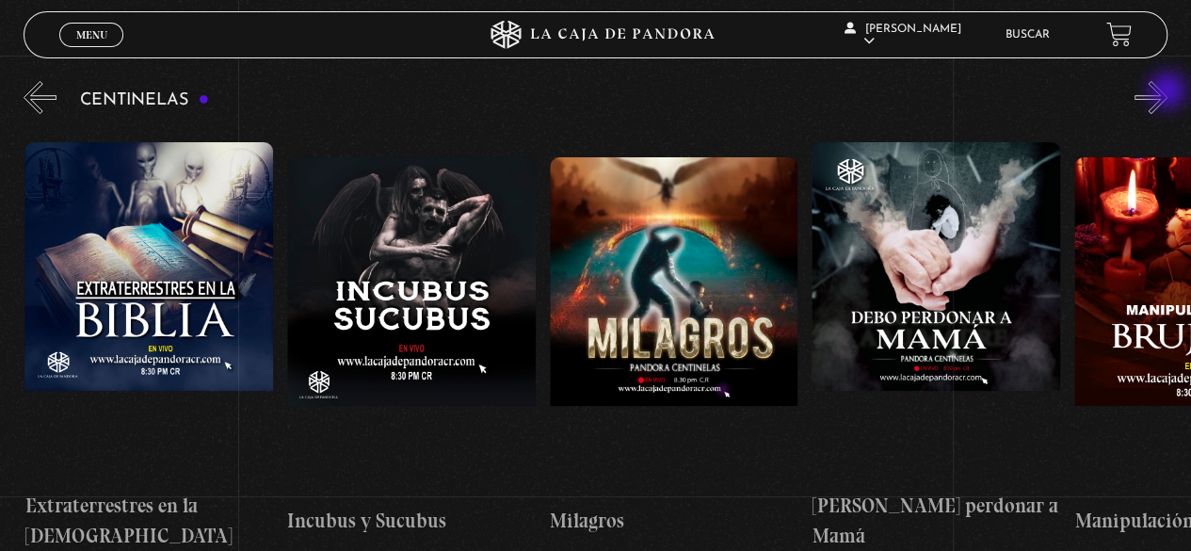
click at [1167, 92] on button "»" at bounding box center [1150, 97] width 33 height 33
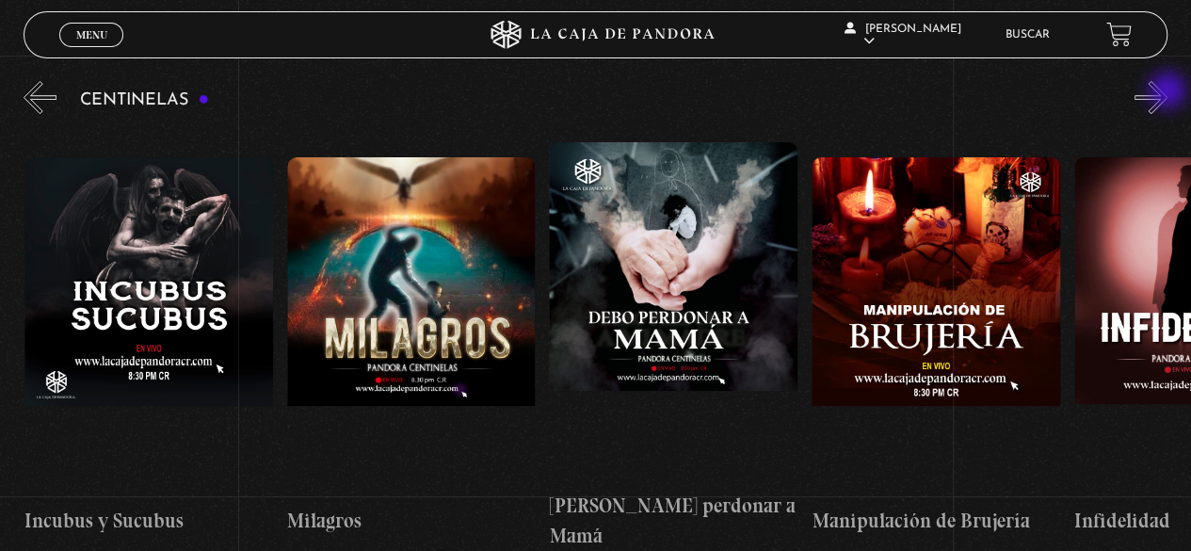
click at [1167, 92] on button "»" at bounding box center [1150, 97] width 33 height 33
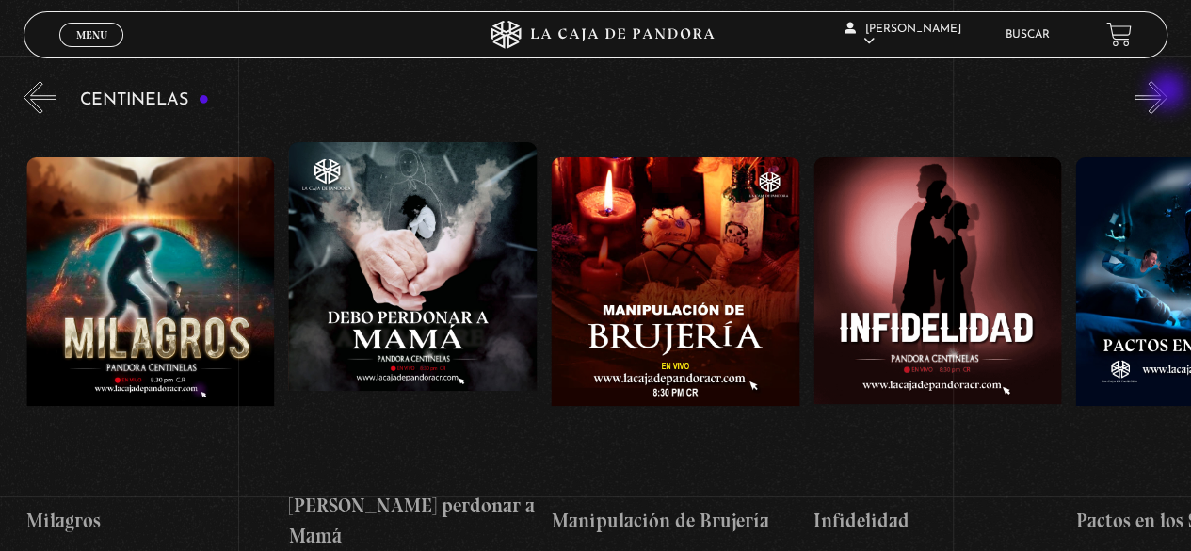
click at [1167, 92] on button "»" at bounding box center [1150, 97] width 33 height 33
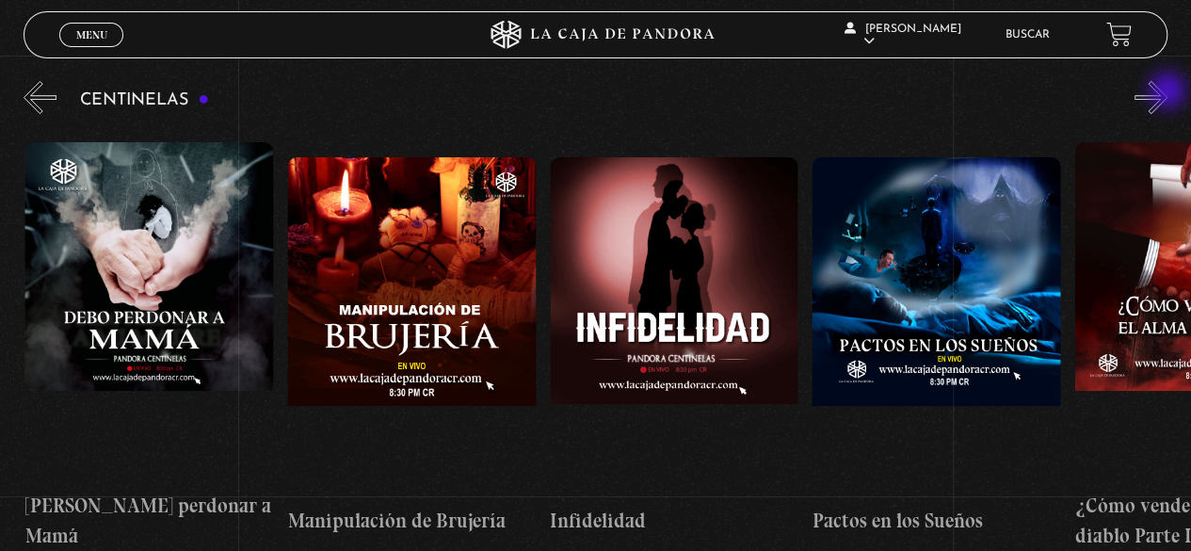
click at [1167, 92] on button "»" at bounding box center [1150, 97] width 33 height 33
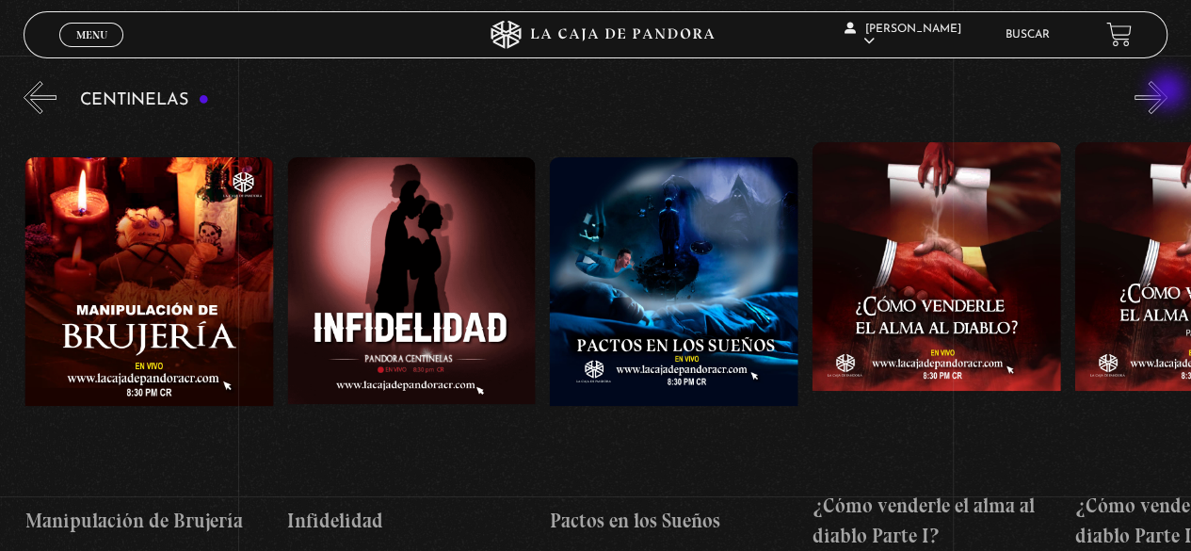
click at [1167, 92] on button "»" at bounding box center [1150, 97] width 33 height 33
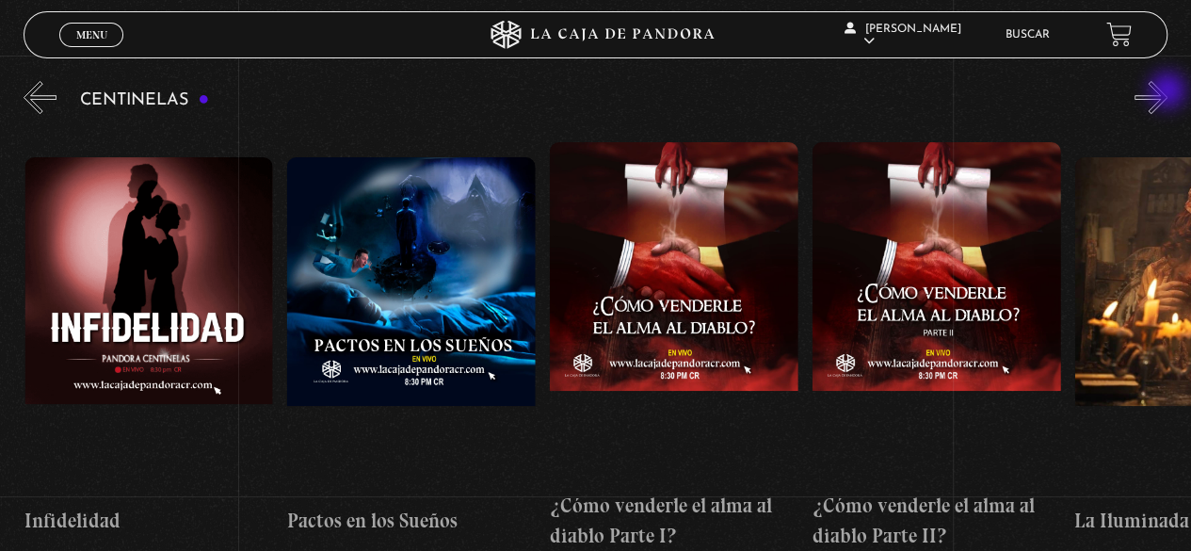
click at [1167, 92] on button "»" at bounding box center [1150, 97] width 33 height 33
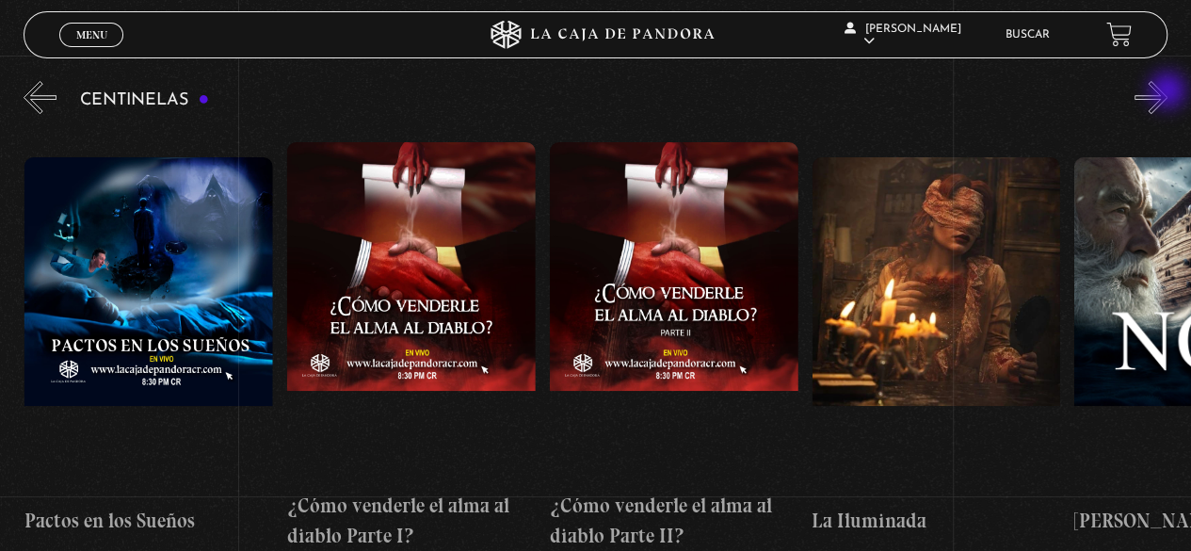
scroll to position [0, 9443]
click at [1167, 91] on button "»" at bounding box center [1150, 97] width 33 height 33
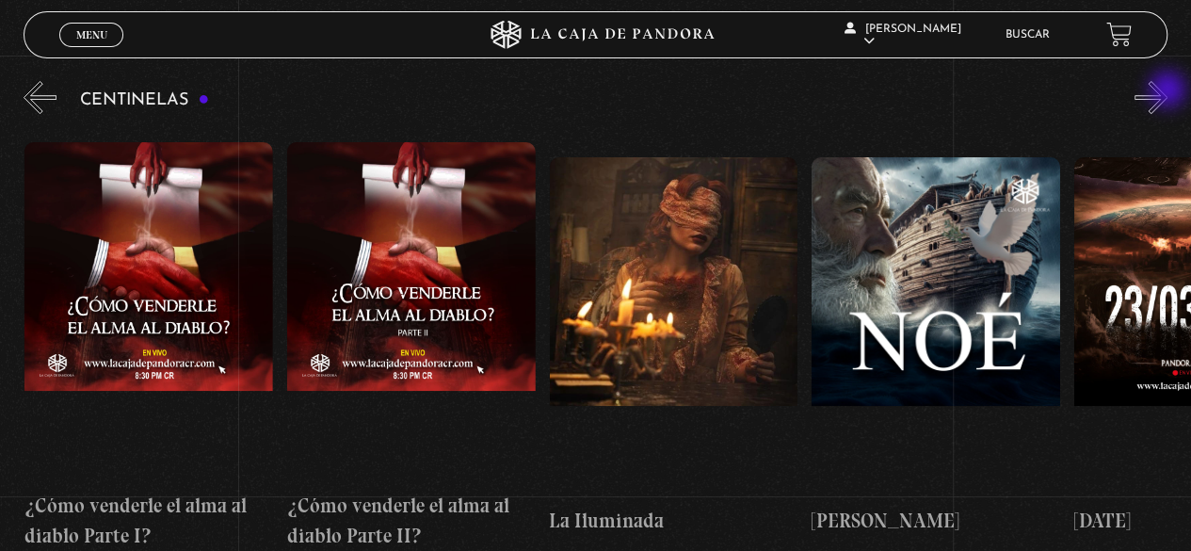
click at [1167, 91] on button "»" at bounding box center [1150, 97] width 33 height 33
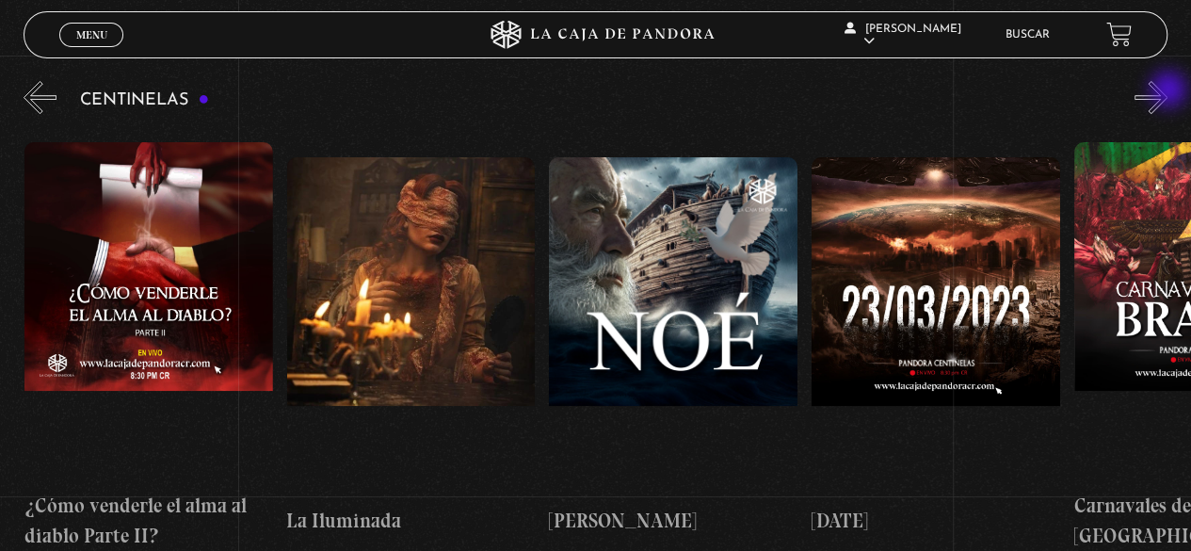
click at [1167, 91] on button "»" at bounding box center [1150, 97] width 33 height 33
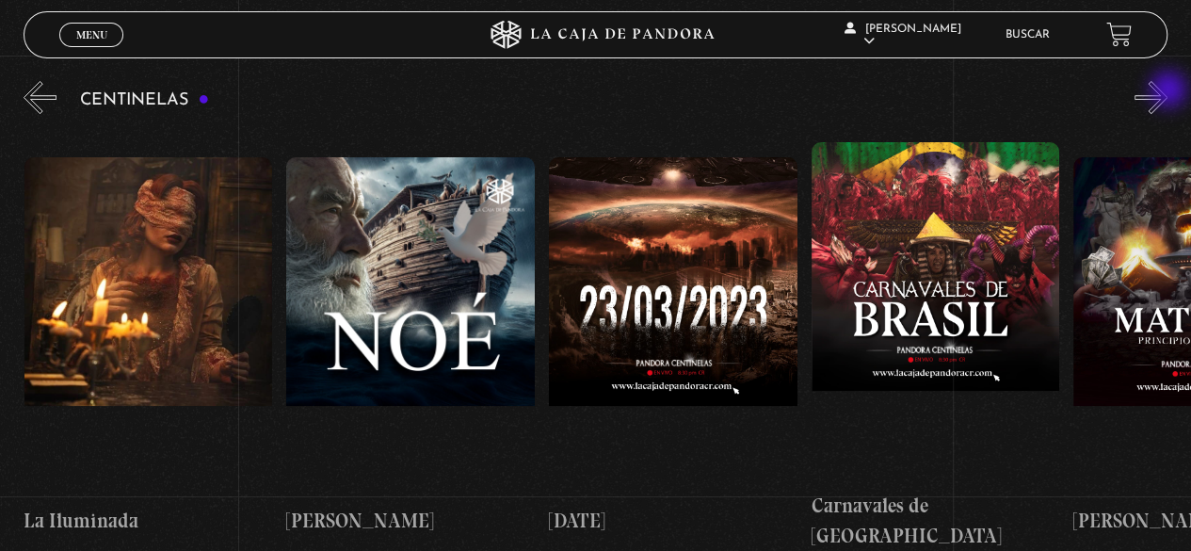
click at [1167, 91] on button "»" at bounding box center [1150, 97] width 33 height 33
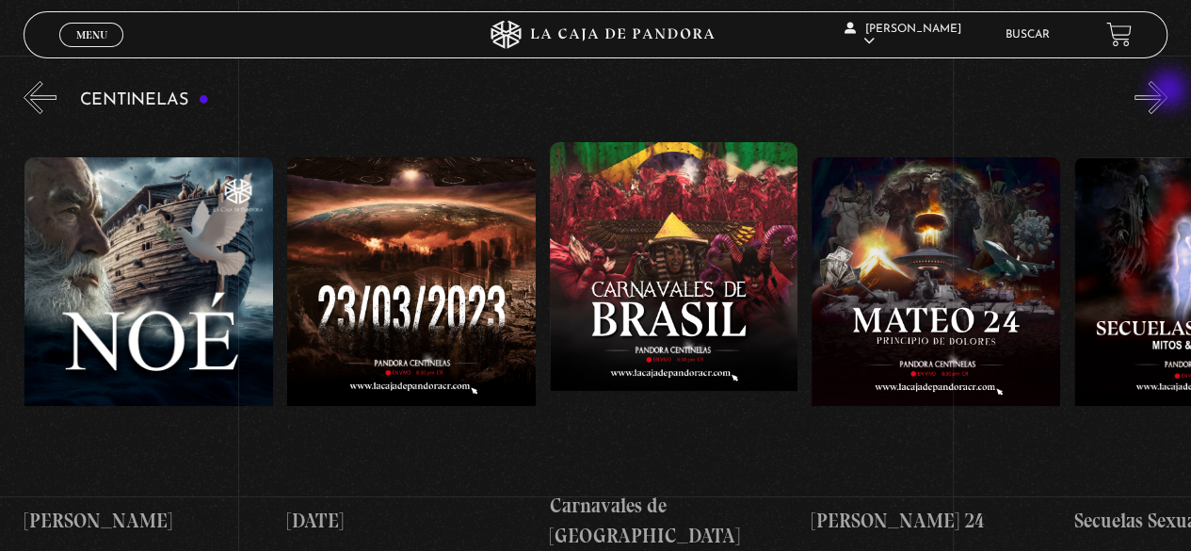
click at [1167, 91] on button "»" at bounding box center [1150, 97] width 33 height 33
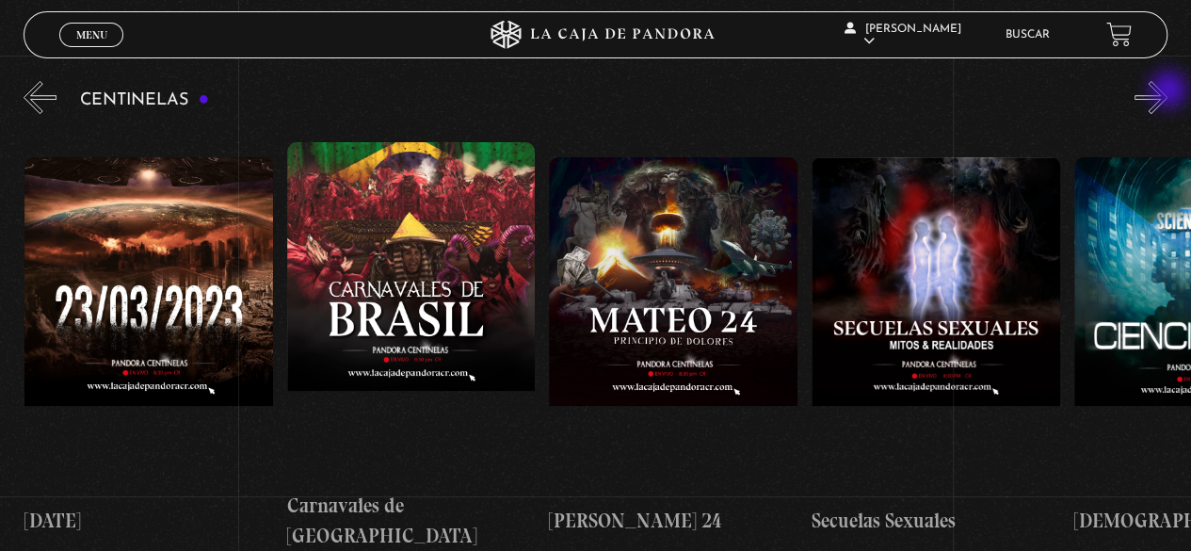
click at [1167, 91] on button "»" at bounding box center [1150, 97] width 33 height 33
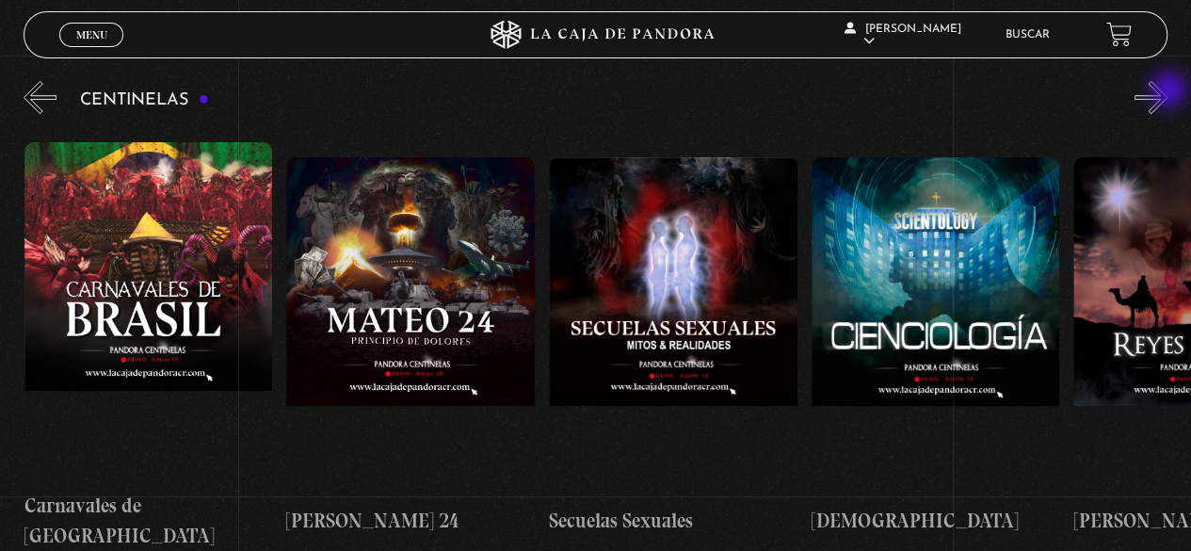
click at [1167, 91] on button "»" at bounding box center [1150, 97] width 33 height 33
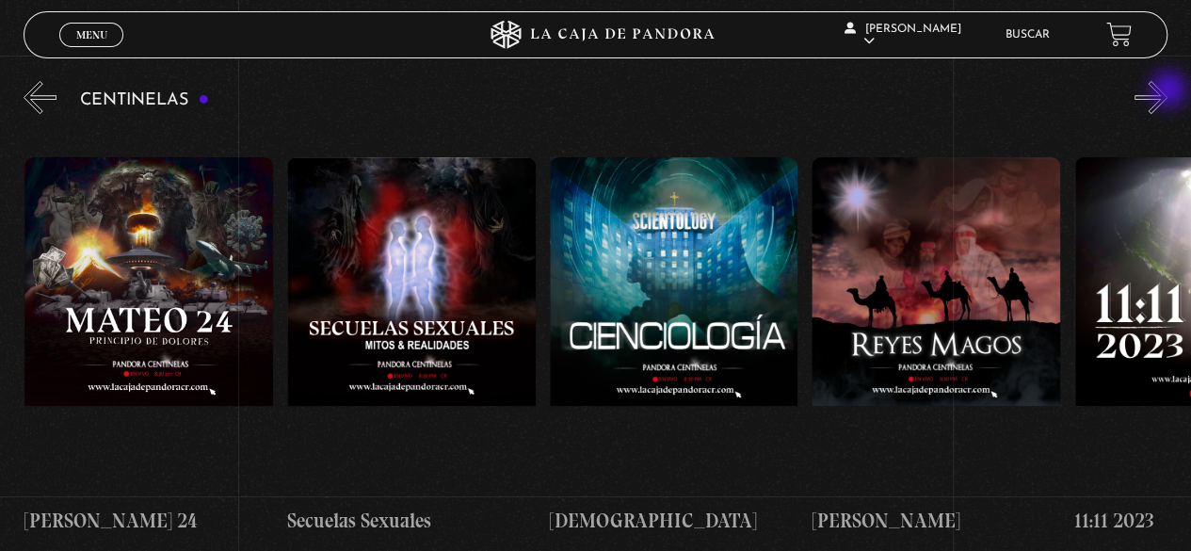
click at [1167, 91] on button "»" at bounding box center [1150, 97] width 33 height 33
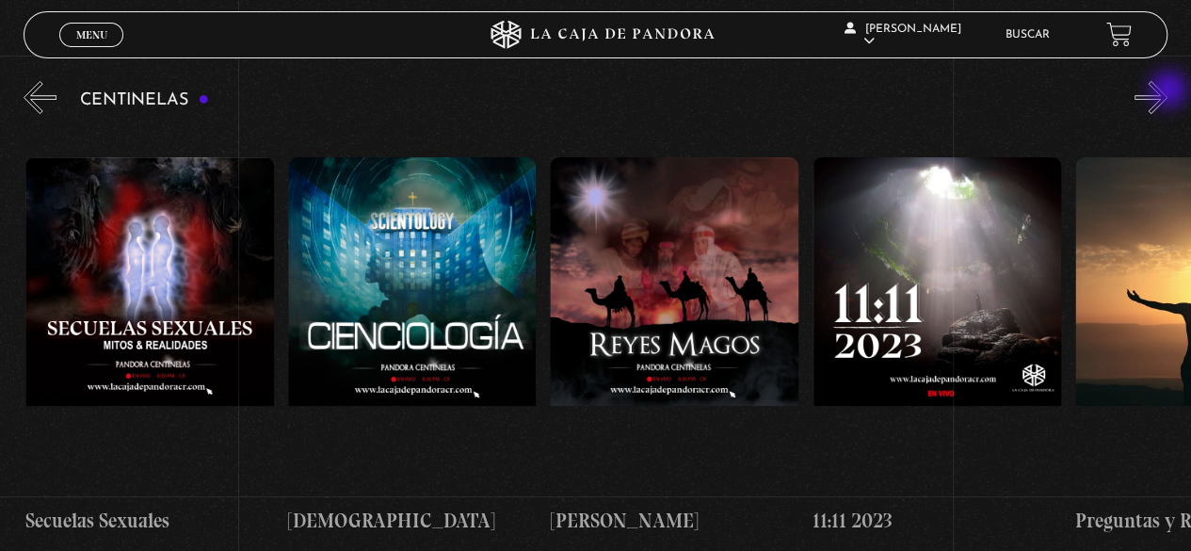
click at [1167, 91] on button "»" at bounding box center [1150, 97] width 33 height 33
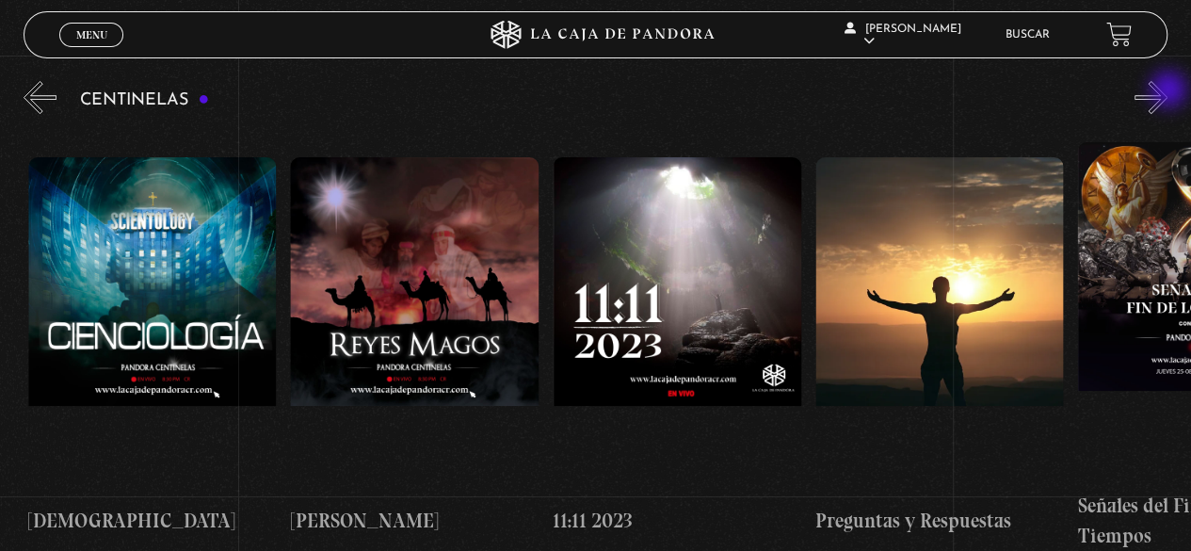
click at [1167, 91] on button "»" at bounding box center [1150, 97] width 33 height 33
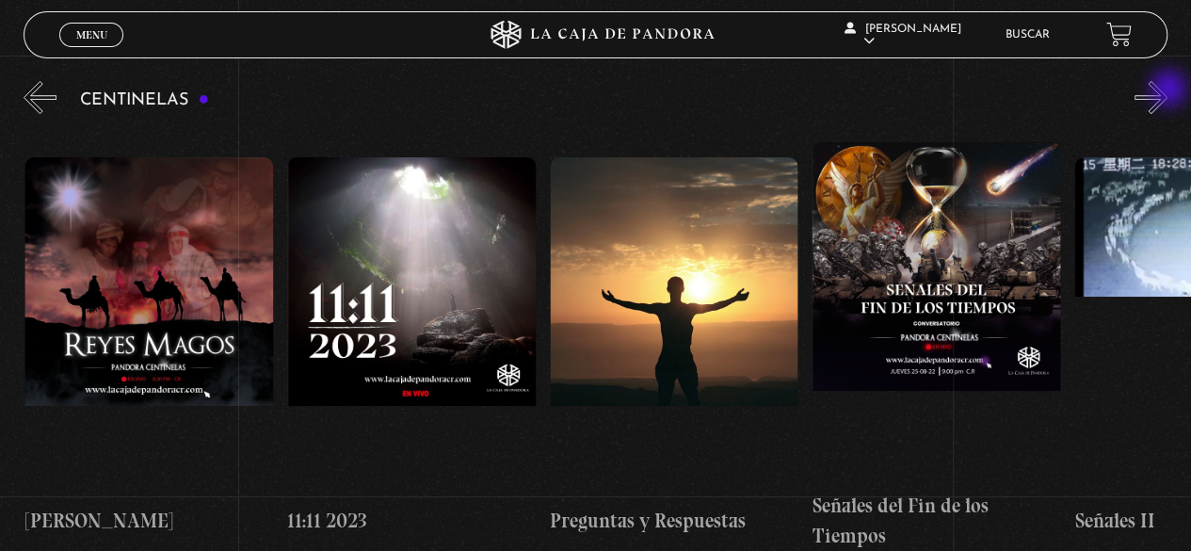
click at [1167, 90] on button "»" at bounding box center [1150, 97] width 33 height 33
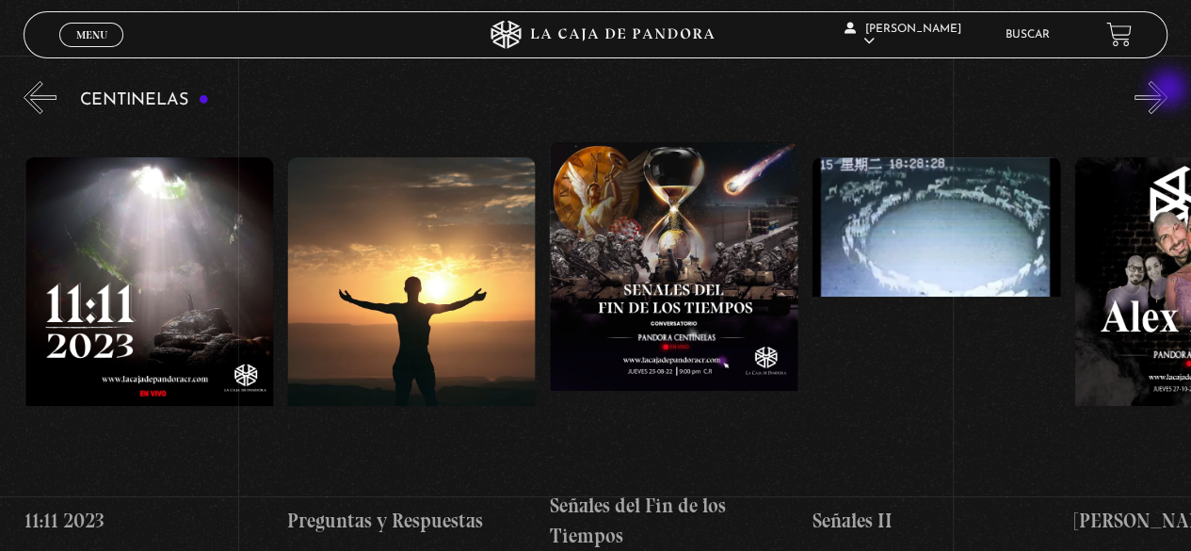
click at [1167, 90] on button "»" at bounding box center [1150, 97] width 33 height 33
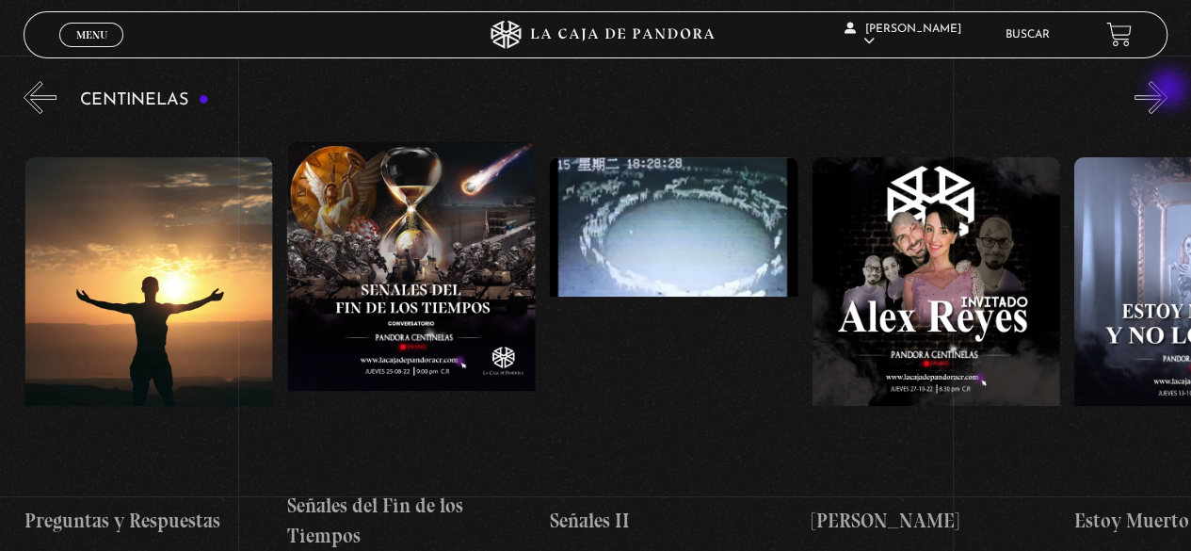
click at [1167, 90] on button "»" at bounding box center [1150, 97] width 33 height 33
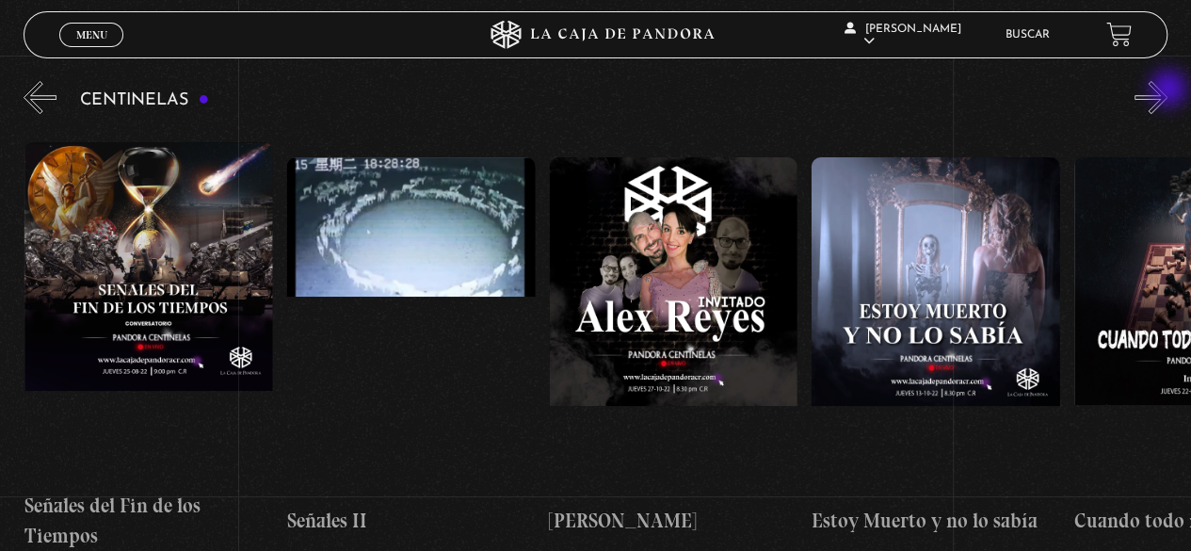
click at [1167, 90] on button "»" at bounding box center [1150, 97] width 33 height 33
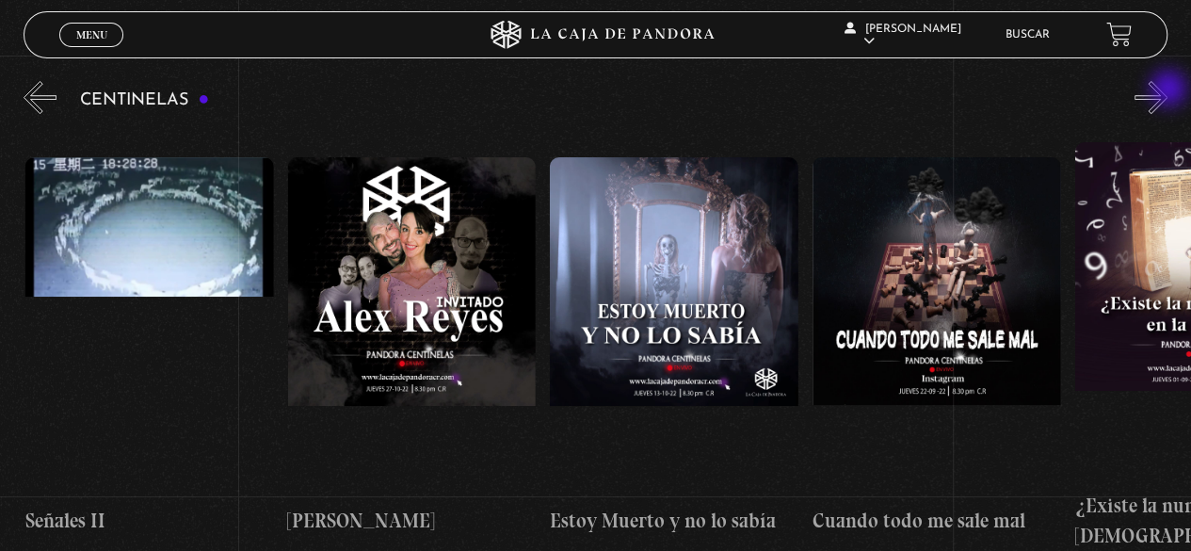
click at [1167, 90] on button "»" at bounding box center [1150, 97] width 33 height 33
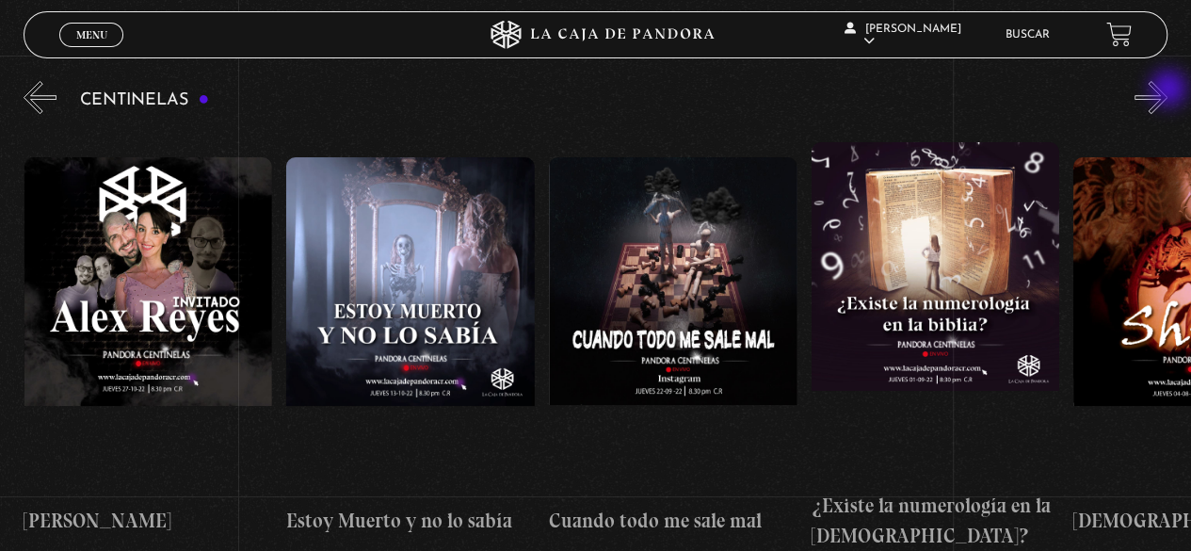
click at [1167, 90] on button "»" at bounding box center [1150, 97] width 33 height 33
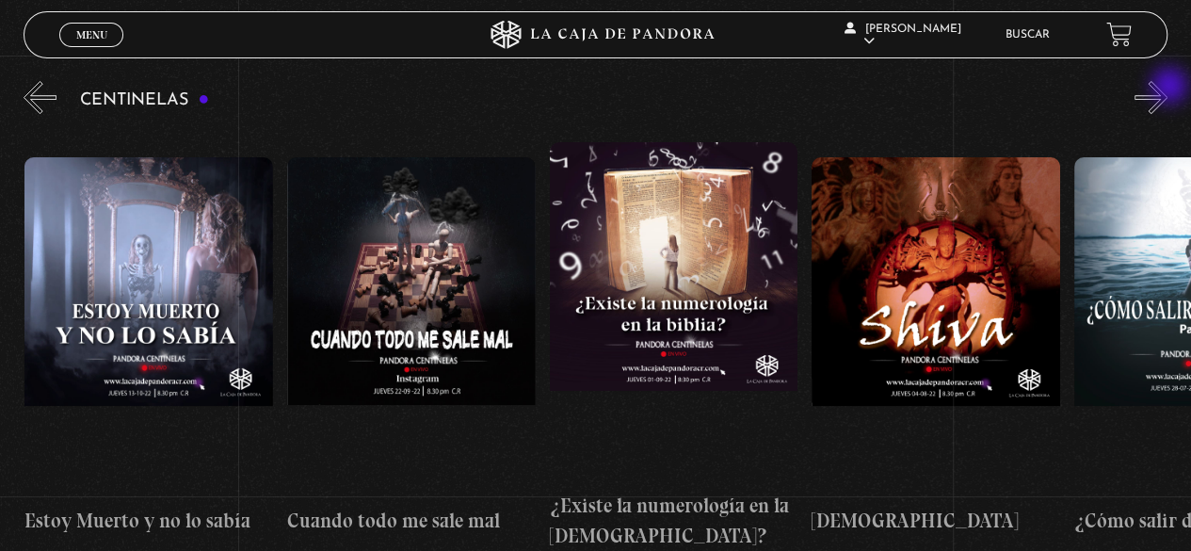
click at [1167, 88] on button "»" at bounding box center [1150, 97] width 33 height 33
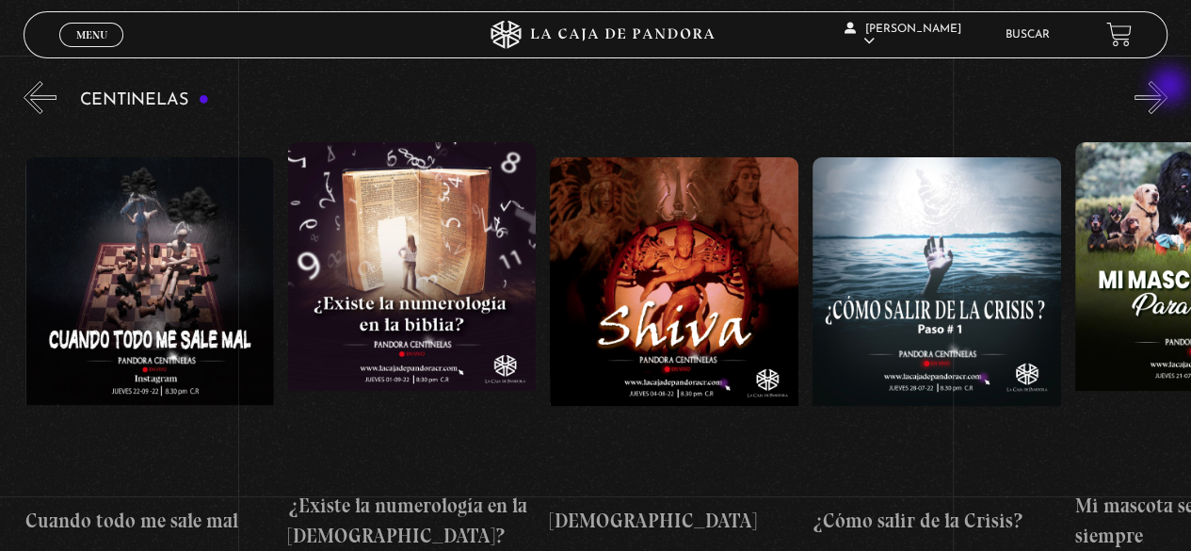
scroll to position [0, 13902]
click at [1167, 89] on button "»" at bounding box center [1150, 97] width 33 height 33
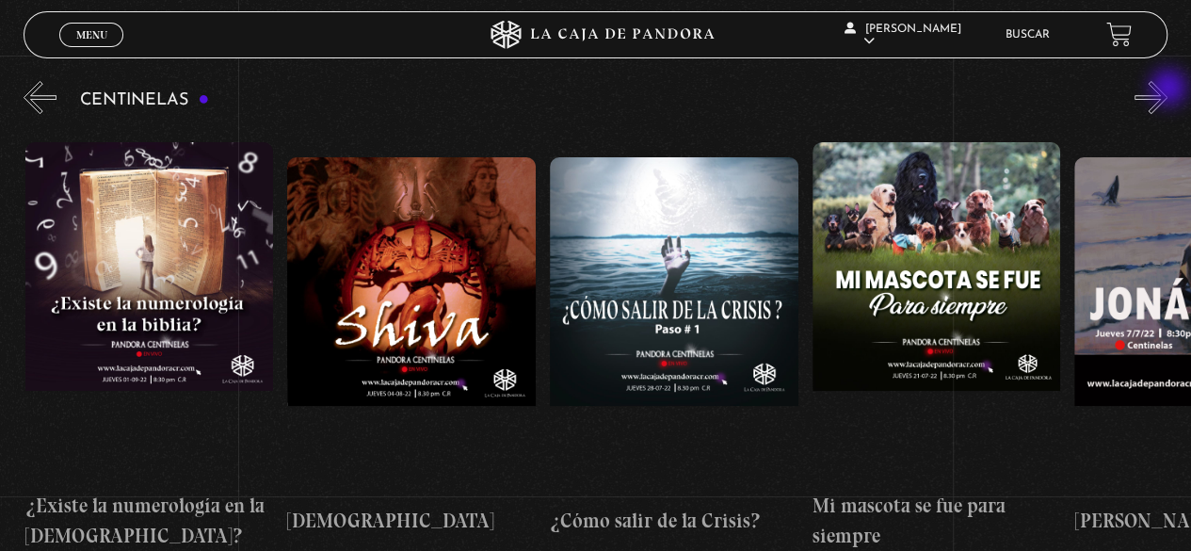
click at [1167, 89] on button "»" at bounding box center [1150, 97] width 33 height 33
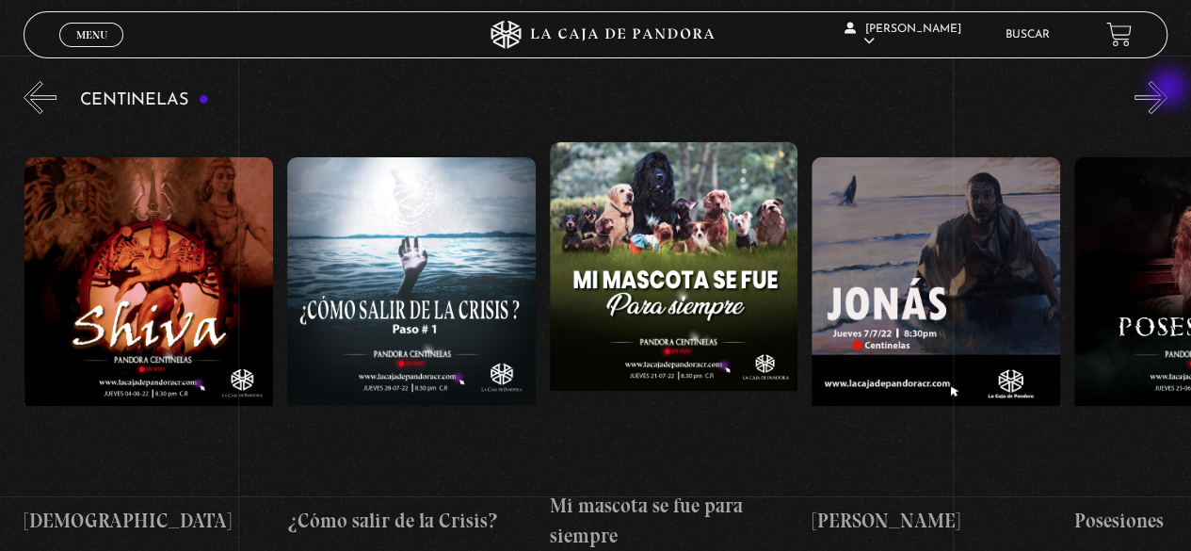
click at [1167, 89] on button "»" at bounding box center [1150, 97] width 33 height 33
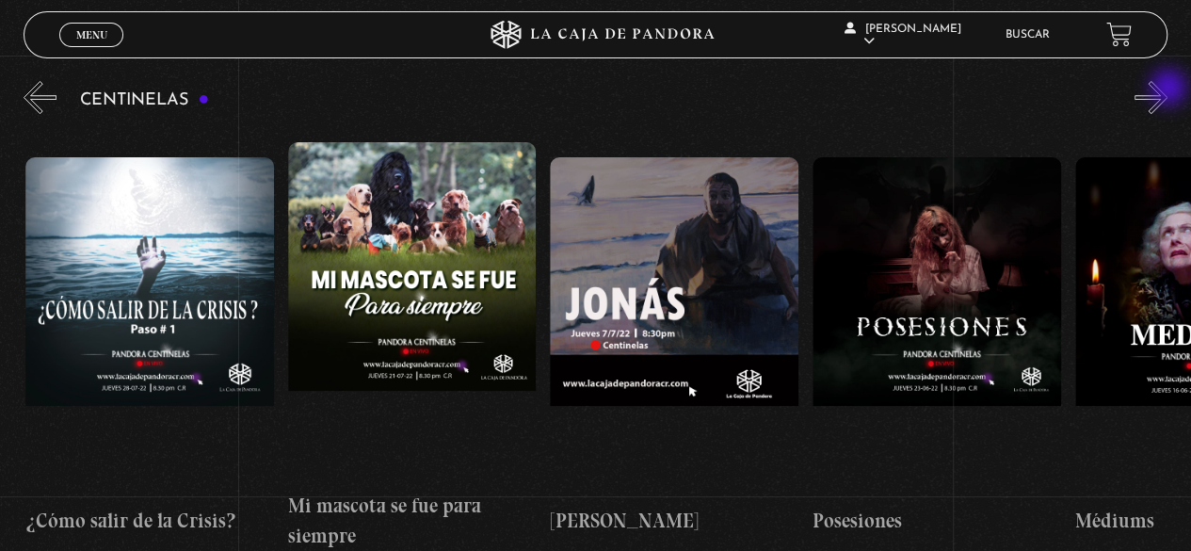
click at [1167, 89] on button "»" at bounding box center [1150, 97] width 33 height 33
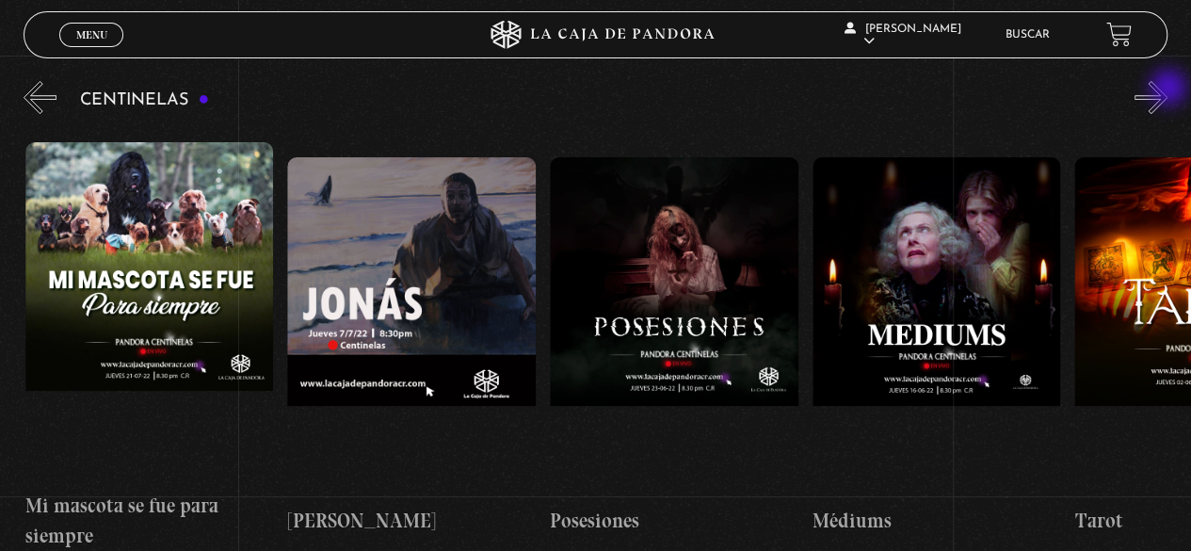
click at [1167, 89] on button "»" at bounding box center [1150, 97] width 33 height 33
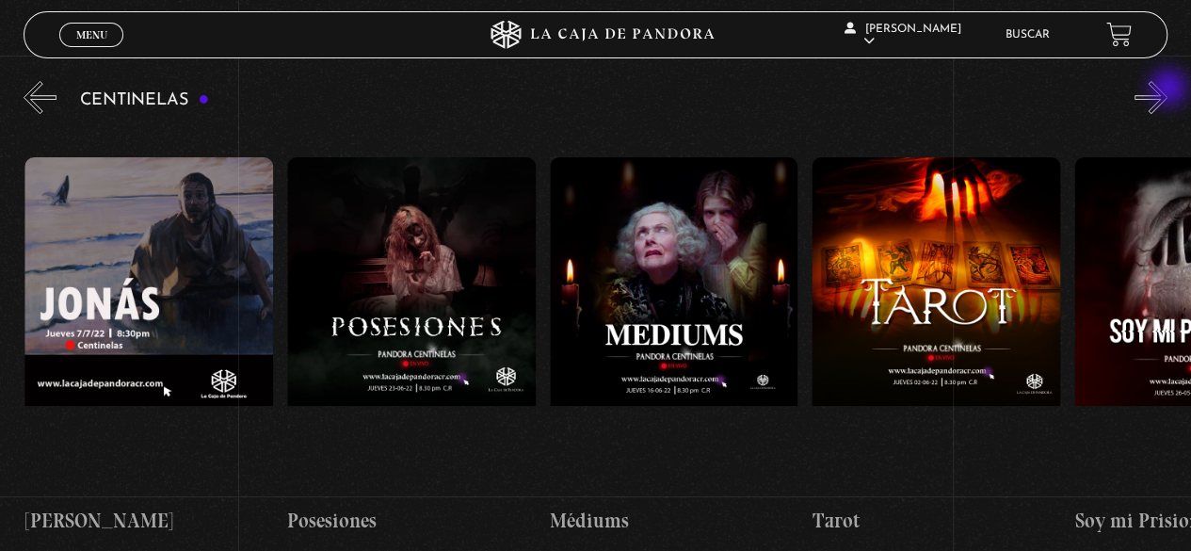
scroll to position [0, 15213]
click at [1167, 89] on button "»" at bounding box center [1150, 97] width 33 height 33
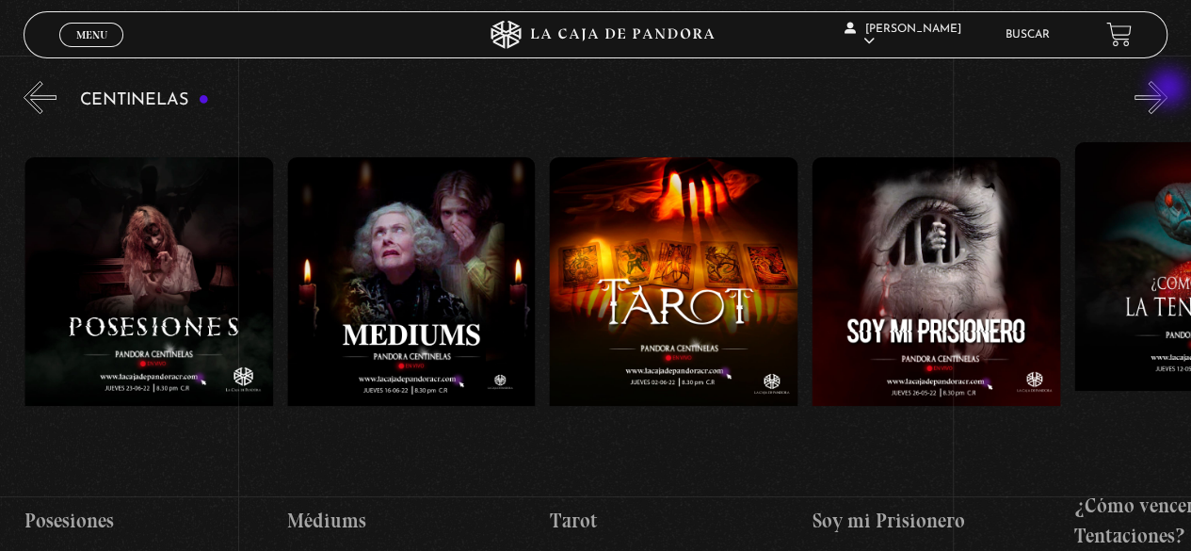
click at [1167, 89] on button "»" at bounding box center [1150, 97] width 33 height 33
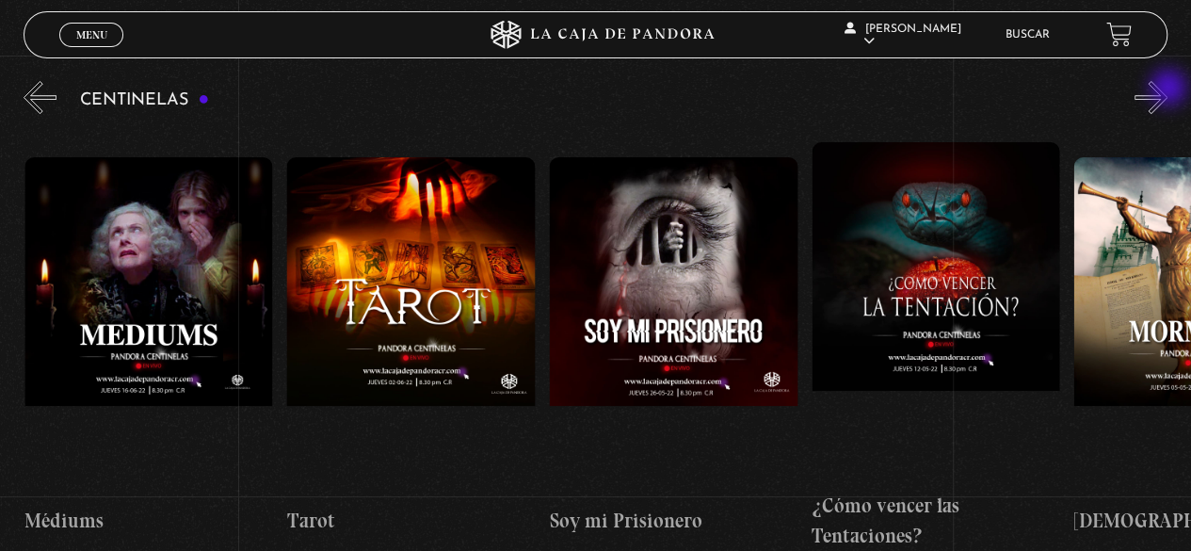
click at [1167, 89] on button "»" at bounding box center [1150, 97] width 33 height 33
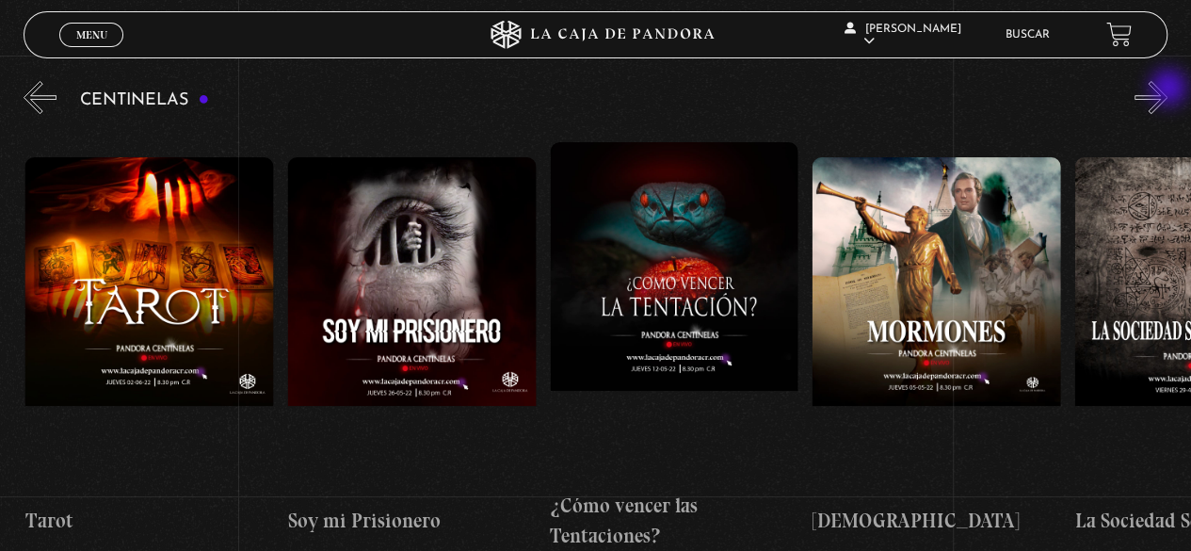
scroll to position [0, 16000]
click at [1167, 89] on button "»" at bounding box center [1150, 97] width 33 height 33
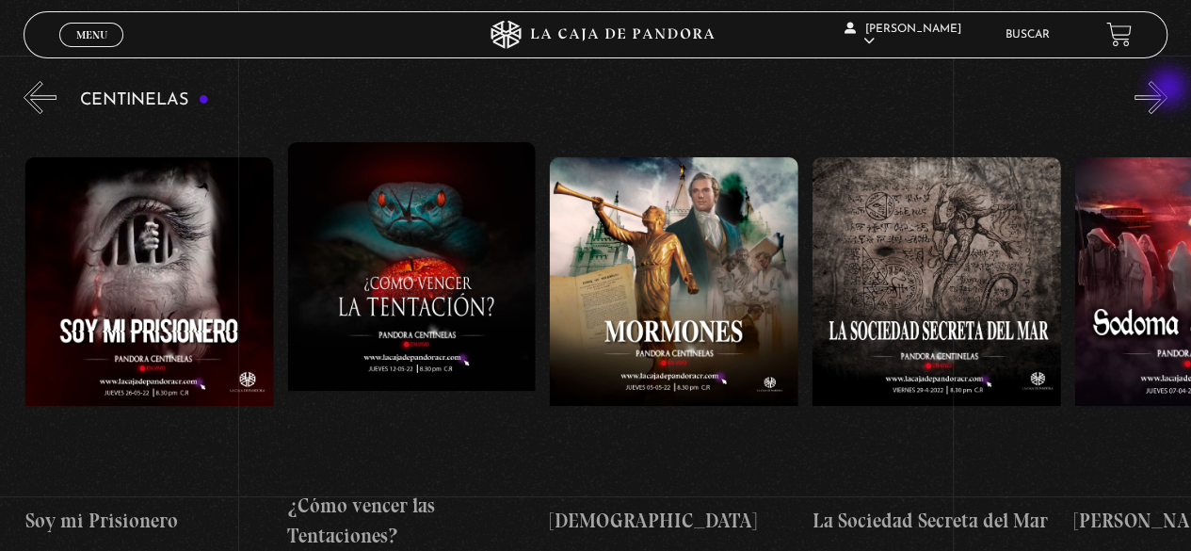
scroll to position [0, 16263]
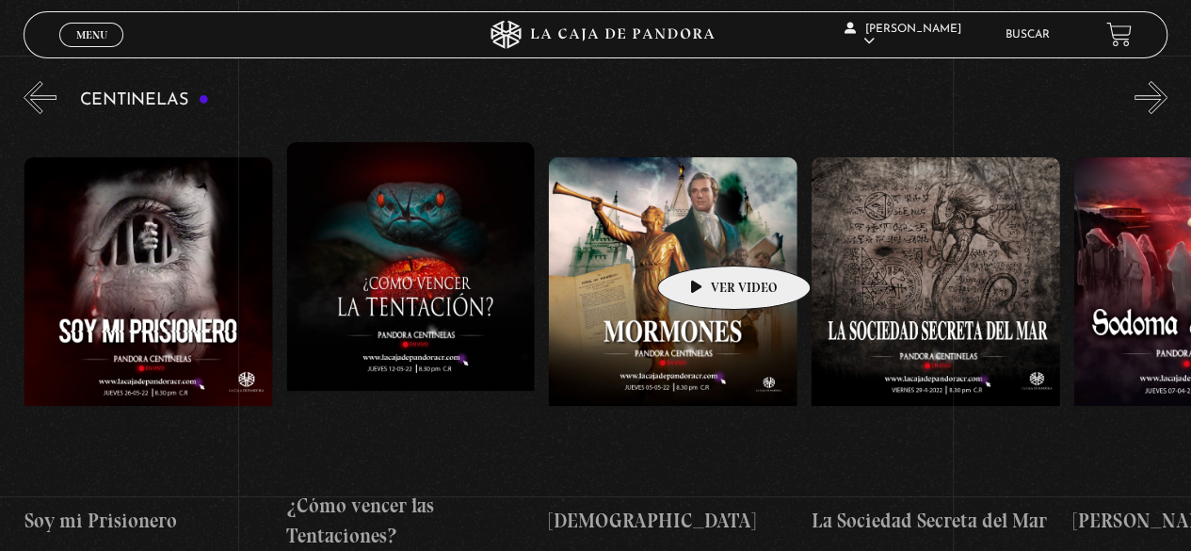
click at [704, 237] on figure at bounding box center [673, 326] width 249 height 339
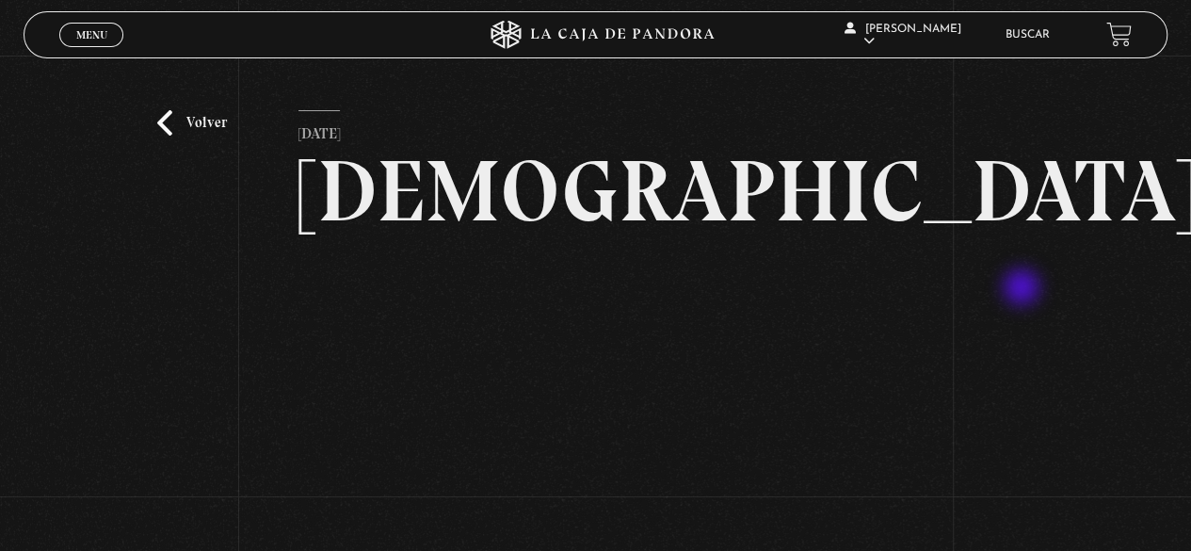
scroll to position [94, 0]
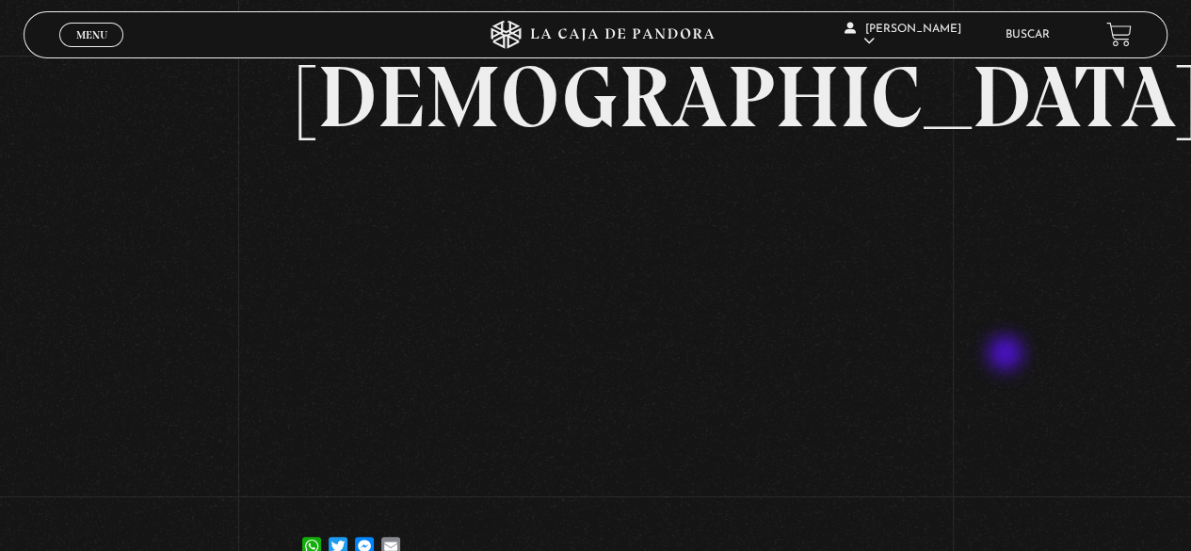
click at [1007, 355] on div "Volver [DATE] [DEMOGRAPHIC_DATA] WhatsApp Twitter Messenger Email" at bounding box center [595, 275] width 1191 height 629
